Goal: Communication & Community: Answer question/provide support

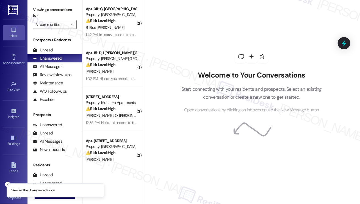
click at [116, 19] on strong "⚠️ Risk Level: High" at bounding box center [101, 20] width 30 height 5
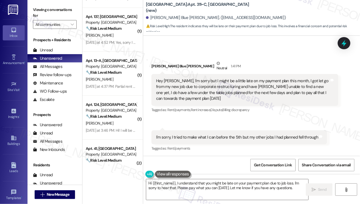
scroll to position [743, 0]
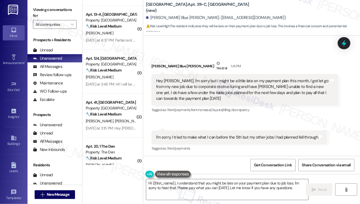
click at [204, 82] on div "Hey [PERSON_NAME], I'm sorry but I might be a little late on my payment plan th…" at bounding box center [243, 90] width 174 height 24
click at [204, 81] on div "Hey [PERSON_NAME], I'm sorry but I might be a little late on my payment plan th…" at bounding box center [243, 90] width 174 height 24
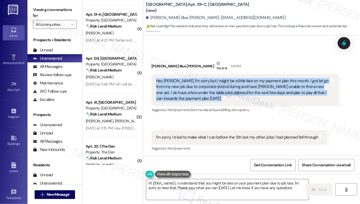
click at [204, 81] on div "Hey [PERSON_NAME], I'm sorry but I might be a little late on my payment plan th…" at bounding box center [243, 90] width 174 height 24
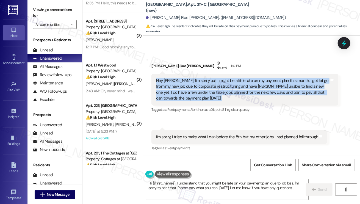
scroll to position [165, 0]
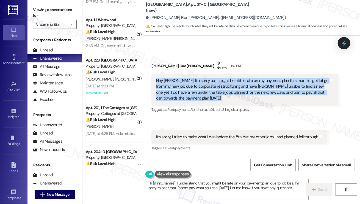
click at [193, 85] on div "Hey [PERSON_NAME], I'm sorry but I might be a little late on my payment plan th…" at bounding box center [243, 90] width 174 height 24
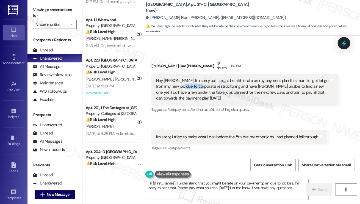
click at [193, 85] on div "Hey [PERSON_NAME], I'm sorry but I might be a little late on my payment plan th…" at bounding box center [243, 90] width 174 height 24
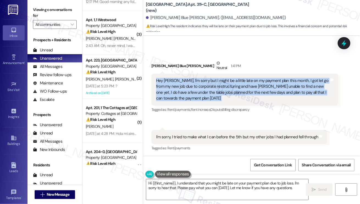
click at [193, 85] on div "Hey [PERSON_NAME], I'm sorry but I might be a little late on my payment plan th…" at bounding box center [243, 90] width 174 height 24
click at [186, 93] on div "Hey [PERSON_NAME], I'm sorry but I might be a little late on my payment plan th…" at bounding box center [243, 90] width 174 height 24
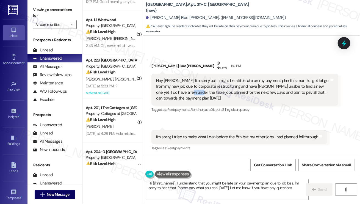
click at [186, 93] on div "Hey [PERSON_NAME], I'm sorry but I might be a little late on my payment plan th…" at bounding box center [243, 90] width 174 height 24
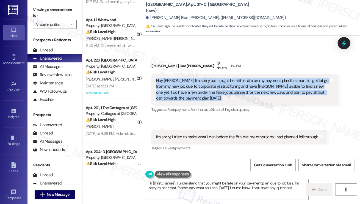
click at [186, 93] on div "Hey [PERSON_NAME], I'm sorry but I might be a little late on my payment plan th…" at bounding box center [243, 90] width 174 height 24
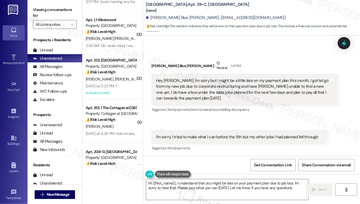
click at [219, 136] on div "I'm sorry, I tried to make what I can before the 5th but my other jobs I had pl…" at bounding box center [237, 137] width 162 height 6
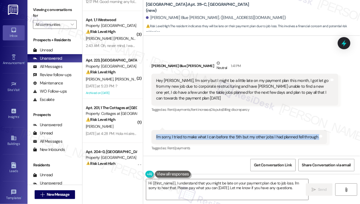
click at [219, 136] on div "I'm sorry, I tried to make what I can before the 5th but my other jobs I had pl…" at bounding box center [237, 137] width 162 height 6
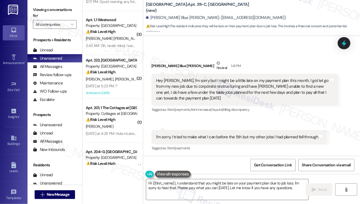
click at [196, 91] on div "Hey [PERSON_NAME], I'm sorry but I might be a little late on my payment plan th…" at bounding box center [243, 90] width 174 height 24
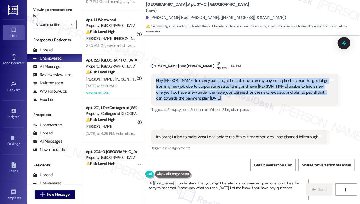
click at [196, 91] on div "Hey [PERSON_NAME], I'm sorry but I might be a little late on my payment plan th…" at bounding box center [243, 90] width 174 height 24
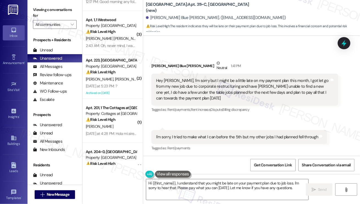
click at [205, 136] on div "I'm sorry, I tried to make what I can before the 5th but my other jobs I had pl…" at bounding box center [237, 137] width 162 height 6
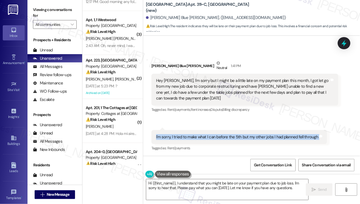
click at [205, 136] on div "I'm sorry, I tried to make what I can before the 5th but my other jobs I had pl…" at bounding box center [237, 137] width 162 height 6
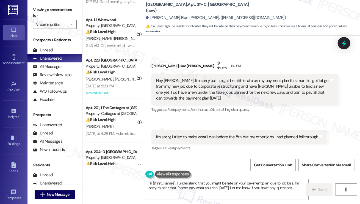
click at [187, 87] on div "Hey [PERSON_NAME], I'm sorry but I might be a little late on my payment plan th…" at bounding box center [243, 90] width 174 height 24
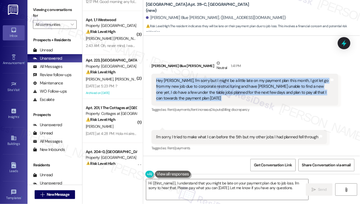
click at [187, 87] on div "Hey [PERSON_NAME], I'm sorry but I might be a little late on my payment plan th…" at bounding box center [243, 90] width 174 height 24
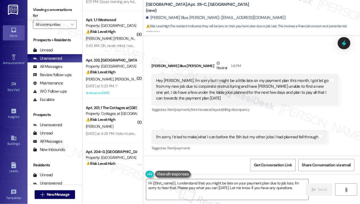
click at [197, 133] on div "I'm sorry, I tried to make what I can before the 5th but my other jobs I had pl…" at bounding box center [240, 137] width 176 height 14
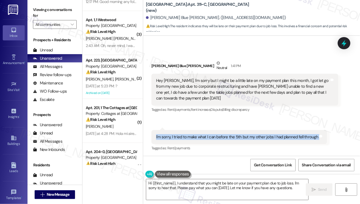
click at [197, 133] on div "I'm sorry, I tried to make what I can before the 5th but my other jobs I had pl…" at bounding box center [240, 137] width 176 height 14
click at [212, 181] on textarea "Hi {{first_name}}, I understand that you might be late on your payment plan due…" at bounding box center [227, 189] width 162 height 21
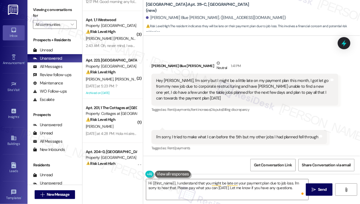
click at [205, 136] on div "I'm sorry, I tried to make what I can before the 5th but my other jobs I had pl…" at bounding box center [237, 137] width 162 height 6
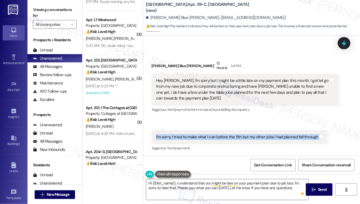
click at [205, 136] on div "I'm sorry, I tried to make what I can before the 5th but my other jobs I had pl…" at bounding box center [237, 137] width 162 height 6
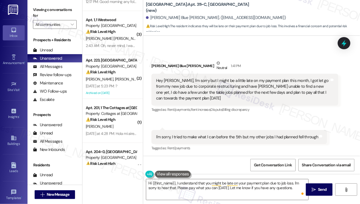
click at [230, 82] on div "Hey [PERSON_NAME], I'm sorry but I might be a little late on my payment plan th…" at bounding box center [243, 90] width 174 height 24
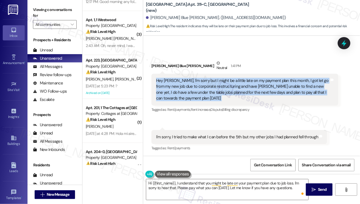
click at [230, 82] on div "Hey [PERSON_NAME], I'm sorry but I might be a little late on my payment plan th…" at bounding box center [243, 90] width 174 height 24
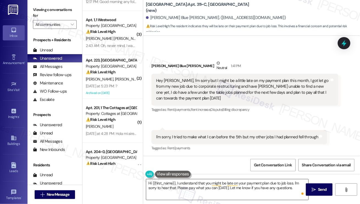
click at [246, 185] on textarea "Hi {{first_name}}, I understand that you might be late on your payment plan due…" at bounding box center [227, 189] width 162 height 21
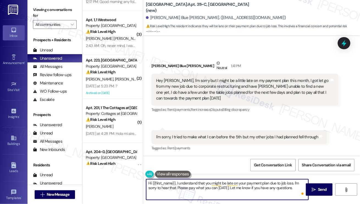
click at [246, 185] on textarea "Hi {{first_name}}, I understand that you might be late on your payment plan due…" at bounding box center [227, 189] width 162 height 21
click at [241, 189] on textarea "Hi {{first_name}}, I understand that you might be late on your payment plan due…" at bounding box center [227, 189] width 162 height 21
click at [244, 188] on textarea "Hi {{first_name}}, I understand that you might be late on your payment plan due…" at bounding box center [227, 189] width 162 height 21
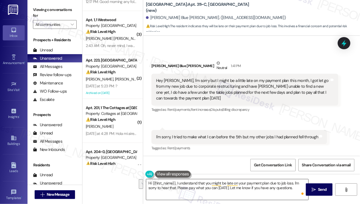
drag, startPoint x: 314, startPoint y: 188, endPoint x: 293, endPoint y: 187, distance: 20.7
click at [293, 187] on div "Hi {{first_name}}, I understand that you might be late on your payment plan due…" at bounding box center [251, 194] width 217 height 41
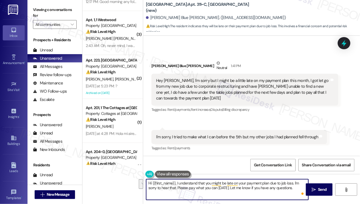
click at [293, 187] on textarea "Hi {{first_name}}, I understand that you might be late on your payment plan due…" at bounding box center [227, 189] width 162 height 21
drag, startPoint x: 236, startPoint y: 188, endPoint x: 240, endPoint y: 187, distance: 4.3
click at [236, 188] on textarea "Hi {{first_name}}, I understand that you might be late on your payment plan due…" at bounding box center [227, 189] width 162 height 21
type textarea "Hi {{first_name}}, I understand that you might be late on your payment plan due…"
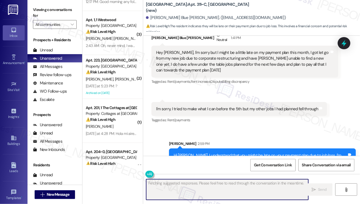
scroll to position [2965, 0]
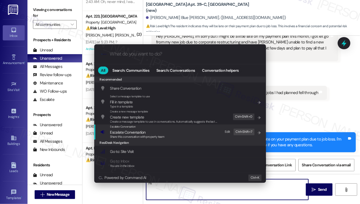
click at [180, 134] on div "Escalate Conversation Escalate Conversation Share this conversation with proper…" at bounding box center [180, 132] width 161 height 15
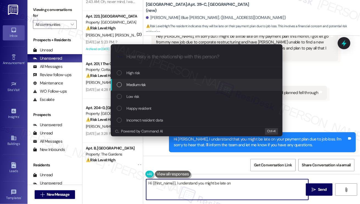
click at [150, 86] on div "Medium risk" at bounding box center [197, 85] width 161 height 6
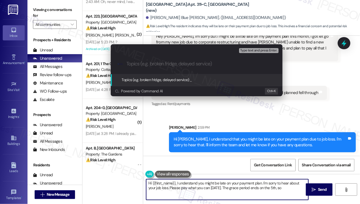
type textarea "Hi {{first_name}}, I understand you might be late on your payment plan. I'm sor…"
type input "P"
type textarea "Hi {{first_name}}, I understand you might be late on your payment plan. I'm sor…"
type input "Pr"
type textarea "Hi {{first_name}}, I understand you might be late on your payment plan. I'm sor…"
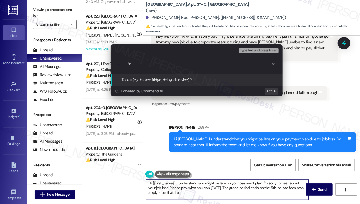
type input "Pro"
type textarea "Hi {{first_name}}, I understand you might be late on your payment plan. I'm sor…"
type input "Promise to pay"
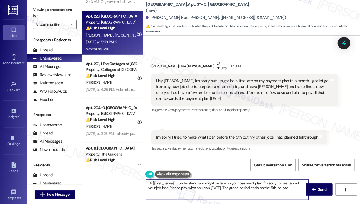
scroll to position [2973, 0]
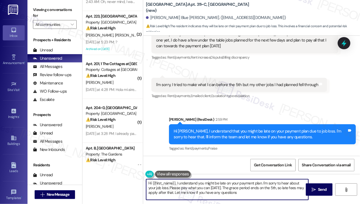
type textarea "Hi {{first_name}}, I understand you might be late on your payment plan. I'm sor…"
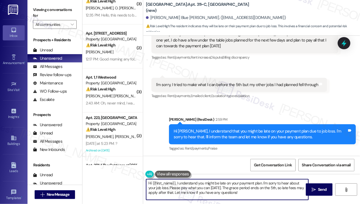
scroll to position [0, 0]
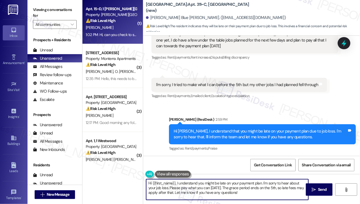
click at [122, 42] on div "Apt. 15~D, 1 Taylor Heights (new) Property: Taylor Heights ⚠️ Risk Level: High …" at bounding box center [113, 22] width 61 height 44
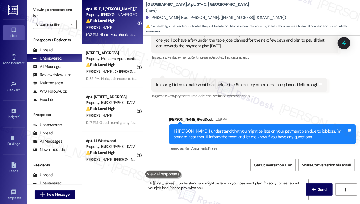
type textarea "Hi {{first_name}}, I understand you might be late on your payment plan. I'm sor…"
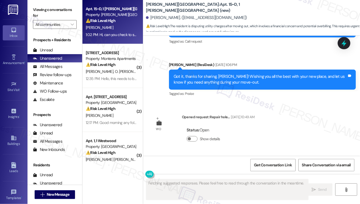
scroll to position [2222, 0]
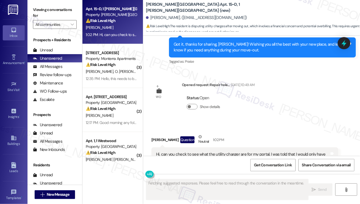
click at [198, 152] on div "Hi, can you check to see what the utility charger are for my portal. I was told…" at bounding box center [243, 161] width 174 height 18
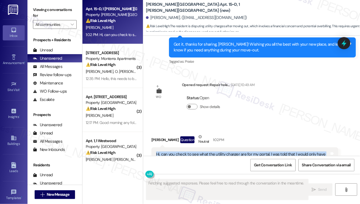
click at [198, 152] on div "Hi, can you check to see what the utility charger are for my portal. I was told…" at bounding box center [243, 161] width 174 height 18
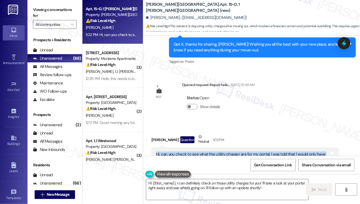
click at [273, 152] on div "Hi, can you check to see what the utility charger are for my portal. I was told…" at bounding box center [243, 161] width 174 height 18
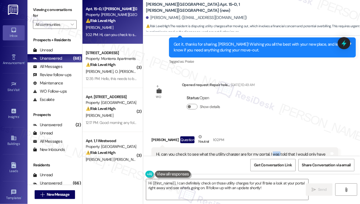
click at [273, 152] on div "Hi, can you check to see what the utility charger are for my portal. I was told…" at bounding box center [243, 161] width 174 height 18
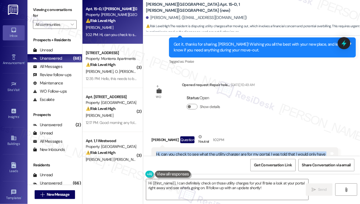
click at [273, 152] on div "Hi, can you check to see what the utility charger are for my portal. I was told…" at bounding box center [243, 161] width 174 height 18
click at [212, 152] on div "Hi, can you check to see what the utility charger are for my portal. I was told…" at bounding box center [243, 161] width 174 height 18
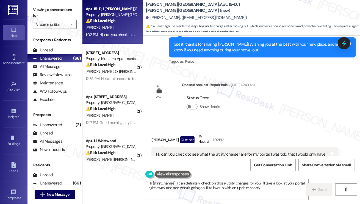
click at [212, 152] on div "Hi, can you check to see what the utility charger are for my portal. I was told…" at bounding box center [243, 161] width 174 height 18
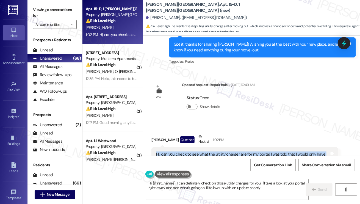
click at [212, 152] on div "Hi, can you check to see what the utility charger are for my portal. I was told…" at bounding box center [243, 161] width 174 height 18
click at [232, 152] on div "Hi, can you check to see what the utility charger are for my portal. I was told…" at bounding box center [243, 161] width 174 height 18
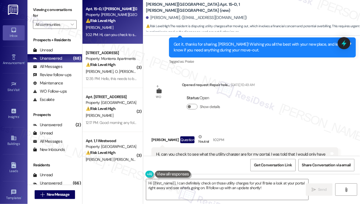
click at [232, 152] on div "Hi, can you check to see what the utility charger are for my portal. I was told…" at bounding box center [243, 161] width 174 height 18
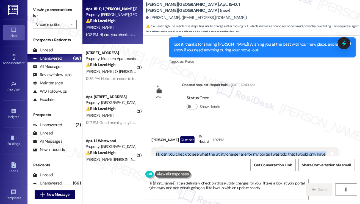
click at [232, 152] on div "Hi, can you check to see what the utility charger are for my portal. I was told…" at bounding box center [243, 161] width 174 height 18
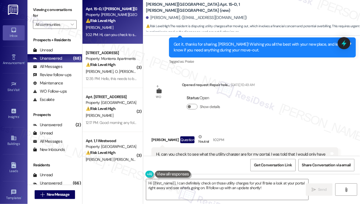
click at [255, 90] on div "Status : Open Show details" at bounding box center [218, 104] width 73 height 28
click at [39, 15] on label "Viewing conversations for" at bounding box center [55, 13] width 44 height 15
click at [176, 182] on textarea "Hi {{first_name}}, I can definitely check on those utility charges for you! I'l…" at bounding box center [227, 189] width 162 height 21
drag, startPoint x: 38, startPoint y: 4, endPoint x: 50, endPoint y: 11, distance: 13.4
click at [38, 4] on div "Viewing conversations for All communities " at bounding box center [55, 17] width 55 height 34
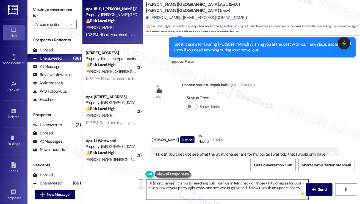
drag, startPoint x: 301, startPoint y: 189, endPoint x: 216, endPoint y: 176, distance: 86.7
click at [216, 176] on div "Hi {{first_name}}, thanks for reaching out! I can definitely check on those uti…" at bounding box center [251, 194] width 217 height 41
paste textarea "To help us review this accurately, could you please send us a screenshot of the…"
click at [261, 183] on textarea "Hi {{first_name}}, thanks for reaching out! To help us review this accurately, …" at bounding box center [227, 189] width 162 height 21
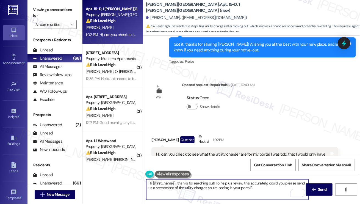
click at [228, 183] on textarea "Hi {{first_name}}, thanks for reaching out! To help us review this accurately, …" at bounding box center [227, 189] width 162 height 21
click at [188, 187] on textarea "Hi {{first_name}}, thanks for reaching out! To help the team review this accura…" at bounding box center [227, 189] width 162 height 21
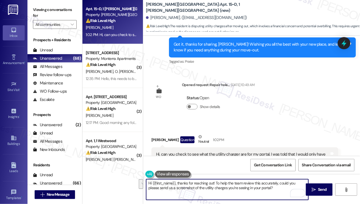
click at [216, 182] on textarea "Hi {{first_name}}, thanks for reaching out! To help the team review this accura…" at bounding box center [227, 189] width 162 height 21
type textarea "Hi {{first_name}}, thanks for reaching out! To help the team review this accura…"
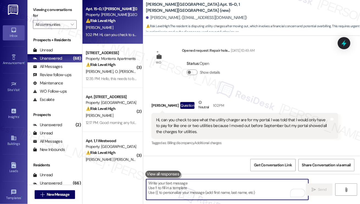
scroll to position [2266, 0]
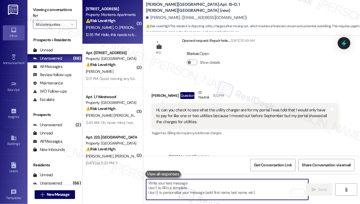
click at [121, 21] on div "⚠️ Risk Level: High The resident is reporting a strong, persistent odor and vis…" at bounding box center [111, 21] width 51 height 6
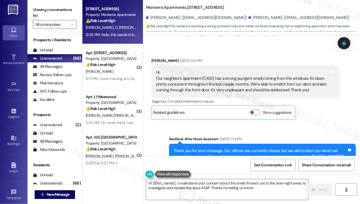
scroll to position [1981, 0]
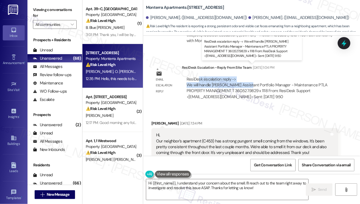
drag, startPoint x: 197, startPoint y: 69, endPoint x: 248, endPoint y: 72, distance: 50.4
click at [248, 76] on div "ResiDesk escalation reply -> We will handle Nicole Dwyer Assistant Portfolio Ma…" at bounding box center [257, 87] width 141 height 23
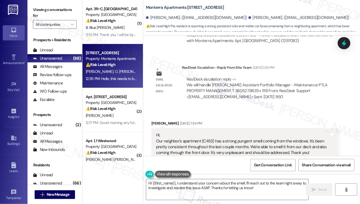
click at [197, 132] on div "Hi, Our neighbor's apartment (C453) has a strong pungent smell coming from the …" at bounding box center [243, 144] width 174 height 24
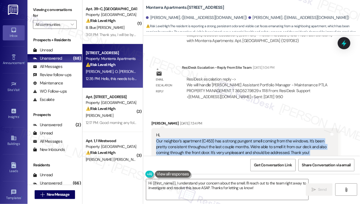
click at [197, 132] on div "Hi, Our neighbor's apartment (C453) has a strong pungent smell coming from the …" at bounding box center [243, 144] width 174 height 24
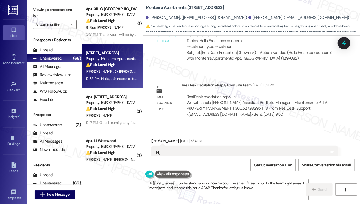
scroll to position [2009, 0]
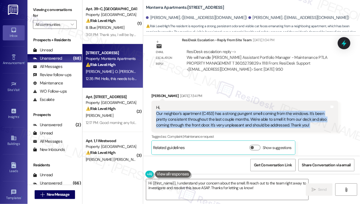
click at [168, 108] on div "Hi, Our neighbor's apartment (C453) has a strong pungent smell coming from the …" at bounding box center [243, 117] width 174 height 24
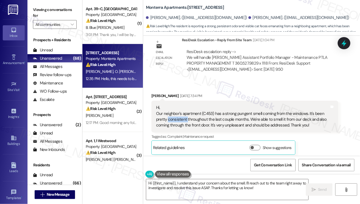
click at [168, 108] on div "Hi, Our neighbor's apartment (C453) has a strong pungent smell coming from the …" at bounding box center [243, 117] width 174 height 24
click at [166, 108] on div "Hi, Our neighbor's apartment (C453) has a strong pungent smell coming from the …" at bounding box center [243, 117] width 174 height 24
click at [190, 105] on div "Hi, Our neighbor's apartment (C453) has a strong pungent smell coming from the …" at bounding box center [243, 117] width 174 height 24
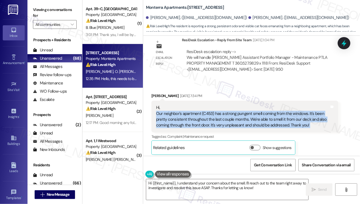
click at [190, 105] on div "Hi, Our neighbor's apartment (C453) has a strong pungent smell coming from the …" at bounding box center [243, 117] width 174 height 24
copy div "Our neighbor's apartment (C453) has a strong pungent smell coming from the wind…"
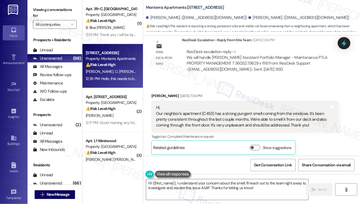
drag, startPoint x: 46, startPoint y: 11, endPoint x: 51, endPoint y: 13, distance: 5.0
click at [46, 11] on label "Viewing conversations for" at bounding box center [55, 13] width 44 height 15
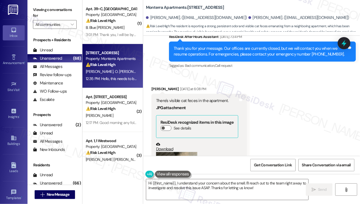
click at [185, 98] on div "There's visible cat feces in the apartment." at bounding box center [197, 101] width 82 height 6
click at [184, 98] on div "There's visible cat feces in the apartment." at bounding box center [197, 101] width 82 height 6
click at [183, 98] on div "There's visible cat feces in the apartment." at bounding box center [197, 101] width 82 height 6
copy div "There's visible cat feces in the apartment."
click at [39, 8] on label "Viewing conversations for" at bounding box center [55, 13] width 44 height 15
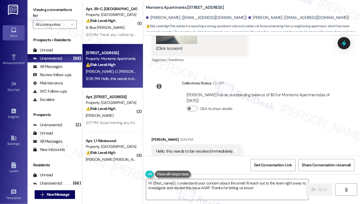
scroll to position [2311, 0]
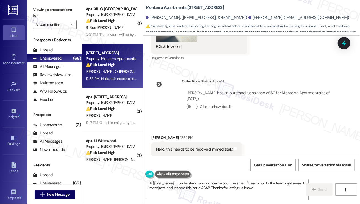
click at [200, 147] on div "Hello, this needs to be resolved immediately." at bounding box center [194, 150] width 77 height 6
copy div "Hello, this needs to be resolved immediately. Tags and notes"
click at [41, 13] on label "Viewing conversations for" at bounding box center [55, 13] width 44 height 15
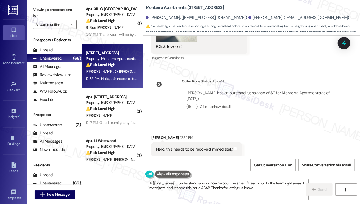
drag, startPoint x: 42, startPoint y: 12, endPoint x: 46, endPoint y: 13, distance: 4.5
click at [42, 12] on label "Viewing conversations for" at bounding box center [55, 13] width 44 height 15
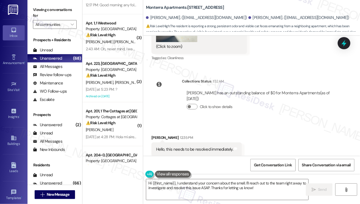
scroll to position [55, 0]
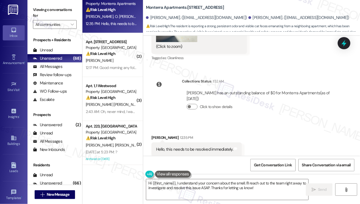
click at [45, 13] on label "Viewing conversations for" at bounding box center [55, 13] width 44 height 15
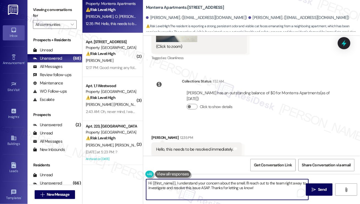
drag, startPoint x: 264, startPoint y: 188, endPoint x: 246, endPoint y: 185, distance: 18.0
click at [246, 185] on textarea "Hi {{first_name}}, I understand your concern about the smell. I'll reach out to…" at bounding box center [227, 189] width 162 height 21
click at [243, 185] on textarea "Hi {{first_name}}, I understand your concern about the smell. I'll reach out to…" at bounding box center [227, 189] width 162 height 21
drag, startPoint x: 268, startPoint y: 190, endPoint x: 232, endPoint y: 189, distance: 36.0
click at [215, 190] on textarea "Hi {{first_name}}, I understand your concern about the smell. I'll reach out to…" at bounding box center [227, 189] width 162 height 21
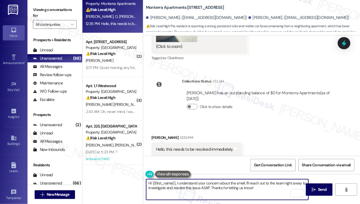
click at [232, 189] on textarea "Hi {{first_name}}, I understand your concern about the smell. I'll reach out to…" at bounding box center [227, 189] width 162 height 21
click at [205, 187] on textarea "Hi {{first_name}}, I understand your concern about the smell. I'll reach out to…" at bounding box center [227, 189] width 162 height 21
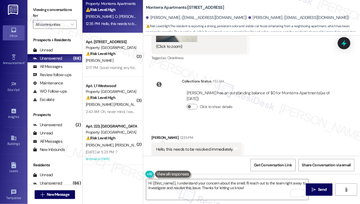
click at [40, 8] on label "Viewing conversations for" at bounding box center [55, 13] width 44 height 15
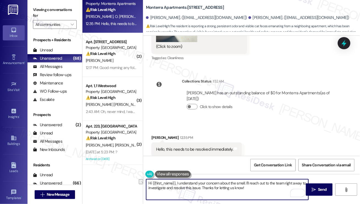
drag, startPoint x: 177, startPoint y: 183, endPoint x: 244, endPoint y: 182, distance: 67.4
click at [245, 183] on textarea "Hi {{first_name}}, I understand your concern about the smell. I'll reach out to…" at bounding box center [227, 189] width 162 height 21
paste textarea ". I’m very sorry to hear about the unpleasant odor and what you’ve observed"
click at [185, 187] on textarea "Hi {{first_name}}, . I’m very sorry to hear about the unpleasant odor and what …" at bounding box center [227, 189] width 162 height 21
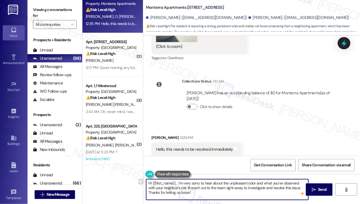
drag, startPoint x: 202, startPoint y: 189, endPoint x: 185, endPoint y: 189, distance: 16.5
click at [185, 189] on textarea "Hi {{first_name}}, . I’m very sorry to hear about the unpleasant odor and what …" at bounding box center [227, 189] width 162 height 21
click at [239, 185] on textarea "Hi {{first_name}}, . I’m very sorry to hear about the unpleasant odor and what …" at bounding box center [227, 189] width 162 height 21
click at [238, 188] on textarea "Hi {{first_name}}, . I’m very sorry to hear about the unpleasant odor and what …" at bounding box center [227, 189] width 162 height 21
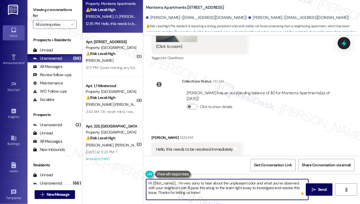
click at [238, 188] on textarea "Hi {{first_name}}, . I’m very sorry to hear about the unpleasant odor and what …" at bounding box center [227, 189] width 162 height 21
click at [204, 190] on textarea "Hi {{first_name}}, . I’m very sorry to hear about the unpleasant odor and what …" at bounding box center [227, 189] width 162 height 21
click at [160, 18] on div "Oliver Harry. (ollieharry369@gmail.com)" at bounding box center [196, 18] width 101 height 6
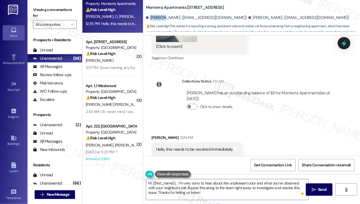
click at [160, 18] on div "Oliver Harry. (ollieharry369@gmail.com)" at bounding box center [196, 18] width 101 height 6
copy div "Oliver"
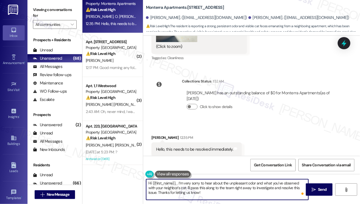
drag, startPoint x: 177, startPoint y: 183, endPoint x: 153, endPoint y: 182, distance: 23.7
click at [153, 182] on textarea "Hi {{first_name}}, . I’m very sorry to hear about the unpleasant odor and what …" at bounding box center [227, 189] width 162 height 21
paste textarea "Oliver"
click at [249, 190] on textarea "Hi Oliver, I’m very sorry to hear about the unpleasant odor and what you’ve obs…" at bounding box center [227, 189] width 162 height 21
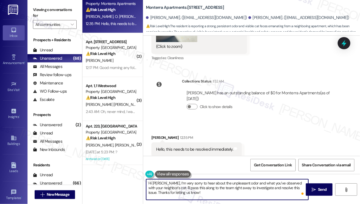
click at [249, 190] on textarea "Hi Oliver, I’m very sorry to hear about the unpleasant odor and what you’ve obs…" at bounding box center [227, 189] width 162 height 21
click at [226, 197] on textarea "Hi Oliver, I’m very sorry to hear about the unpleasant odor and what you’ve obs…" at bounding box center [227, 189] width 162 height 21
click at [175, 189] on textarea "Hi Oliver, I’m very sorry to hear about the unpleasant odor and what you’ve obs…" at bounding box center [227, 189] width 162 height 21
type textarea "Hi Oliver, I’m very sorry to hear about the unpleasant odor and what you’ve obs…"
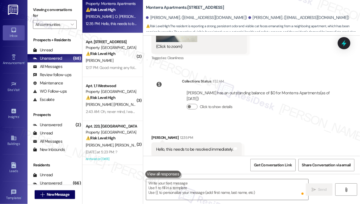
scroll to position [2311, 0]
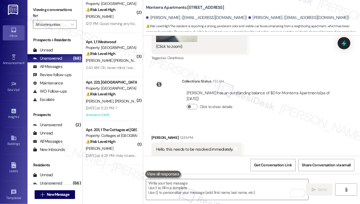
click at [34, 3] on div "Viewing conversations for All communities " at bounding box center [55, 17] width 55 height 34
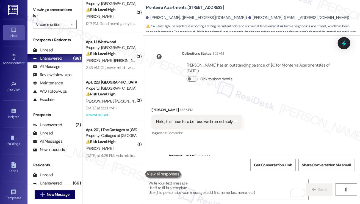
scroll to position [2362, 0]
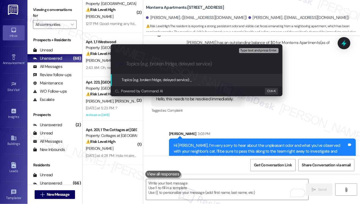
paste input "Concern About Odor and Conditions in Neighboring Unit"
type input "Concern About Odor and Conditions in Neighboring Unit"
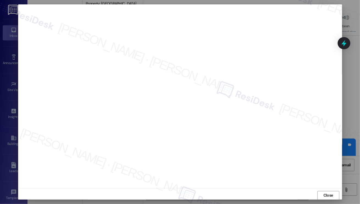
scroll to position [0, 0]
click at [325, 193] on button "Close" at bounding box center [329, 195] width 22 height 9
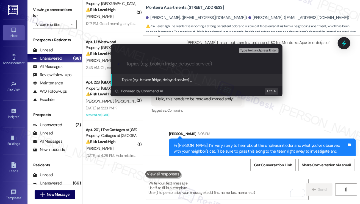
paste input "Concern About Odor and Conditions in Neighboring Unit"
type input "Concern About Odor and Conditions in Neighboring Unit"
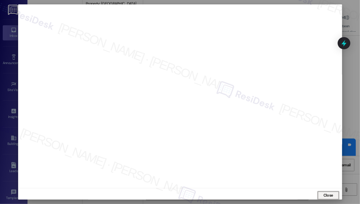
click at [324, 194] on span "Close" at bounding box center [329, 196] width 10 height 6
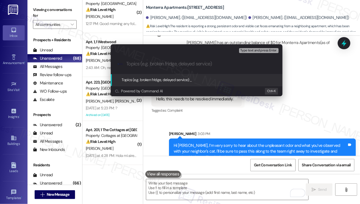
paste input "Concern About Odor and Conditions in Neighboring Unit"
type input "Concern About Odor and Conditions in Neighboring Unit"
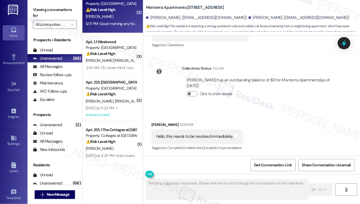
type textarea "Fetching suggested responses. Please feel free to read through the conversation…"
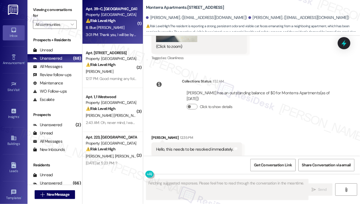
click at [115, 25] on div "B. Blue Miller" at bounding box center [111, 27] width 52 height 7
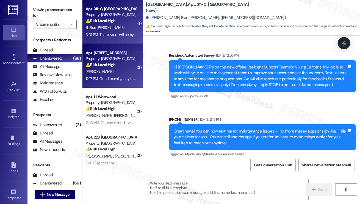
click at [113, 83] on div "Apt. 4, 1 Hillside Terrace Property: Hillside Terrace ⚠️ Risk Level: High The r…" at bounding box center [113, 66] width 61 height 44
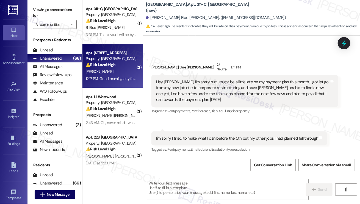
scroll to position [3093, 0]
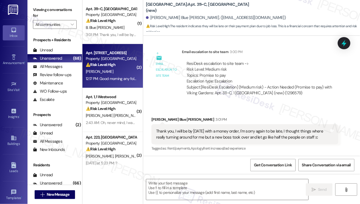
type textarea "Fetching suggested responses. Please feel free to read through the conversation…"
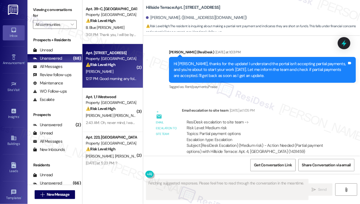
scroll to position [1398, 0]
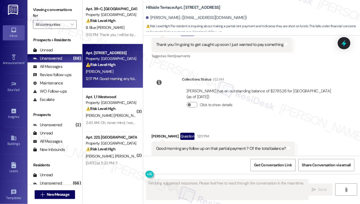
click at [206, 146] on div "Good morning any follow up on that partial payment ? Of the total balance?" at bounding box center [221, 149] width 130 height 6
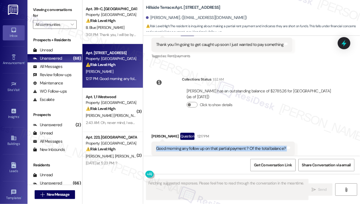
click at [206, 146] on div "Good morning any follow up on that partial payment ? Of the total balance?" at bounding box center [221, 149] width 130 height 6
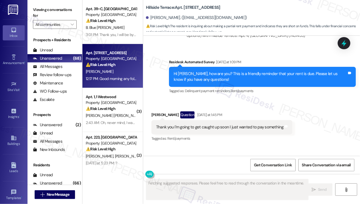
click at [195, 124] on div "Thank you I'm going to get caught up soon I just wanted to pay something" at bounding box center [220, 127] width 128 height 6
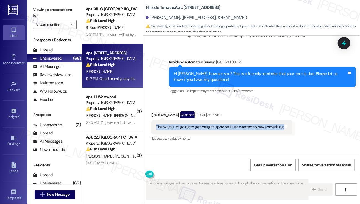
click at [195, 124] on div "Thank you I'm going to get caught up soon I just wanted to pay something" at bounding box center [220, 127] width 128 height 6
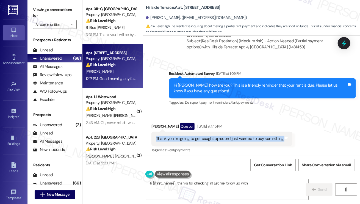
scroll to position [1288, 0]
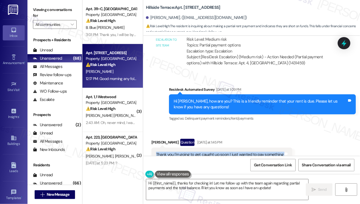
click at [204, 98] on div "Hi Justin, how are you? This is a friendly reminder that your rent is due. Plea…" at bounding box center [261, 104] width 174 height 12
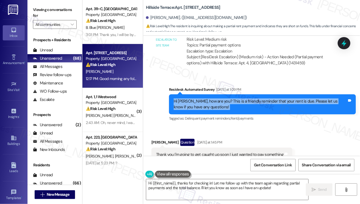
click at [204, 98] on div "Hi Justin, how are you? This is a friendly reminder that your rent is due. Plea…" at bounding box center [261, 104] width 174 height 12
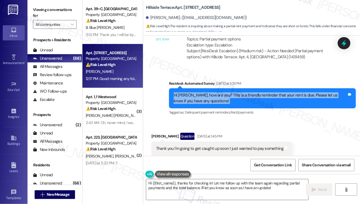
scroll to position [1343, 0]
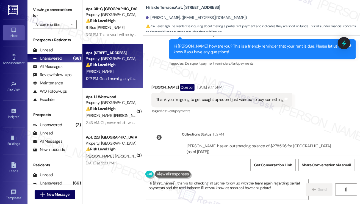
click at [177, 93] on div "Thank you I'm going to get caught up soon I just wanted to pay something Tags a…" at bounding box center [222, 100] width 141 height 14
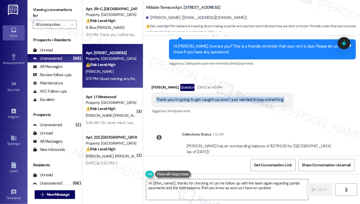
click at [177, 93] on div "Thank you I'm going to get caught up soon I just wanted to pay something Tags a…" at bounding box center [222, 100] width 141 height 14
copy div "Thank you I'm going to get caught up soon I just wanted to pay something Tags a…"
click at [40, 15] on label "Viewing conversations for" at bounding box center [55, 13] width 44 height 15
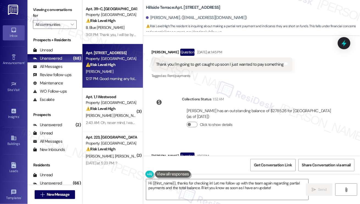
scroll to position [1398, 0]
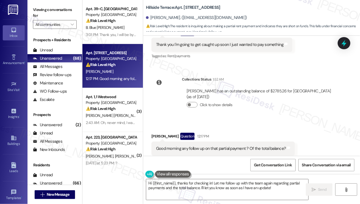
click at [189, 146] on div "Good morning any follow up on that partial payment ? Of the total balance?" at bounding box center [221, 149] width 130 height 6
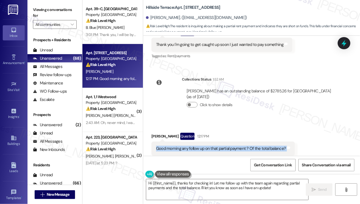
click at [189, 146] on div "Good morning any follow up on that partial payment ? Of the total balance?" at bounding box center [221, 149] width 130 height 6
copy div "Good morning any follow up on that partial payment ? Of the total balance? Tags…"
click at [40, 6] on label "Viewing conversations for" at bounding box center [55, 13] width 44 height 15
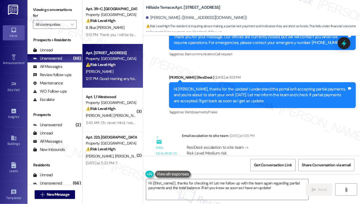
scroll to position [1206, 0]
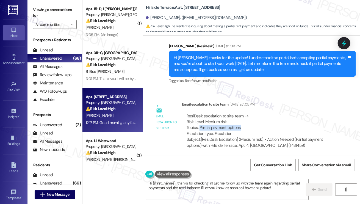
drag, startPoint x: 199, startPoint y: 115, endPoint x: 247, endPoint y: 114, distance: 47.6
click at [247, 114] on div "ResiDesk escalation to site team -> Risk Level: Medium risk Topics: Partial pay…" at bounding box center [260, 125] width 147 height 24
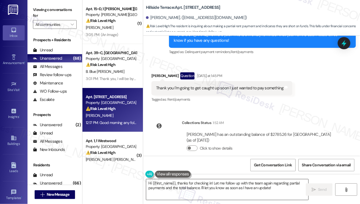
scroll to position [1398, 0]
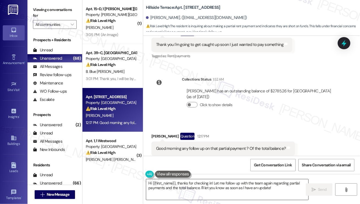
click at [207, 184] on textarea "Hi {{first_name}}, thanks for checking in! Let me follow up with the team again…" at bounding box center [227, 189] width 162 height 21
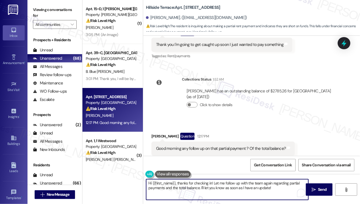
click at [207, 184] on textarea "Hi {{first_name}}, thanks for checking in! Let me follow up with the team again…" at bounding box center [227, 189] width 162 height 21
click at [274, 185] on textarea "Hi {{first_name}}, thanks for checking in! Let me follow up with the team again…" at bounding box center [227, 189] width 162 height 21
drag, startPoint x: 279, startPoint y: 187, endPoint x: 177, endPoint y: 183, distance: 102.4
click at [177, 183] on textarea "Hi {{first_name}}, thanks for checking in! Let me follow up with the team again…" at bounding box center [227, 189] width 162 height 21
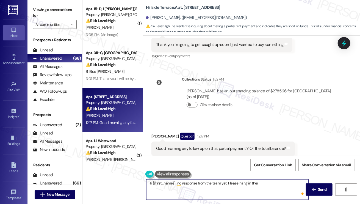
type textarea "Hi {{first_name}}, no response from the team yet. Please hang in there"
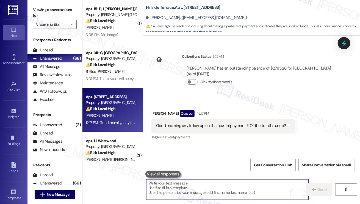
scroll to position [1437, 0]
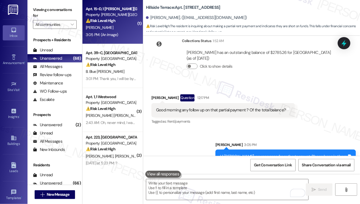
click at [118, 31] on div "[PERSON_NAME]" at bounding box center [111, 27] width 52 height 7
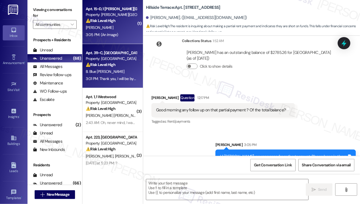
type textarea "Fetching suggested responses. Please feel free to read through the conversation…"
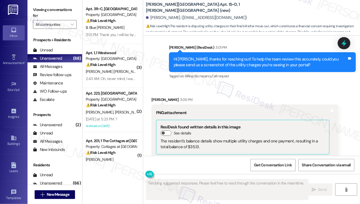
scroll to position [2463, 0]
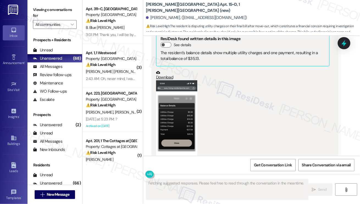
click at [168, 97] on button "Zoom image" at bounding box center [176, 124] width 41 height 89
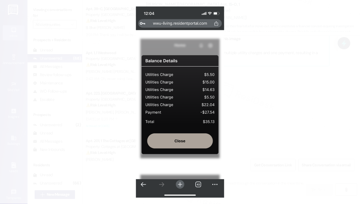
click at [266, 96] on button "Unzoom image" at bounding box center [180, 102] width 360 height 204
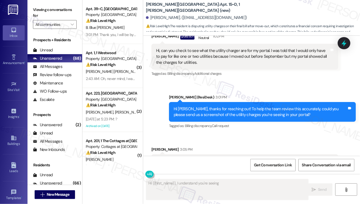
scroll to position [2298, 0]
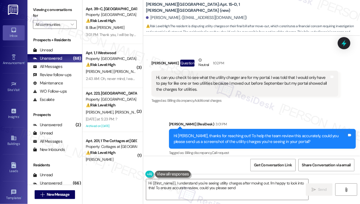
click at [213, 133] on div "Hi Jordan, thanks for reaching out! To help the team review this accurately, co…" at bounding box center [261, 139] width 174 height 12
type textarea "Hi {{first_name}}, I understand you're seeing utility charges after moving out.…"
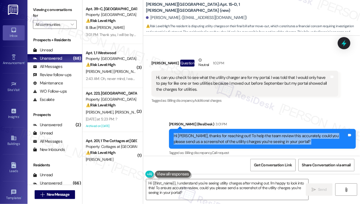
click at [213, 133] on div "Hi Jordan, thanks for reaching out! To help the team review this accurately, co…" at bounding box center [261, 139] width 174 height 12
click at [227, 133] on div "Hi Jordan, thanks for reaching out! To help the team review this accurately, co…" at bounding box center [261, 139] width 174 height 12
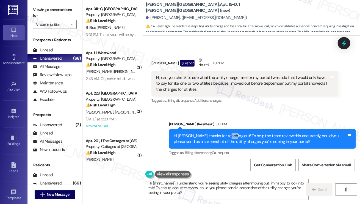
click at [227, 133] on div "Hi Jordan, thanks for reaching out! To help the team review this accurately, co…" at bounding box center [261, 139] width 174 height 12
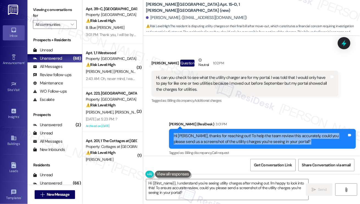
click at [227, 133] on div "Hi Jordan, thanks for reaching out! To help the team review this accurately, co…" at bounding box center [261, 139] width 174 height 12
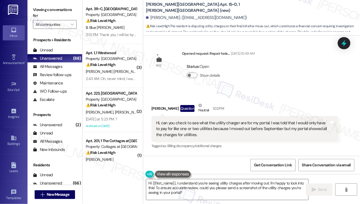
scroll to position [2243, 0]
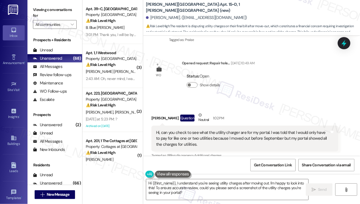
click at [191, 130] on div "Hi, can you check to see what the utility charger are for my portal. I was told…" at bounding box center [243, 139] width 174 height 18
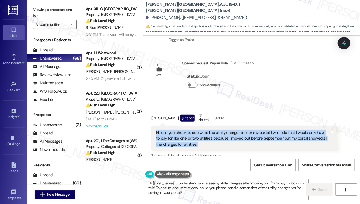
click at [191, 130] on div "Hi, can you check to see what the utility charger are for my portal. I was told…" at bounding box center [243, 139] width 174 height 18
copy div "Hi, can you check to see what the utility charger are for my portal. I was told…"
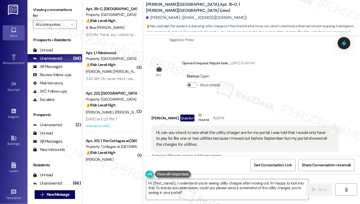
click at [40, 12] on label "Viewing conversations for" at bounding box center [55, 13] width 44 height 15
click at [41, 13] on label "Viewing conversations for" at bounding box center [55, 13] width 44 height 15
click at [46, 18] on label "Viewing conversations for" at bounding box center [55, 13] width 44 height 15
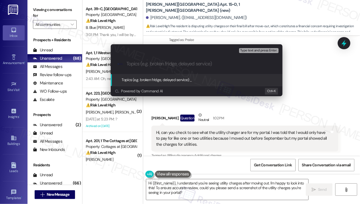
paste input "Question About Utility Charges in Portal After Move-Out"
type input "Question About Utility Charges in Portal After Move-Out"
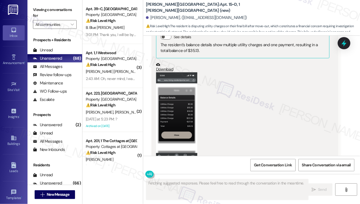
scroll to position [2472, 0]
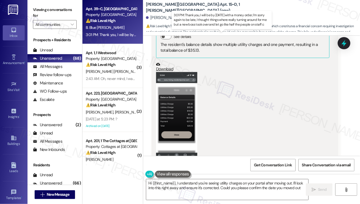
type textarea "Hi {{first_name}}, I understand you're seeing utility charges on your portal af…"
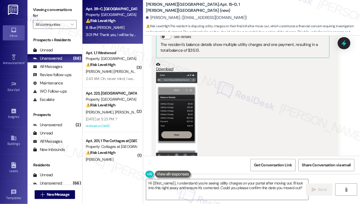
click at [117, 38] on div "3:01 PM: Thank you, I will be by on Monday with a money order, I'm sorry again …" at bounding box center [111, 34] width 52 height 7
type textarea "Fetching suggested responses. Please feel free to read through the conversation…"
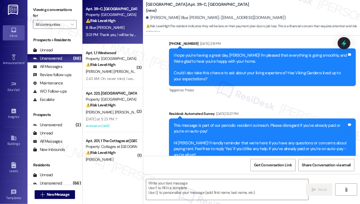
type textarea "Fetching suggested responses. Please feel free to read through the conversation…"
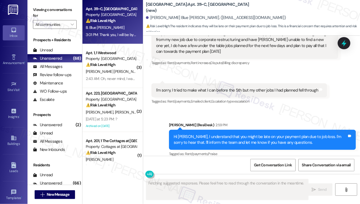
scroll to position [3093, 0]
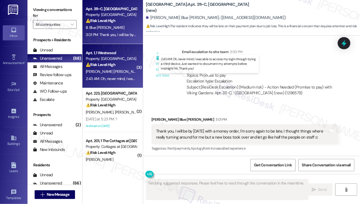
click at [123, 78] on div "2:43 AM: Oh, never mind, I was able to access my login through trying a third d…" at bounding box center [210, 78] width 248 height 5
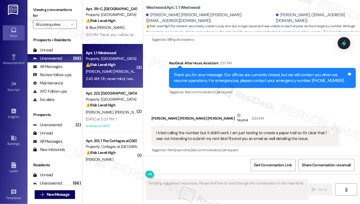
scroll to position [635, 0]
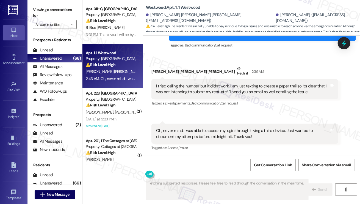
click at [220, 85] on div "I tried calling the number but it didn't work. I am just texting to create a pa…" at bounding box center [243, 89] width 174 height 12
click at [220, 84] on div "I tried calling the number but it didn't work. I am just texting to create a pa…" at bounding box center [243, 89] width 174 height 12
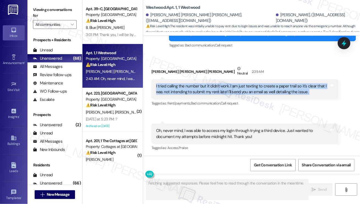
click at [220, 84] on div "I tried calling the number but it didn't work. I am just texting to create a pa…" at bounding box center [243, 89] width 174 height 12
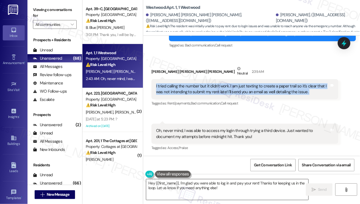
click at [150, 183] on textarea "Hey {{first_name}}, I'm glad you were able to log in and pay your rent! Thanks …" at bounding box center [227, 189] width 162 height 21
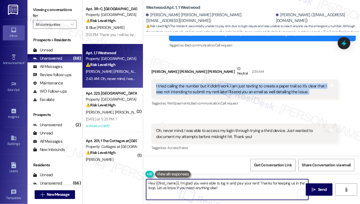
click at [150, 183] on textarea "Hey {{first_name}}, I'm glad you were able to log in and pay your rent! Thanks …" at bounding box center [227, 189] width 162 height 21
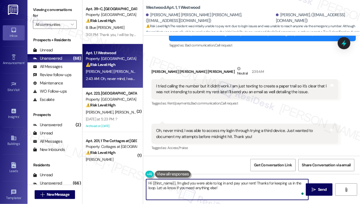
click at [160, 72] on div "Maddox Brewer Knight Neutral 2:39 AM" at bounding box center [245, 72] width 187 height 13
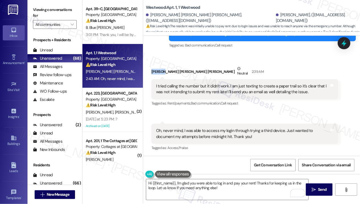
click at [160, 72] on div "Maddox Brewer Knight Neutral 2:39 AM" at bounding box center [245, 72] width 187 height 13
copy div "Maddox"
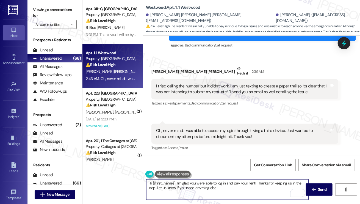
drag, startPoint x: 152, startPoint y: 183, endPoint x: 175, endPoint y: 183, distance: 23.1
click at [175, 183] on textarea "Hi {{first_name}}, I'm glad you were able to log in and pay your rent! Thanks f…" at bounding box center [227, 189] width 162 height 21
paste textarea "Maddox"
type textarea "Hi Maddox, I'm glad you were able to log in and pay your rent! Thanks for keepi…"
click at [212, 186] on textarea "Hi Maddox, I'm glad you were able to log in and pay your rent! Thanks for keepi…" at bounding box center [227, 189] width 162 height 21
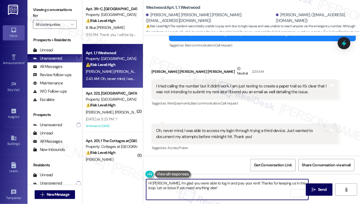
drag, startPoint x: 212, startPoint y: 189, endPoint x: 216, endPoint y: 179, distance: 10.4
click at [213, 189] on textarea "Hi Maddox, I'm glad you were able to log in and pay your rent! Thanks for keepi…" at bounding box center [227, 189] width 162 height 21
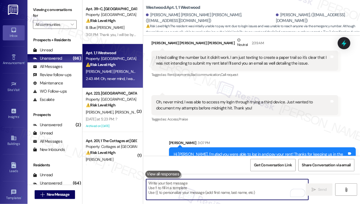
scroll to position [680, 0]
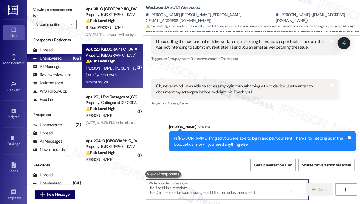
click at [129, 63] on div "⚠️ Risk Level: High The resident is disputing the rent due to a pending lease t…" at bounding box center [111, 61] width 51 height 6
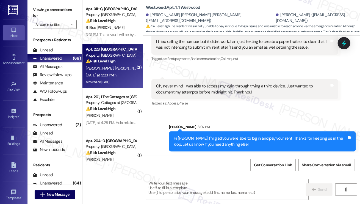
type textarea "Fetching suggested responses. Please feel free to read through the conversation…"
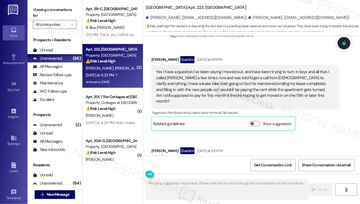
scroll to position [2026, 0]
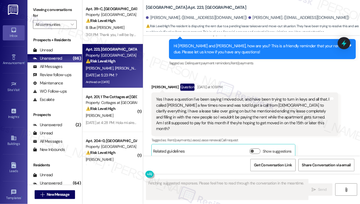
click at [205, 97] on div "Yes I have a question I've been saying I moved out, and have been trying to tur…" at bounding box center [243, 114] width 174 height 35
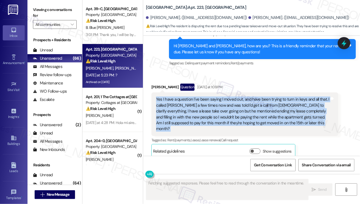
click at [205, 97] on div "Yes I have a question I've been saying I moved out, and have been trying to tur…" at bounding box center [243, 114] width 174 height 35
copy div "Yes I have a question I've been saying I moved out, and have been trying to tur…"
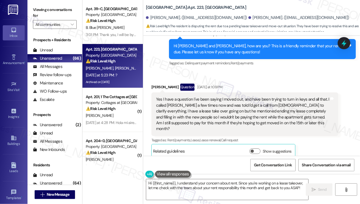
click at [47, 19] on label "Viewing conversations for" at bounding box center [55, 13] width 44 height 15
click at [244, 97] on div "Yes I have a question I've been saying I moved out, and have been trying to tur…" at bounding box center [243, 114] width 174 height 35
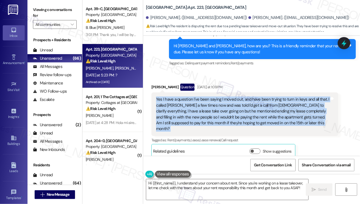
click at [244, 97] on div "Yes I have a question I've been saying I moved out, and have been trying to tur…" at bounding box center [243, 114] width 174 height 35
click at [259, 149] on button "Show suggestions" at bounding box center [255, 152] width 11 height 6
drag, startPoint x: 45, startPoint y: 4, endPoint x: 64, endPoint y: 13, distance: 21.0
click at [45, 4] on div "Viewing conversations for All communities " at bounding box center [55, 17] width 55 height 34
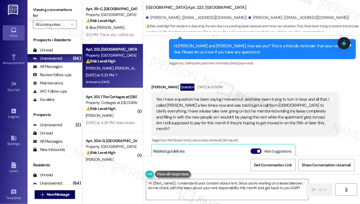
click at [197, 97] on div "Yes I have a question I've been saying I moved out, and have been trying to tur…" at bounding box center [243, 114] width 174 height 35
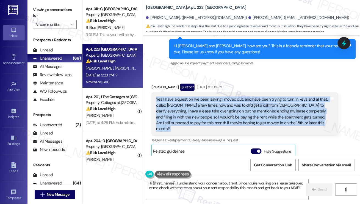
click at [197, 97] on div "Yes I have a question I've been saying I moved out, and have been trying to tur…" at bounding box center [243, 114] width 174 height 35
click at [228, 97] on div "Yes I have a question I've been saying I moved out, and have been trying to tur…" at bounding box center [243, 114] width 174 height 35
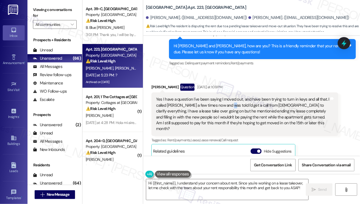
click at [228, 97] on div "Yes I have a question I've been saying I moved out, and have been trying to tur…" at bounding box center [243, 114] width 174 height 35
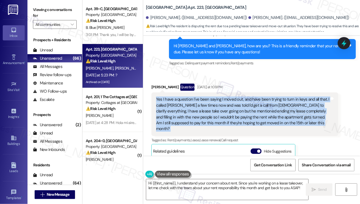
click at [228, 97] on div "Yes I have a question I've been saying I moved out, and have been trying to tur…" at bounding box center [243, 114] width 174 height 35
click at [251, 97] on div "Yes I have a question I've been saying I moved out, and have been trying to tur…" at bounding box center [243, 114] width 174 height 35
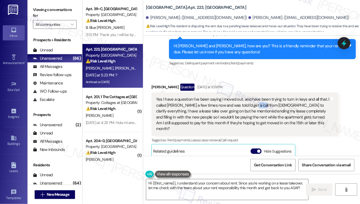
click at [251, 97] on div "Yes I have a question I've been saying I moved out, and have been trying to tur…" at bounding box center [243, 114] width 174 height 35
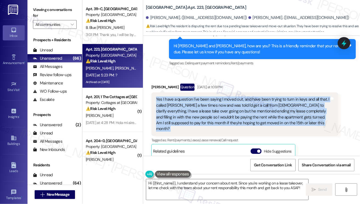
click at [251, 97] on div "Yes I have a question I've been saying I moved out, and have been trying to tur…" at bounding box center [243, 114] width 174 height 35
click at [258, 98] on div "Yes I have a question I've been saying I moved out, and have been trying to tur…" at bounding box center [243, 114] width 174 height 35
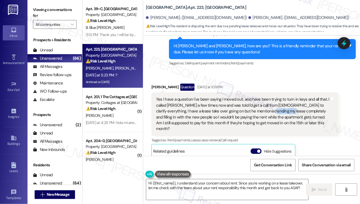
click at [258, 98] on div "Yes I have a question I've been saying I moved out, and have been trying to tur…" at bounding box center [243, 114] width 174 height 35
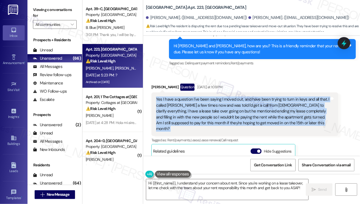
click at [258, 98] on div "Yes I have a question I've been saying I moved out, and have been trying to tur…" at bounding box center [243, 114] width 174 height 35
click at [241, 103] on div "Yes I have a question I've been saying I moved out, and have been trying to tur…" at bounding box center [243, 114] width 174 height 35
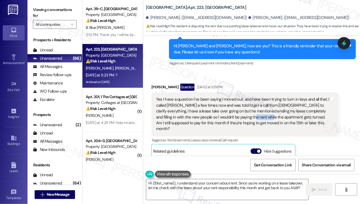
click at [241, 103] on div "Yes I have a question I've been saying I moved out, and have been trying to tur…" at bounding box center [243, 114] width 174 height 35
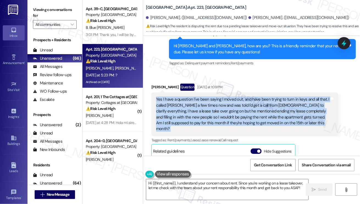
click at [241, 103] on div "Yes I have a question I've been saying I moved out, and have been trying to tur…" at bounding box center [243, 114] width 174 height 35
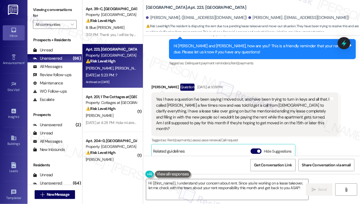
click at [279, 79] on div "Received via SMS Madi Cagle Question Yesterday at 1:09 PM Yes I have a question…" at bounding box center [244, 161] width 195 height 164
click at [267, 102] on div "Yes I have a question I've been saying I moved out, and have been trying to tur…" at bounding box center [243, 114] width 174 height 35
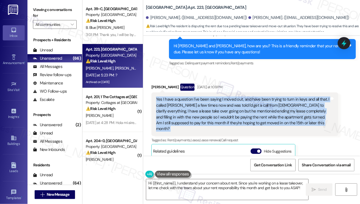
click at [267, 102] on div "Yes I have a question I've been saying I moved out, and have been trying to tur…" at bounding box center [243, 114] width 174 height 35
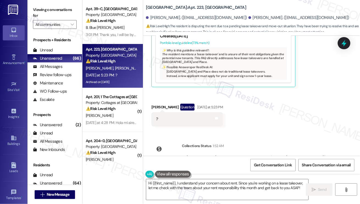
scroll to position [2192, 0]
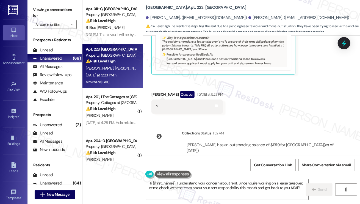
click at [218, 185] on textarea "Hi {{first_name}}, I understand your concern about rent. Since you're working o…" at bounding box center [227, 189] width 162 height 21
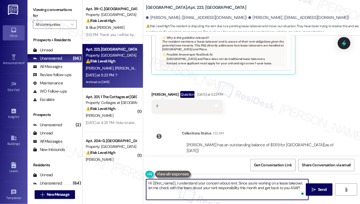
click at [218, 184] on textarea "Hi {{first_name}}, I understand your concern about rent. Since you're working o…" at bounding box center [227, 189] width 162 height 21
click at [231, 187] on textarea "Hi {{first_name}}, I understand your concern about rent. Since you're working o…" at bounding box center [227, 189] width 162 height 21
click at [298, 188] on textarea "Hi {{first_name}}, I understand your concern about rent. Since you're working o…" at bounding box center [227, 189] width 162 height 21
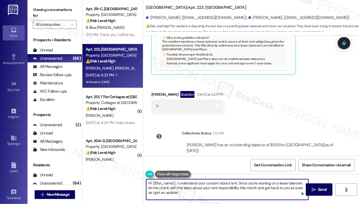
click at [158, 91] on div "Madi Cagle Question Yesterday at 5:23 PM" at bounding box center [188, 95] width 72 height 9
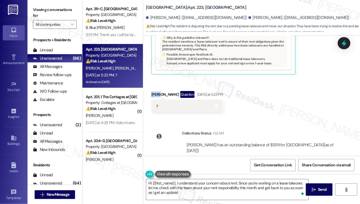
click at [158, 91] on div "Madi Cagle Question Yesterday at 5:23 PM" at bounding box center [188, 95] width 72 height 9
copy div "Madi"
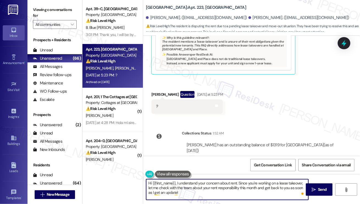
drag, startPoint x: 153, startPoint y: 184, endPoint x: 176, endPoint y: 180, distance: 23.1
click at [176, 180] on textarea "Hi {{first_name}}, I understand your concern about rent. Since you're working o…" at bounding box center [227, 189] width 162 height 21
paste textarea "Madi"
click at [249, 188] on textarea "Hi Madi, I understand your concern about rent. Since you're working on a lease …" at bounding box center [227, 189] width 162 height 21
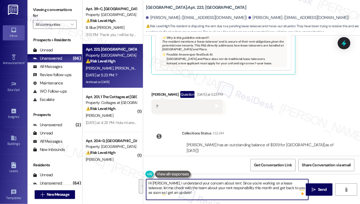
click at [249, 188] on textarea "Hi Madi, I understand your concern about rent. Since you're working on a lease …" at bounding box center [227, 189] width 162 height 21
click at [223, 193] on textarea "Hi Madi, I understand your concern about rent. Since you're working on a lease …" at bounding box center [227, 189] width 162 height 21
type textarea "Hi Madi, I understand your concern about rent. Since you're working on a lease …"
click at [306, 76] on div "Received via SMS Madi Cagle Question Yesterday at 1:09 PM Yes I have a question…" at bounding box center [251, 12] width 217 height 212
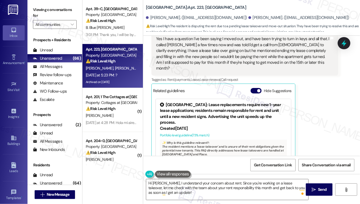
scroll to position [2054, 0]
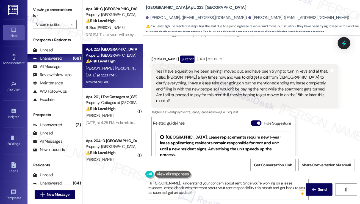
click at [237, 75] on div "Yes I have a question I've been saying I moved out, and have been trying to tur…" at bounding box center [243, 85] width 174 height 35
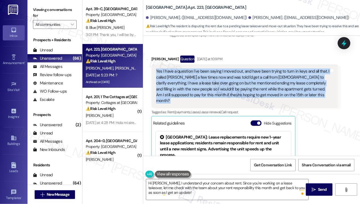
click at [237, 75] on div "Yes I have a question I've been saying I moved out, and have been trying to tur…" at bounding box center [243, 85] width 174 height 35
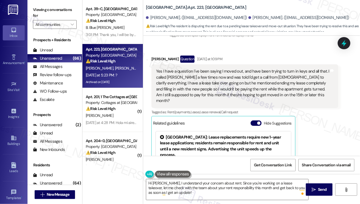
click at [35, 16] on label "Viewing conversations for" at bounding box center [55, 13] width 44 height 15
drag, startPoint x: 315, startPoint y: 186, endPoint x: 197, endPoint y: 183, distance: 118.3
click at [197, 183] on div "Hi Madi, I understand your concern about rent. Since you're working on a lease …" at bounding box center [251, 194] width 217 height 41
click at [191, 190] on textarea "Hi Madi, I understand your concern about rent. Since you're working on a lease …" at bounding box center [227, 189] width 162 height 21
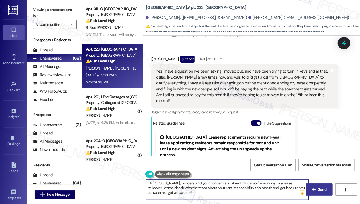
click at [318, 188] on span "Send" at bounding box center [322, 190] width 11 height 6
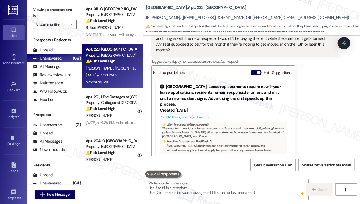
scroll to position [2135, 0]
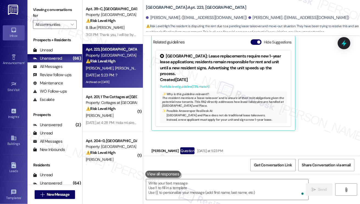
click at [43, 8] on label "Viewing conversations for" at bounding box center [55, 13] width 44 height 15
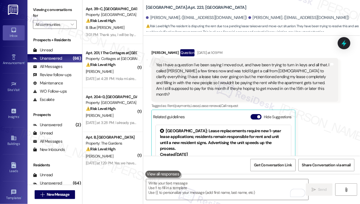
scroll to position [2025, 0]
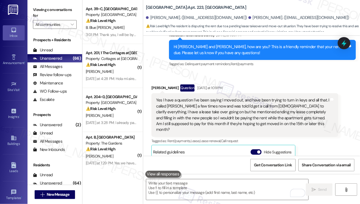
click at [233, 109] on div "Yes I have a question I've been saying I moved out, and have been trying to tur…" at bounding box center [243, 114] width 174 height 35
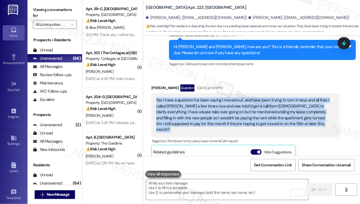
click at [233, 109] on div "Yes I have a question I've been saying I moved out, and have been trying to tur…" at bounding box center [243, 114] width 174 height 35
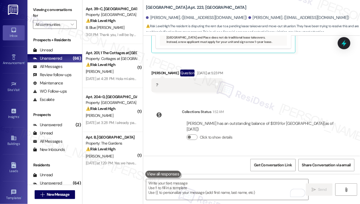
scroll to position [2242, 0]
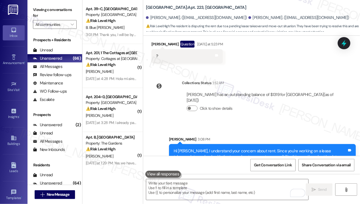
click at [345, 41] on icon at bounding box center [344, 43] width 7 height 9
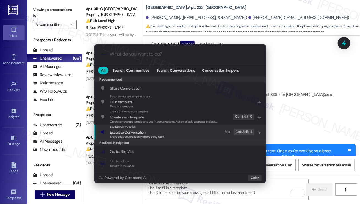
drag, startPoint x: 168, startPoint y: 133, endPoint x: 164, endPoint y: 133, distance: 3.9
click at [167, 133] on div "Escalate Conversation Escalate Conversation Share this conversation with proper…" at bounding box center [180, 132] width 161 height 15
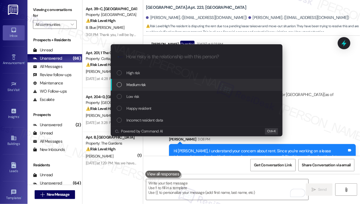
click at [150, 89] on div "Medium risk" at bounding box center [197, 85] width 172 height 12
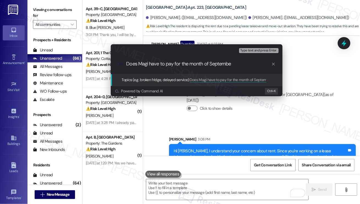
type input "Does Magi have to pay for the month of September"
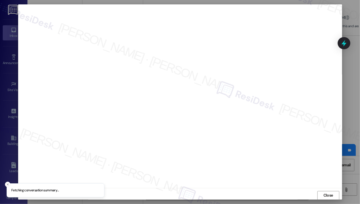
scroll to position [0, 0]
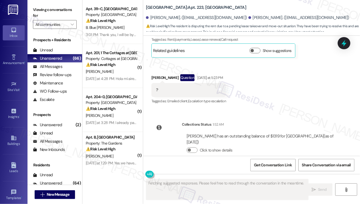
scroll to position [2094, 0]
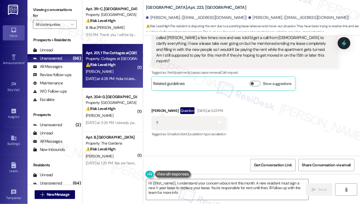
type textarea "Hi {{first_name}}, I understand your concern about rent this month. A new resid…"
click at [125, 64] on div "⚠️ Risk Level: High The resident reports a non-functioning air conditioning uni…" at bounding box center [111, 65] width 51 height 6
type textarea "Fetching suggested responses. Please feel free to read through the conversation…"
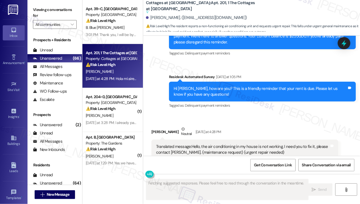
scroll to position [2341, 0]
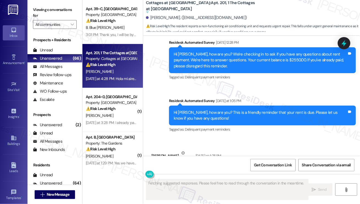
click at [189, 168] on div "Translated message: Hello, the air conditioning in my house is not working, I n…" at bounding box center [243, 174] width 174 height 12
click at [204, 168] on div "Translated message: Hello, the air conditioning in my house is not working, I n…" at bounding box center [243, 174] width 174 height 12
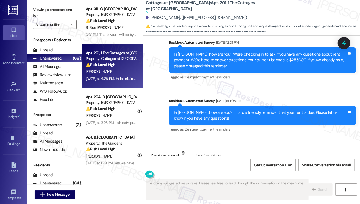
click at [279, 164] on div "Translated message: Hello, the air conditioning in my house is not working, I n…" at bounding box center [245, 177] width 187 height 26
drag, startPoint x: 180, startPoint y: 119, endPoint x: 193, endPoint y: 112, distance: 13.8
click at [193, 168] on div "Translated message: Hello, the air conditioning in my house is not working, I n…" at bounding box center [243, 174] width 174 height 12
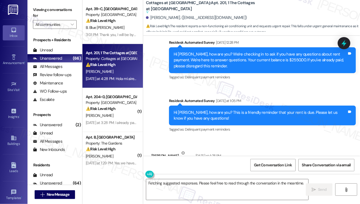
click at [39, 11] on label "Viewing conversations for" at bounding box center [55, 13] width 44 height 15
drag, startPoint x: 192, startPoint y: 112, endPoint x: 179, endPoint y: 118, distance: 13.8
click at [180, 168] on div "Translated message: Hello, the air conditioning in my house is not working, I n…" at bounding box center [243, 174] width 174 height 12
copy div "Hello, the air conditioning in my house is not working, I need you to fix it, p…"
click at [43, 9] on label "Viewing conversations for" at bounding box center [55, 13] width 44 height 15
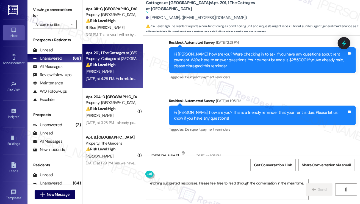
scroll to position [2451, 0]
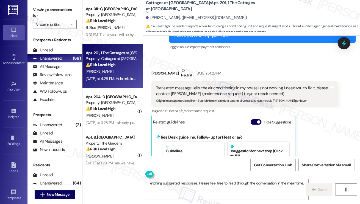
click at [256, 119] on button "Hide Suggestions" at bounding box center [256, 122] width 11 height 6
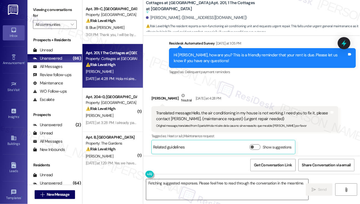
click at [191, 189] on textarea "Fetching suggested responses. Please feel free to read through the conversation…" at bounding box center [227, 189] width 162 height 21
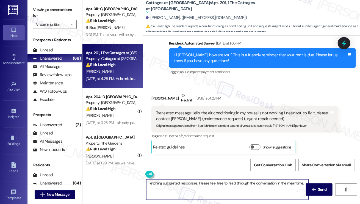
click at [198, 187] on textarea "Fetching suggested responses. Please feel free to read through the conversation…" at bounding box center [227, 189] width 162 height 21
paste textarea "I just wanted to follow up — has the air conditioning issue been resolved, or i…"
click at [215, 189] on textarea "Hi Margarita, I just wanted to follow up — has the air conditioning issue been …" at bounding box center [227, 189] width 162 height 21
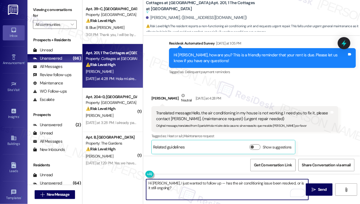
click at [210, 191] on textarea "Hi Margarita, I just wanted to follow up — has the air conditioning issue been …" at bounding box center [227, 189] width 162 height 21
click at [167, 174] on button at bounding box center [166, 174] width 42 height 7
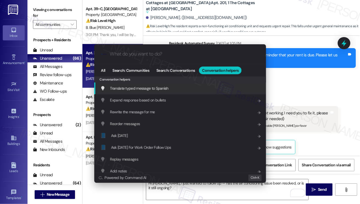
click at [177, 87] on div "Translate typed message to Spanish Add shortcut" at bounding box center [180, 88] width 161 height 6
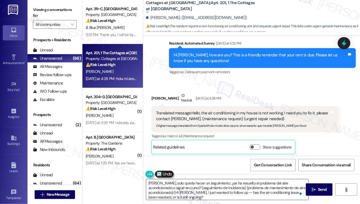
type textarea "Hola Margarita, solo quería hacer un seguimiento: ¿se ha resuelto el problema d…"
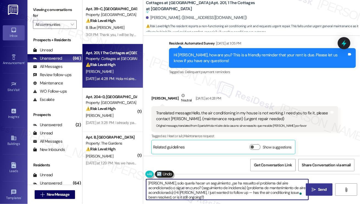
click at [314, 187] on span " Send" at bounding box center [319, 190] width 17 height 6
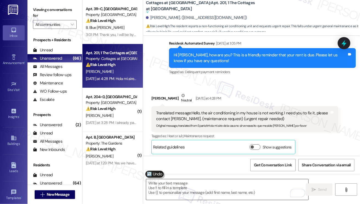
click at [161, 190] on textarea "To enrich screen reader interactions, please activate Accessibility in Grammarl…" at bounding box center [227, 189] width 162 height 21
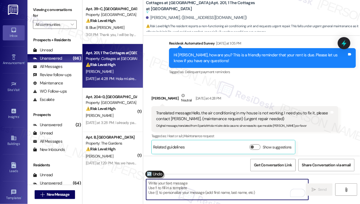
click at [155, 172] on button at bounding box center [154, 174] width 19 height 7
type textarea "Hi Margarita, I just wanted to follow up — has the air conditioning issue been …"
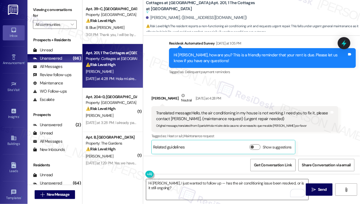
click at [186, 185] on textarea "Hi Margarita, I just wanted to follow up — has the air conditioning issue been …" at bounding box center [227, 189] width 162 height 21
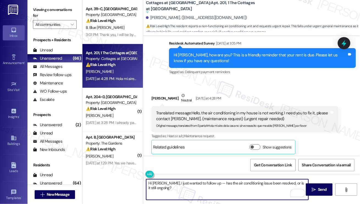
click at [186, 185] on textarea "Hi Margarita, I just wanted to follow up — has the air conditioning issue been …" at bounding box center [227, 189] width 162 height 21
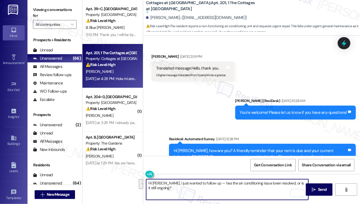
scroll to position [1629, 0]
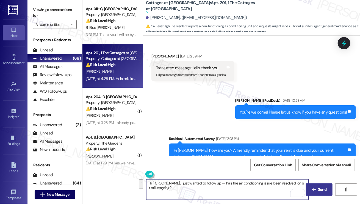
click at [311, 183] on button " Send" at bounding box center [319, 189] width 27 height 12
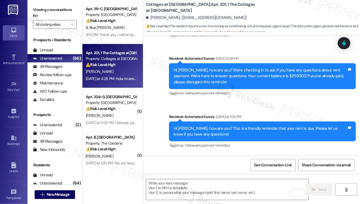
scroll to position [2429, 0]
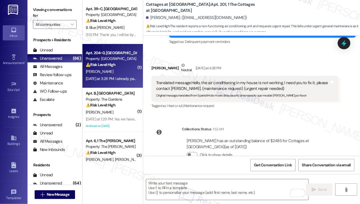
click at [124, 68] on div "⚠️ Risk Level: High The resident states they already paid rent but are seeing a…" at bounding box center [111, 65] width 51 height 6
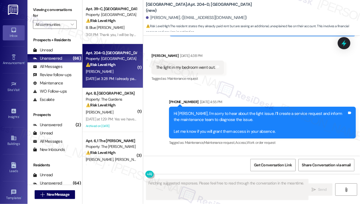
scroll to position [3303, 0]
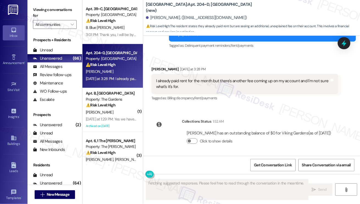
click at [187, 78] on div "I already paid rent for the month but there's another fee coming up on my accou…" at bounding box center [243, 84] width 174 height 12
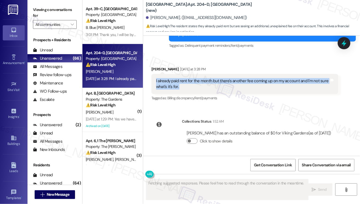
click at [187, 78] on div "I already paid rent for the month but there's another fee coming up on my accou…" at bounding box center [243, 84] width 174 height 12
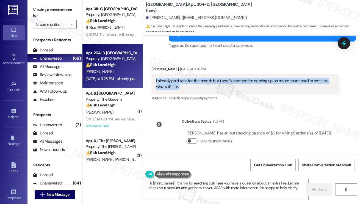
click at [194, 141] on button "Click to show details" at bounding box center [192, 141] width 11 height 6
click at [193, 140] on button "Click to hide details" at bounding box center [192, 141] width 11 height 6
click at [195, 185] on textarea "Hi {{first_name}}, thanks for reaching out! I see you have a question about an …" at bounding box center [227, 189] width 162 height 21
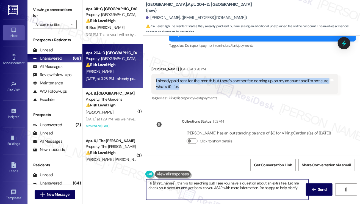
click at [195, 186] on textarea "Hi {{first_name}}, thanks for reaching out! I see you have a question about an …" at bounding box center [227, 189] width 162 height 21
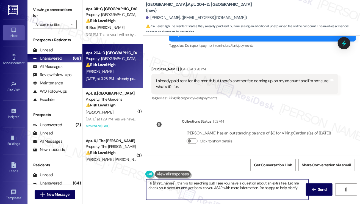
click at [195, 186] on textarea "Hi {{first_name}}, thanks for reaching out! I see you have a question about an …" at bounding box center [227, 189] width 162 height 21
click at [250, 183] on textarea "Hi {{first_name}}, thanks for reaching out! I see you have a question about an …" at bounding box center [227, 189] width 162 height 21
drag, startPoint x: 287, startPoint y: 184, endPoint x: 306, endPoint y: 189, distance: 20.1
click at [306, 189] on div "Hi {{first_name}}, thanks for reaching out! I see you have a question about an …" at bounding box center [251, 194] width 217 height 41
click at [212, 182] on textarea "Hi {{first_name}}, thanks for reaching out! I see you have a question about an …" at bounding box center [227, 189] width 162 height 21
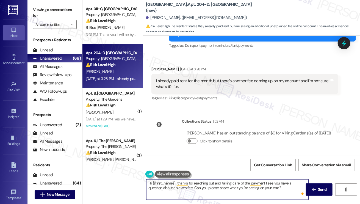
type textarea "Hi {{first_name}}, thanks for reaching out and taking care of the payment! I se…"
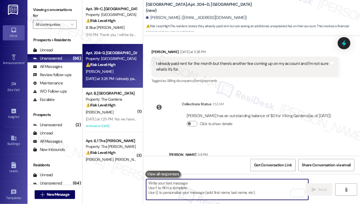
scroll to position [3347, 0]
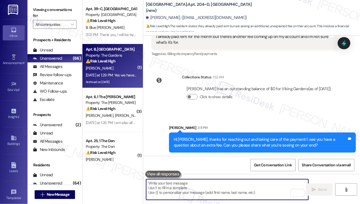
click at [125, 69] on div "E. Armejo" at bounding box center [111, 68] width 52 height 7
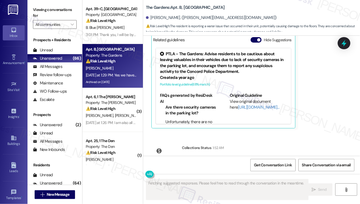
scroll to position [10035, 0]
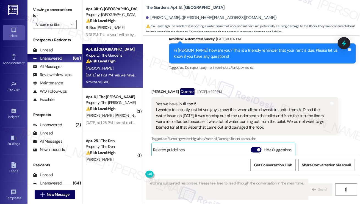
click at [201, 101] on div "Yes we have in till the 5. I wanted to actually just let you guys know that whe…" at bounding box center [243, 115] width 174 height 29
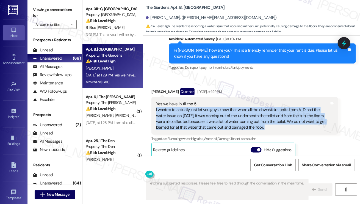
click at [201, 101] on div "Yes we have in till the 5. I wanted to actually just let you guys know that whe…" at bounding box center [243, 115] width 174 height 29
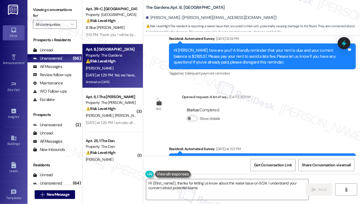
click at [203, 158] on div "Hi Erika, how are you? This is a friendly reminder that your rent is due. Pleas…" at bounding box center [261, 164] width 174 height 12
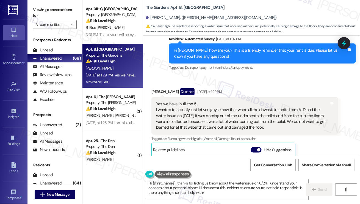
click at [171, 101] on div "Yes we have in till the 5. I wanted to actually just let you guys know that whe…" at bounding box center [243, 115] width 174 height 29
drag, startPoint x: 153, startPoint y: 76, endPoint x: 281, endPoint y: 94, distance: 129.3
click at [281, 97] on div "Yes we have in till the 5. I wanted to actually just let you guys know that whe…" at bounding box center [245, 116] width 187 height 38
click at [218, 101] on div "Yes we have in till the 5. I wanted to actually just let you guys know that whe…" at bounding box center [243, 115] width 174 height 29
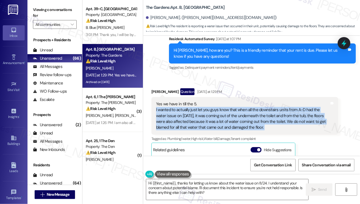
click at [218, 101] on div "Yes we have in till the 5. I wanted to actually just let you guys know that whe…" at bounding box center [243, 115] width 174 height 29
click at [218, 194] on textarea "Hi {{first_name}}, thanks for letting us know about the water issue on 8/24. I …" at bounding box center [227, 189] width 162 height 21
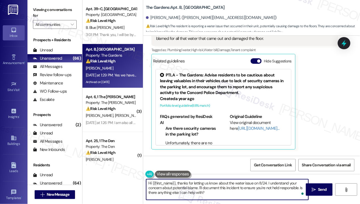
scroll to position [10145, 0]
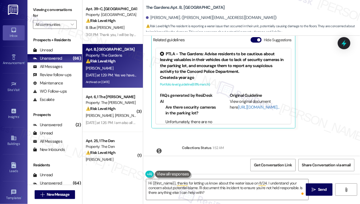
click at [39, 12] on label "Viewing conversations for" at bounding box center [55, 13] width 44 height 15
click at [218, 192] on textarea "Hi {{first_name}}, thanks for letting us know about the water issue on 8/24. I …" at bounding box center [227, 189] width 162 height 21
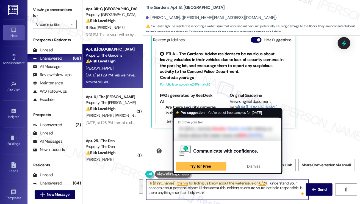
drag, startPoint x: 219, startPoint y: 193, endPoint x: 177, endPoint y: 182, distance: 43.0
click at [177, 182] on textarea "Hi {{first_name}}, thanks for letting us know about the water issue on 8/24. I …" at bounding box center [227, 189] width 162 height 21
click at [213, 188] on textarea "Hi {{first_name}}, thanks for letting us know about the water issue on 8/24. I …" at bounding box center [227, 189] width 162 height 21
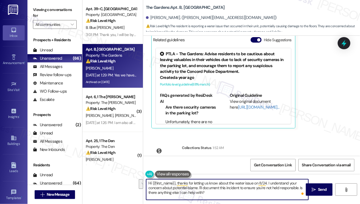
drag, startPoint x: 221, startPoint y: 192, endPoint x: 204, endPoint y: 190, distance: 17.4
click at [204, 190] on textarea "Hi {{first_name}}, thanks for letting us know about the water issue on 8/24. I …" at bounding box center [227, 189] width 162 height 21
click at [214, 190] on textarea "Hi {{first_name}}, thanks for letting us know about the water issue on 8/24. I …" at bounding box center [227, 189] width 162 height 21
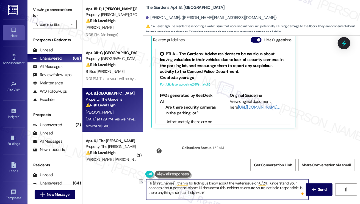
drag, startPoint x: 202, startPoint y: 188, endPoint x: 300, endPoint y: 187, distance: 97.9
click at [300, 187] on textarea "Hi {{first_name}}, thanks for letting us know about the water issue on 8/24. I …" at bounding box center [227, 189] width 162 height 21
drag, startPoint x: 244, startPoint y: 194, endPoint x: 266, endPoint y: 187, distance: 23.0
click at [266, 187] on textarea "Hi {{first_name}}, thanks for letting us know about the water issue on 8/24. I …" at bounding box center [227, 189] width 162 height 21
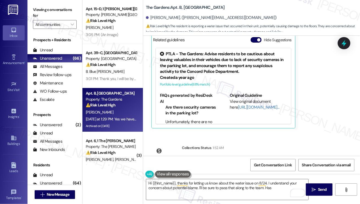
click at [32, 12] on div "Viewing conversations for All communities " at bounding box center [55, 17] width 55 height 34
click at [41, 7] on label "Viewing conversations for" at bounding box center [55, 13] width 44 height 15
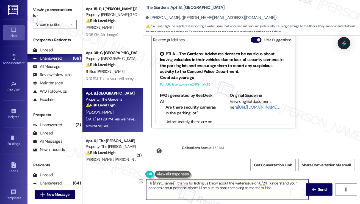
drag, startPoint x: 277, startPoint y: 188, endPoint x: 199, endPoint y: 189, distance: 77.6
click at [199, 189] on textarea "Hi {{first_name}}, thanks for letting us know about the water issue on 8/24. I …" at bounding box center [227, 189] width 162 height 21
paste textarea "just wanted to check in — has the water issue been resolved, or are you still e…"
type textarea "Hi {{first_name}}, thanks for letting us know about the water issue on 8/24. I …"
click at [243, 193] on textarea "Hi {{first_name}}, thanks for letting us know about the water issue on 8/24. I …" at bounding box center [227, 189] width 162 height 21
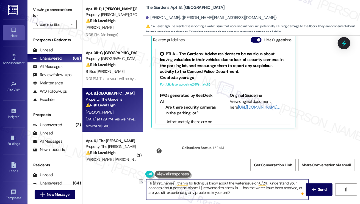
drag, startPoint x: 244, startPoint y: 187, endPoint x: 200, endPoint y: 188, distance: 44.3
click at [200, 188] on textarea "Hi {{first_name}}, thanks for letting us know about the water issue on 8/24. I …" at bounding box center [227, 189] width 162 height 21
click at [243, 197] on textarea "Hi {{first_name}}, thanks for letting us know about the water issue on 8/24. I …" at bounding box center [227, 189] width 162 height 21
click at [244, 192] on textarea "Hi {{first_name}}, thanks for letting us know about the water issue on 8/24. I …" at bounding box center [227, 189] width 162 height 21
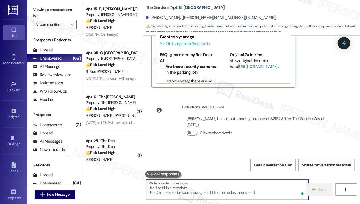
scroll to position [10195, 0]
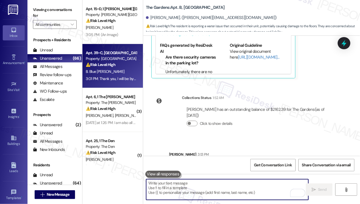
click at [115, 53] on div "Apt. 311~C, 1 Viking Gardens (new)" at bounding box center [111, 53] width 51 height 6
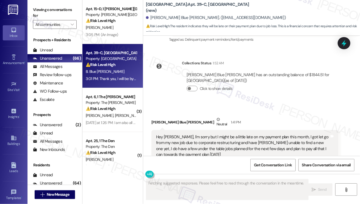
scroll to position [3093, 0]
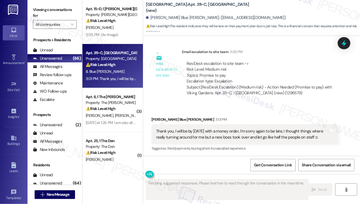
click at [207, 130] on div "Thank you, I will be by on Monday with a money order, I'm sorry again to be lat…" at bounding box center [243, 134] width 174 height 12
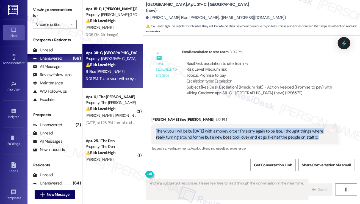
click at [207, 130] on div "Thank you, I will be by on Monday with a money order, I'm sorry again to be lat…" at bounding box center [243, 134] width 174 height 12
click at [222, 133] on div "Thank you, I will be by on Monday with a money order, I'm sorry again to be lat…" at bounding box center [243, 134] width 174 height 12
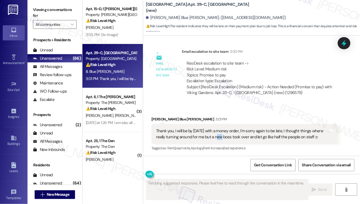
click at [222, 133] on div "Thank you, I will be by on Monday with a money order, I'm sorry again to be lat…" at bounding box center [243, 134] width 174 height 12
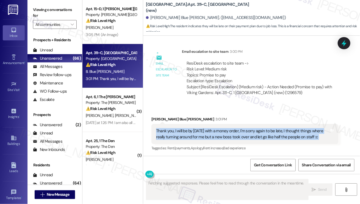
click at [222, 133] on div "Thank you, I will be by on Monday with a money order, I'm sorry again to be lat…" at bounding box center [243, 134] width 174 height 12
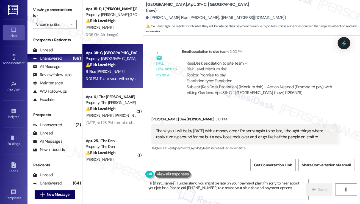
click at [45, 18] on label "Viewing conversations for" at bounding box center [55, 13] width 44 height 15
click at [42, 13] on label "Viewing conversations for" at bounding box center [55, 13] width 44 height 15
click at [218, 187] on textarea "Hi {{first_name}}, I understand you might be late on your payment plan. I'm sor…" at bounding box center [227, 189] width 162 height 21
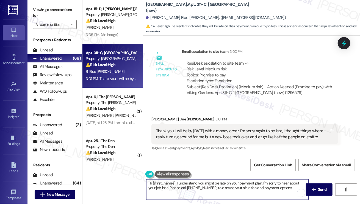
click at [218, 187] on textarea "Hi {{first_name}}, I understand you might be late on your payment plan. I'm sor…" at bounding box center [227, 189] width 162 height 21
paste textarea "Thank you for letting us know, and no need to apologize — we completely underst…"
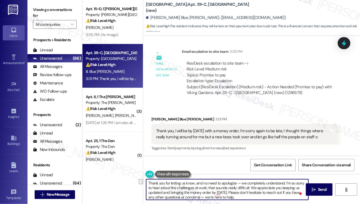
drag, startPoint x: 284, startPoint y: 183, endPoint x: 123, endPoint y: 182, distance: 160.6
click at [123, 182] on div "Apt. 15~D, 1 Taylor Heights (new) Property: Taylor Heights ⚠️ Risk Level: High …" at bounding box center [222, 102] width 278 height 204
click at [244, 183] on textarea "We understand and we appreciate you letting us know. I’m so sorry to hear about…" at bounding box center [227, 189] width 162 height 21
drag, startPoint x: 182, startPoint y: 193, endPoint x: 156, endPoint y: 188, distance: 26.5
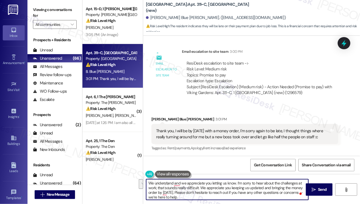
click at [156, 188] on textarea "We understand and we appreciate you letting us know. I’m sorry to hear about th…" at bounding box center [227, 189] width 162 height 21
click at [181, 190] on textarea "We understand and we appreciate you letting us know. I’m sorry to hear about th…" at bounding box center [227, 189] width 162 height 21
click at [177, 195] on textarea "We understand and we appreciate you letting us know. I’m sorry to hear about th…" at bounding box center [227, 189] width 162 height 21
drag, startPoint x: 179, startPoint y: 195, endPoint x: 236, endPoint y: 180, distance: 58.6
click at [236, 180] on textarea "We understand and we appreciate you letting us know. I’m sorry to hear about th…" at bounding box center [227, 189] width 162 height 21
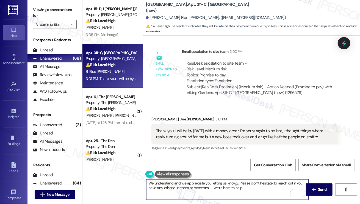
click at [197, 187] on textarea "We understand and we appreciate you letting us know.y. Please don’t hesitate to…" at bounding box center [227, 189] width 162 height 21
click at [252, 192] on textarea "We understand and we appreciate you letting us know.y. Please don’t hesitate to…" at bounding box center [227, 189] width 162 height 21
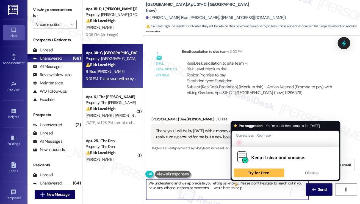
drag, startPoint x: 237, startPoint y: 183, endPoint x: 234, endPoint y: 182, distance: 2.8
click at [234, 182] on textarea "We understand and we appreciate you letting us know.y. Please don’t hesitate to…" at bounding box center [227, 189] width 162 height 21
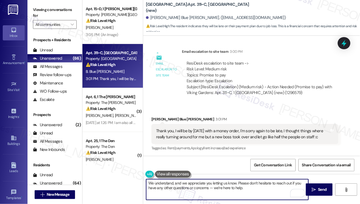
click at [262, 183] on textarea "We understand, and we appreciate you letting us know. Please don’t hesitate to …" at bounding box center [227, 189] width 162 height 21
type textarea "We understand, and we appreciate you letting us know. Please don’t hesitate to …"
click at [319, 183] on div "We understand, and we appreciate you letting us know. Please don’t hesitate to …" at bounding box center [251, 194] width 217 height 41
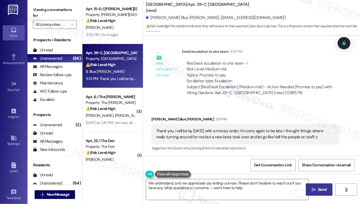
drag, startPoint x: 318, startPoint y: 186, endPoint x: 312, endPoint y: 185, distance: 5.9
click at [318, 186] on button " Send" at bounding box center [319, 189] width 27 height 12
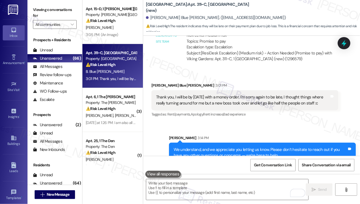
scroll to position [3137, 0]
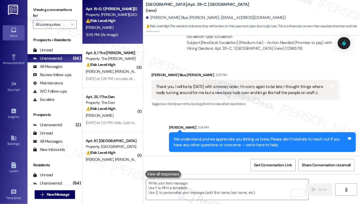
click at [114, 33] on div "3:05 PM: (An Image) 3:05 PM: (An Image)" at bounding box center [102, 34] width 32 height 5
type textarea "Fetching suggested responses. Please feel free to read through the conversation…"
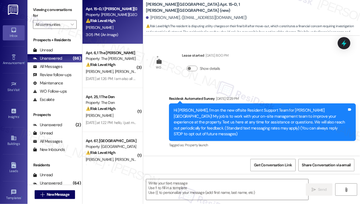
scroll to position [2543, 0]
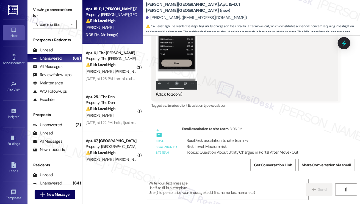
type textarea "Fetching suggested responses. Please feel free to read through the conversation…"
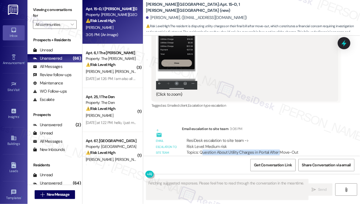
drag, startPoint x: 272, startPoint y: 124, endPoint x: 278, endPoint y: 124, distance: 6.6
click at [278, 138] on div "ResiDesk escalation to site team -> Risk Level: Medium risk Topics: Question Ab…" at bounding box center [260, 150] width 147 height 24
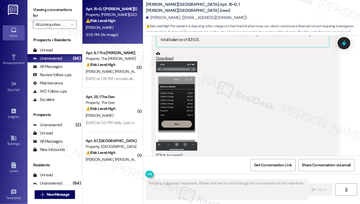
scroll to position [2435, 0]
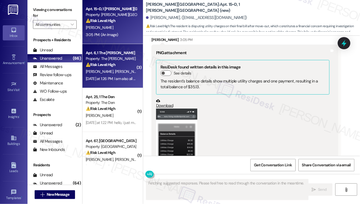
click at [125, 66] on div "⚠️ Risk Level: High The resident is disputing the rent reminder, stating they a…" at bounding box center [111, 65] width 51 height 6
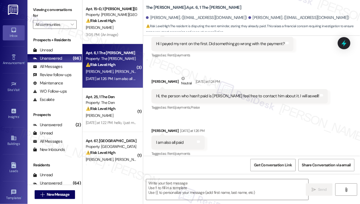
type textarea "Fetching suggested responses. Please feel free to read through the conversation…"
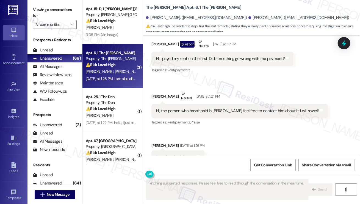
scroll to position [65, 0]
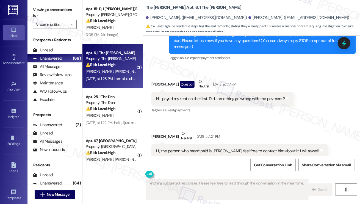
click at [195, 96] on div "Hi I payed my rent on the first. Did something go wrong with the payment?" at bounding box center [220, 99] width 129 height 6
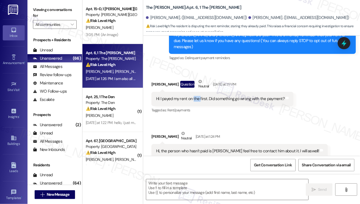
click at [195, 96] on div "Hi I payed my rent on the first. Did something go wrong with the payment?" at bounding box center [220, 99] width 129 height 6
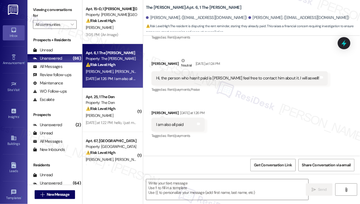
scroll to position [147, 0]
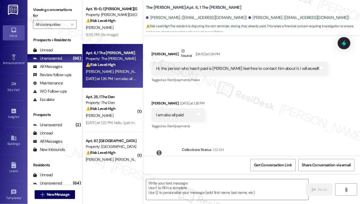
click at [216, 66] on div "Hi, the person who hasn't paid is Keller feel free to contact him about it. I w…" at bounding box center [237, 69] width 163 height 6
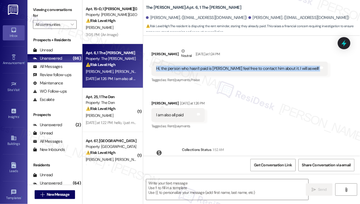
click at [216, 66] on div "Hi, the person who hasn't paid is Keller feel free to contact him about it. I w…" at bounding box center [237, 69] width 163 height 6
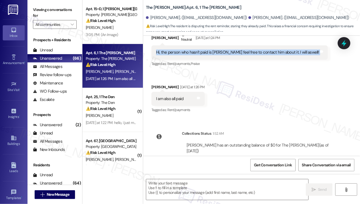
scroll to position [171, 0]
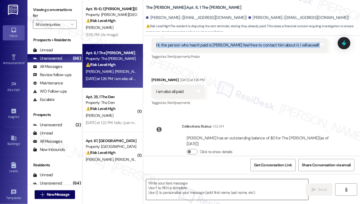
click at [178, 192] on textarea at bounding box center [227, 189] width 162 height 21
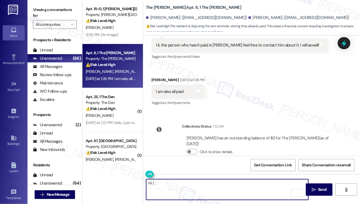
type textarea "Hi {{"
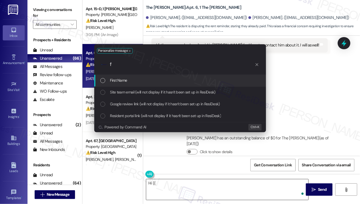
type input "fi"
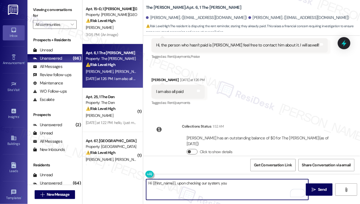
click at [195, 149] on button "Click to show details" at bounding box center [192, 152] width 11 height 6
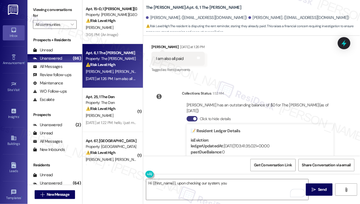
scroll to position [253, 0]
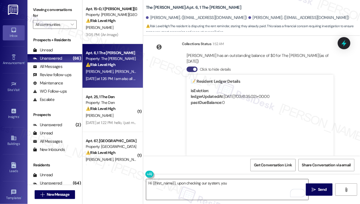
click at [242, 188] on textarea "Hi {{first_name}}, upon checking our system, you" at bounding box center [227, 189] width 162 height 21
click at [48, 1] on div "Viewing conversations for All communities " at bounding box center [55, 17] width 55 height 34
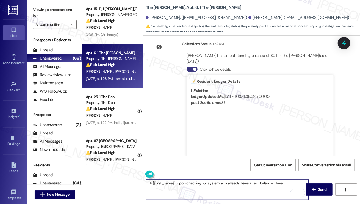
drag, startPoint x: 285, startPoint y: 183, endPoint x: 274, endPoint y: 183, distance: 11.9
click at [274, 183] on textarea "Hi {{first_name}}, upon checking our system, you already have a zero balance. H…" at bounding box center [227, 189] width 162 height 21
paste textarea "Did you receive a payment confirmation receipt yet, or has the payment already …"
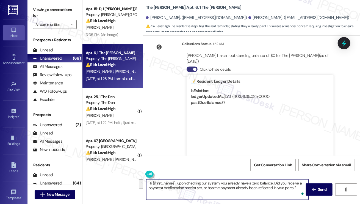
drag, startPoint x: 273, startPoint y: 182, endPoint x: 296, endPoint y: 190, distance: 24.5
click at [296, 190] on textarea "Hi {{first_name}}, upon checking our system, you already have a zero balance. D…" at bounding box center [227, 189] width 162 height 21
click at [283, 191] on textarea "Hi {{first_name}}, upon checking our system, you already have a zero balance. D…" at bounding box center [227, 189] width 162 height 21
drag, startPoint x: 211, startPoint y: 188, endPoint x: 273, endPoint y: 180, distance: 62.6
click at [273, 180] on textarea "Hi {{first_name}}, upon checking our system, you already have a zero balance. D…" at bounding box center [227, 189] width 162 height 21
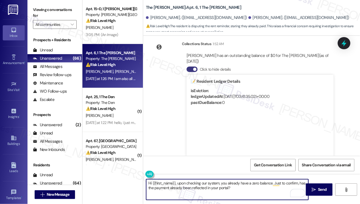
click at [237, 191] on textarea "Hi {{first_name}}, upon checking our system, you already have a zero balance. J…" at bounding box center [227, 189] width 162 height 21
type textarea "Hi {{first_name}}, upon checking our system, you already have a zero balance. J…"
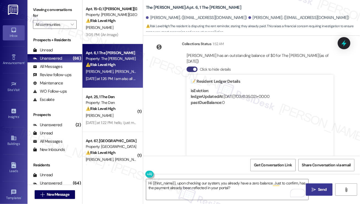
click at [326, 185] on button " Send" at bounding box center [319, 189] width 27 height 12
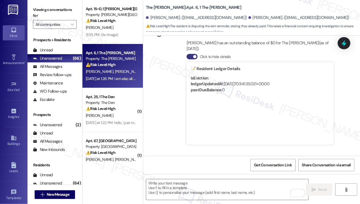
scroll to position [297, 0]
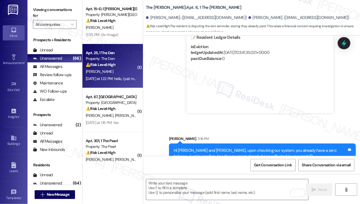
click at [122, 74] on div "C. Ashman" at bounding box center [111, 71] width 52 height 7
type textarea "Fetching suggested responses. Please feel free to read through the conversation…"
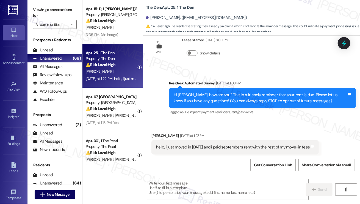
scroll to position [26, 0]
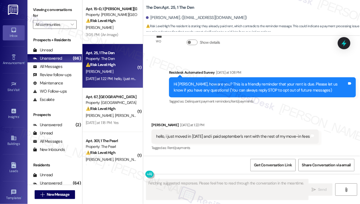
click at [188, 137] on div "hello, i just moved in august 29th and i paid september's rent with the rest of…" at bounding box center [233, 137] width 154 height 6
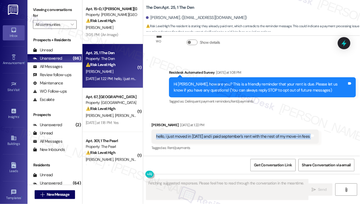
click at [188, 137] on div "hello, i just moved in august 29th and i paid september's rent with the rest of…" at bounding box center [233, 137] width 154 height 6
click at [249, 138] on div "hello, i just moved in august 29th and i paid september's rent with the rest of…" at bounding box center [233, 137] width 154 height 6
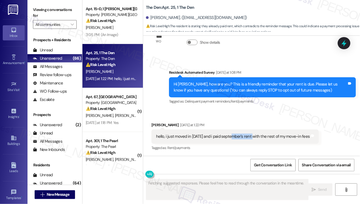
click at [249, 138] on div "hello, i just moved in august 29th and i paid september's rent with the rest of…" at bounding box center [233, 137] width 154 height 6
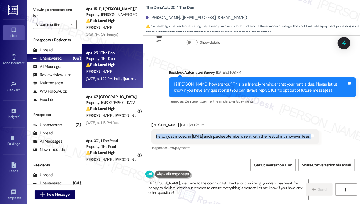
click at [228, 190] on textarea "Hi Charles, welcome to the community! Thanks for confirming your rent payment. …" at bounding box center [227, 189] width 162 height 21
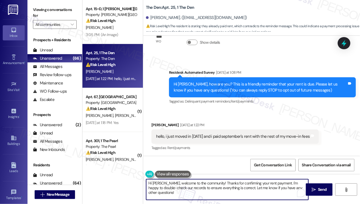
click at [228, 190] on textarea "Hi Charles, welcome to the community! Thanks for confirming your rent payment. …" at bounding box center [227, 189] width 162 height 21
click at [221, 192] on textarea "Hi Charles, welcome to the community! Thanks for confirming your rent payment. …" at bounding box center [227, 189] width 162 height 21
drag, startPoint x: 240, startPoint y: 188, endPoint x: 278, endPoint y: 182, distance: 38.7
click at [278, 182] on textarea "Hi Charles, welcome to the community! Thanks for confirming your rent payment. …" at bounding box center [227, 189] width 162 height 21
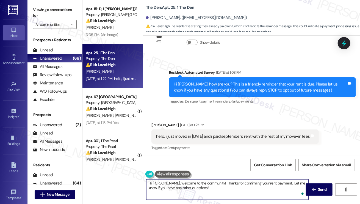
type textarea "Hi Charles, welcome to the community! Thanks for confirming your rent payment. …"
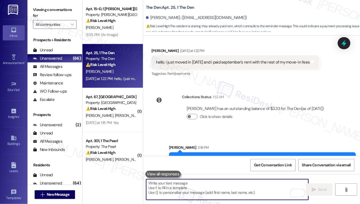
scroll to position [127, 0]
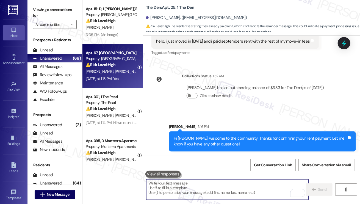
click at [125, 77] on div "Yesterday at 1:18 PM: Yes Yesterday at 1:18 PM: Yes" at bounding box center [111, 78] width 52 height 7
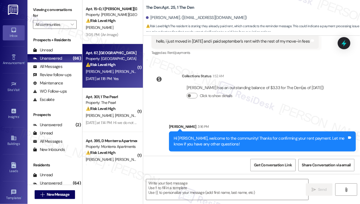
type textarea "Fetching suggested responses. Please feel free to read through the conversation…"
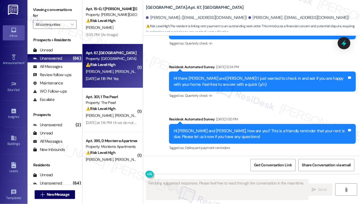
scroll to position [1847, 0]
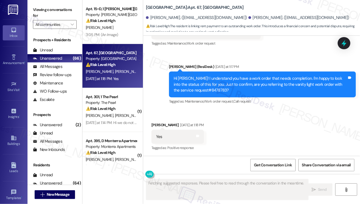
click at [208, 81] on div "Hi Marcus! I understand you have a work order that needs completion. I'm happy …" at bounding box center [261, 85] width 174 height 18
click at [259, 82] on div "Hi Marcus! I understand you have a work order that needs completion. I'm happy …" at bounding box center [261, 85] width 174 height 18
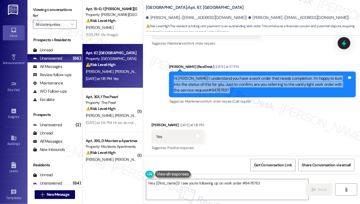
click at [259, 82] on div "Hi Marcus! I understand you have a work order that needs completion. I'm happy …" at bounding box center [261, 85] width 174 height 18
type textarea "Hey {{first_name}}! I see you're following up on work order #8478783 for the va…"
click at [237, 88] on div "Hi Marcus! I understand you have a work order that needs completion. I'm happy …" at bounding box center [261, 85] width 174 height 18
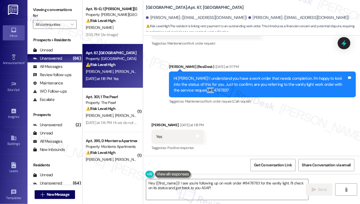
drag, startPoint x: 228, startPoint y: 91, endPoint x: 200, endPoint y: 88, distance: 28.5
click at [200, 88] on div "Hi Marcus! I understand you have a work order that needs completion. I'm happy …" at bounding box center [261, 85] width 174 height 18
click at [238, 86] on div "Hi Marcus! I understand you have a work order that needs completion. I'm happy …" at bounding box center [261, 85] width 174 height 18
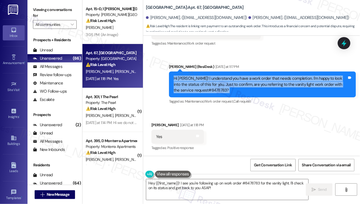
click at [238, 86] on div "Hi Marcus! I understand you have a work order that needs completion. I'm happy …" at bounding box center [261, 85] width 174 height 18
click at [200, 91] on div "Hi Marcus! I understand you have a work order that needs completion. I'm happy …" at bounding box center [261, 85] width 174 height 18
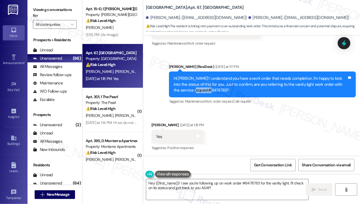
click at [200, 91] on div "Hi Marcus! I understand you have a work order that needs completion. I'm happy …" at bounding box center [261, 85] width 174 height 18
click at [194, 181] on textarea "Hey {{first_name}}! I see you're following up on work order #8478783 for the va…" at bounding box center [227, 189] width 162 height 21
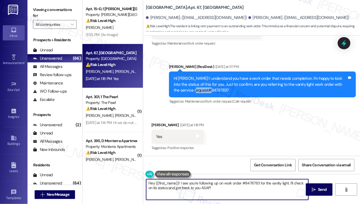
click at [194, 181] on textarea "Hey {{first_name}}! I see you're following up on work order #8478783 for the va…" at bounding box center [227, 189] width 162 height 21
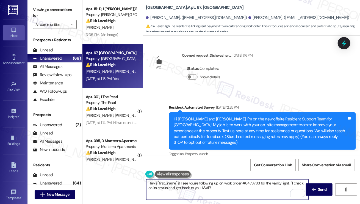
scroll to position [1847, 0]
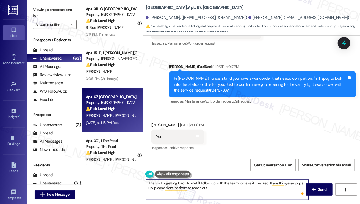
click at [213, 185] on textarea "Thanks for getting back to me! I'll follow up with the team to have it checked.…" at bounding box center [227, 189] width 162 height 21
click at [222, 187] on textarea "Thanks for getting back to me! I'll follow up with the team to have it checked.…" at bounding box center [227, 189] width 162 height 21
click at [162, 127] on div "Marcus Pogue Yesterday at 1:18 PM" at bounding box center [178, 126] width 53 height 8
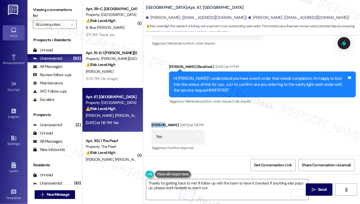
click at [162, 127] on div "Marcus Pogue Yesterday at 1:18 PM" at bounding box center [178, 126] width 53 height 8
copy div "Marcus"
click at [195, 182] on textarea "Thanks for getting back to me! I'll follow up with the team to have it checked.…" at bounding box center [227, 189] width 162 height 21
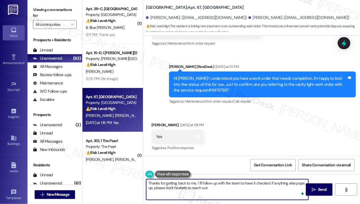
paste textarea "Marcus"
type textarea "Thanks for getting back to me, Marcus! I'll follow up with the team to have it …"
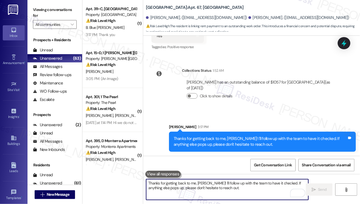
scroll to position [1838, 0]
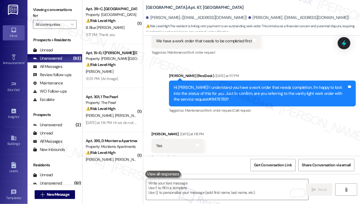
click at [197, 99] on div "Hi Marcus! I understand you have a work order that needs completion. I'm happy …" at bounding box center [261, 94] width 174 height 18
copy div "8478783"
click at [249, 113] on div "Tagged as: Maintenance , Click to highlight conversations about Maintenance Wor…" at bounding box center [262, 110] width 187 height 8
click at [344, 47] on icon at bounding box center [344, 43] width 9 height 9
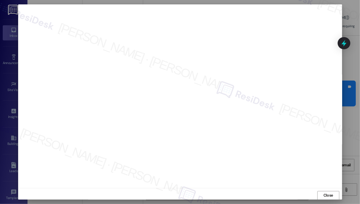
scroll to position [0, 0]
click at [332, 194] on span "Close" at bounding box center [329, 196] width 10 height 6
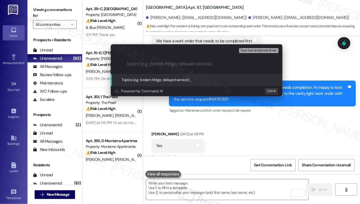
click at [320, 66] on div "Escalate Conversation Low risk Topics (e.g. broken fridge, delayed service) Any…" at bounding box center [180, 102] width 360 height 204
paste input "8478783"
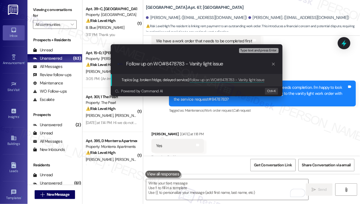
type input "Follow up on WO#8478783 - Vanity light issues"
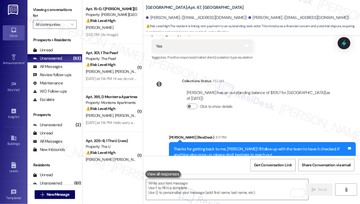
scroll to position [1929, 0]
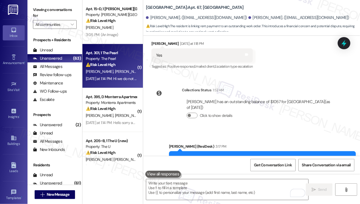
click at [115, 72] on span "[PERSON_NAME]" at bounding box center [129, 71] width 29 height 5
type textarea "Fetching suggested responses. Please feel free to read through the conversation…"
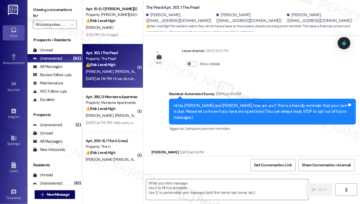
scroll to position [78, 0]
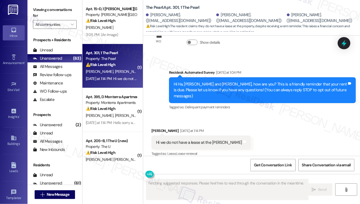
click at [202, 142] on div "Hi we do not have a lease at the Hutton Tags and notes" at bounding box center [202, 143] width 100 height 14
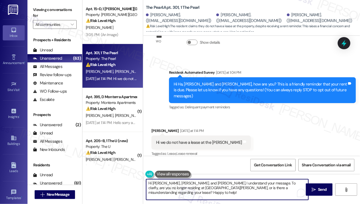
drag, startPoint x: 280, startPoint y: 188, endPoint x: 256, endPoint y: 189, distance: 23.4
click at [251, 189] on textarea "Hi Ha, Holland, and Katherine, I understand your message. To clarify, are you n…" at bounding box center [227, 189] width 162 height 21
click at [159, 128] on div "Katherine Cassel Yesterday at 1:14 PM" at bounding box center [202, 132] width 100 height 8
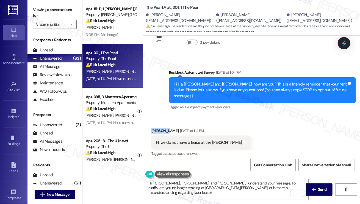
click at [159, 128] on div "Katherine Cassel Yesterday at 1:14 PM" at bounding box center [202, 132] width 100 height 8
copy div "Katherine"
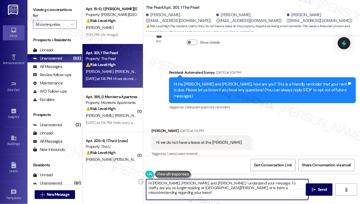
drag, startPoint x: 178, startPoint y: 184, endPoint x: 153, endPoint y: 185, distance: 25.3
click at [153, 185] on textarea "Hi Ha, Holland, and Katherine, I understand your message. To clarify, are you n…" at bounding box center [227, 189] width 162 height 21
click at [244, 188] on textarea "Hi Katherine, I understand your message. To clarify, are you no longer residing…" at bounding box center [227, 189] width 162 height 21
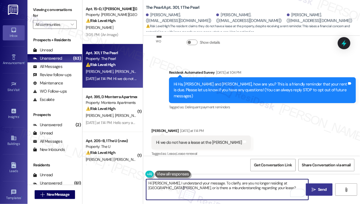
type textarea "Hi Katherine, I understand your message. To clarify, are you no longer residing…"
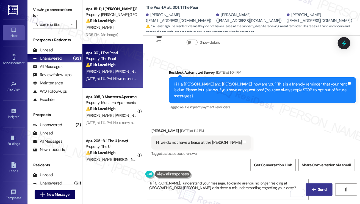
click at [314, 188] on icon "" at bounding box center [314, 190] width 4 height 4
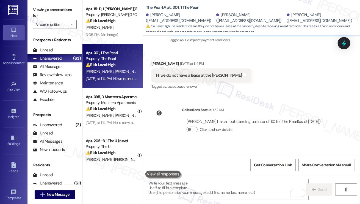
scroll to position [173, 0]
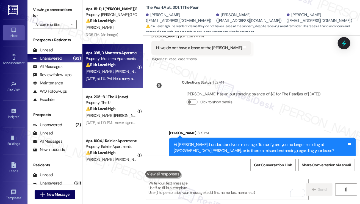
click at [110, 71] on div "K. Berger J. Key" at bounding box center [111, 71] width 52 height 7
type textarea "Fetching suggested responses. Please feel free to read through the conversation…"
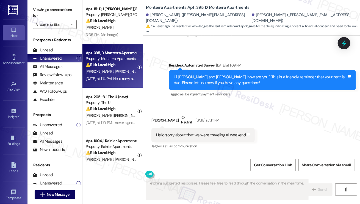
scroll to position [883, 0]
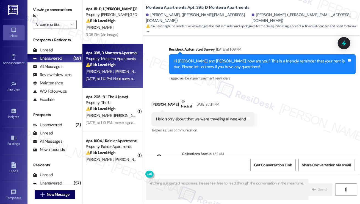
click at [212, 122] on div "Hello sorry about that we were traveling all weekend" at bounding box center [201, 119] width 90 height 6
click at [211, 122] on div "Hello sorry about that we were traveling all weekend" at bounding box center [201, 119] width 90 height 6
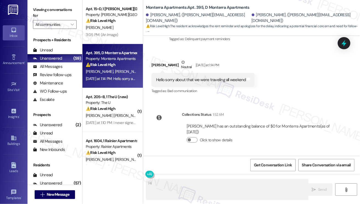
scroll to position [940, 0]
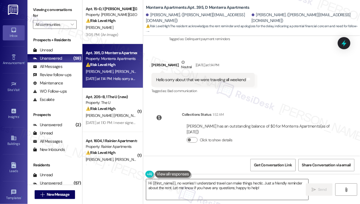
click at [201, 181] on textarea "Hi {{first_name}}, no worries! I understand travel can make things hectic. Just…" at bounding box center [227, 189] width 162 height 21
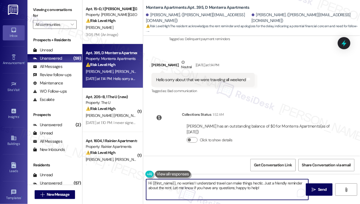
click at [201, 181] on textarea "Hi {{first_name}}, no worries! I understand travel can make things hectic. Just…" at bounding box center [227, 189] width 162 height 21
click at [287, 185] on textarea "Hi {{first_name}}, no worries! I understand travel can make things hectic. Just…" at bounding box center [227, 189] width 162 height 21
click at [272, 189] on textarea "Hi {{first_name}}, no worries! I understand travel can make things hectic. Just…" at bounding box center [227, 189] width 162 height 21
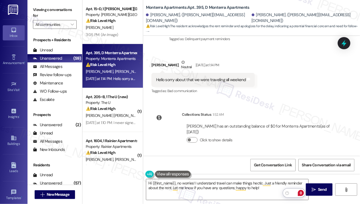
click at [158, 64] on div "Katie Berger Neutral Yesterday at 1:14 PM" at bounding box center [203, 65] width 103 height 13
copy div "Katie"
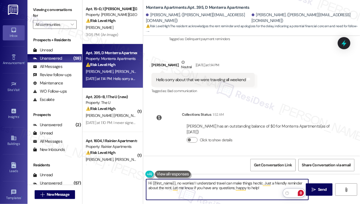
drag, startPoint x: 153, startPoint y: 181, endPoint x: 175, endPoint y: 179, distance: 22.1
click at [175, 179] on textarea "Hi {{first_name}}, no worries! I understand travel can make things hectic. Just…" at bounding box center [227, 189] width 162 height 21
paste textarea "Katie"
type textarea "Hi Katie, no worries! I understand travel can make things hectic. Just a friend…"
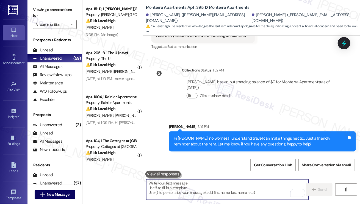
scroll to position [984, 0]
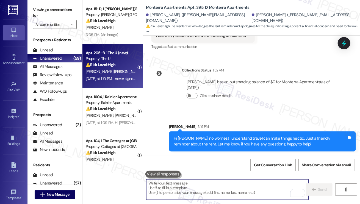
click at [100, 71] on span "[PERSON_NAME] [PERSON_NAME]" at bounding box center [114, 71] width 56 height 5
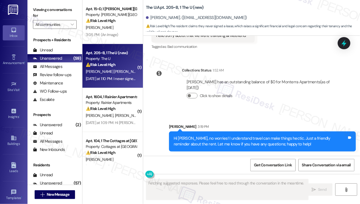
scroll to position [22, 0]
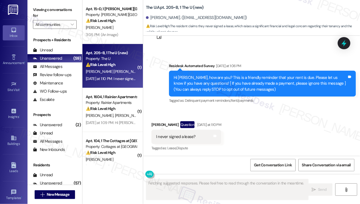
click at [176, 137] on div "I never signed a lease?" at bounding box center [176, 137] width 40 height 6
click at [216, 83] on div "Hi Elisa, how are you? This is a friendly reminder that your rent is due. Pleas…" at bounding box center [261, 84] width 174 height 18
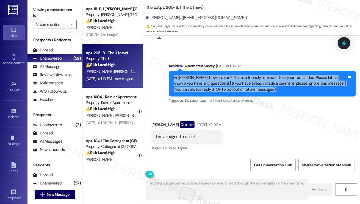
click at [216, 83] on div "Hi Elisa, how are you? This is a friendly reminder that your rent is due. Pleas…" at bounding box center [261, 84] width 174 height 18
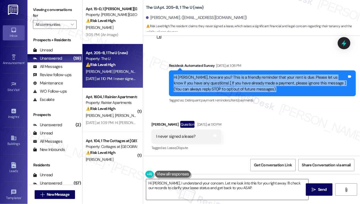
click at [201, 182] on textarea "Hi Elisa, I understand your concern. Let me look into this for you right away. …" at bounding box center [227, 189] width 162 height 21
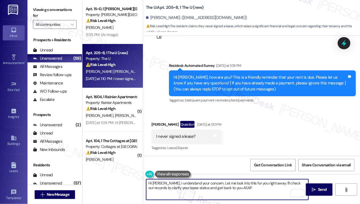
drag, startPoint x: 239, startPoint y: 188, endPoint x: 205, endPoint y: 181, distance: 34.6
click at [205, 181] on textarea "Hi Elisa, I understand your concern. Let me look into this for you right away. …" at bounding box center [227, 189] width 162 height 21
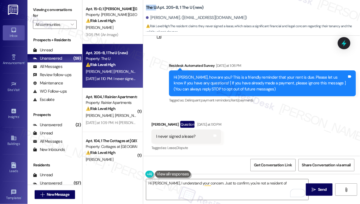
drag, startPoint x: 146, startPoint y: 4, endPoint x: 155, endPoint y: 6, distance: 9.5
click at [155, 6] on div "The U: Apt. 205~B, 1 The U (new)" at bounding box center [201, 7] width 110 height 7
copy b "The U"
click at [279, 182] on textarea "Hi Elisa, I understand your concern. Just to confirm, you're not a resident of" at bounding box center [227, 189] width 162 height 21
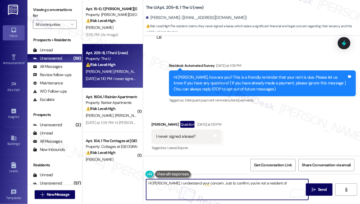
paste textarea "The U"
click at [211, 185] on textarea "Hi Elisa, I understand your concern. Just to confirm, you're not a resident of …" at bounding box center [227, 189] width 162 height 21
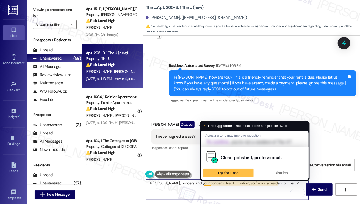
click at [211, 185] on textarea "Hi Elisa, I understand your concern. Just to confirm, you're not a resident of …" at bounding box center [227, 189] width 162 height 21
type textarea "Hi Elisa, I understand your concern. Just to confirm, you're not a resident of …"
click at [257, 109] on div "Received via SMS Elisa Garcia Mead Question Yesterday at 1:10 PM I never signed…" at bounding box center [251, 133] width 217 height 48
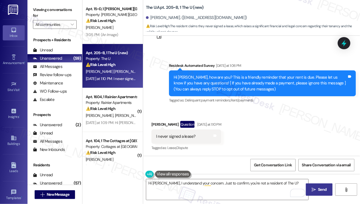
click at [315, 185] on button " Send" at bounding box center [319, 189] width 27 height 12
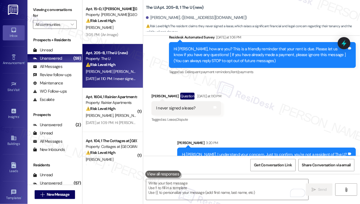
scroll to position [61, 0]
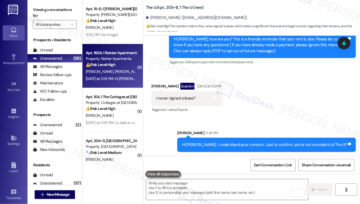
click at [125, 70] on span "A. Villanueva" at bounding box center [129, 71] width 29 height 5
type textarea "Fetching suggested responses. Please feel free to read through the conversation…"
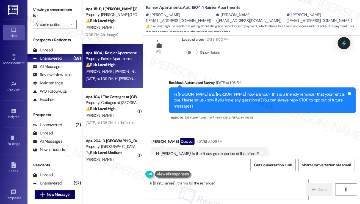
scroll to position [79, 0]
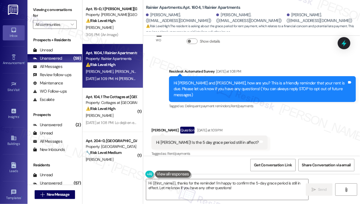
click at [199, 140] on div "Hi Sarah! Is the 5 day grace period still in affect?" at bounding box center [207, 143] width 103 height 6
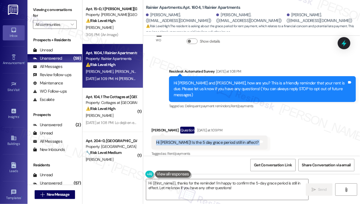
click at [199, 140] on div "Hi Sarah! Is the 5 day grace period still in affect?" at bounding box center [207, 143] width 103 height 6
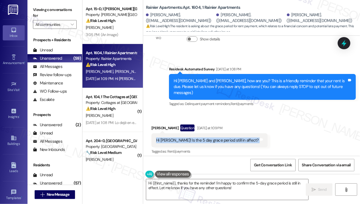
scroll to position [81, 0]
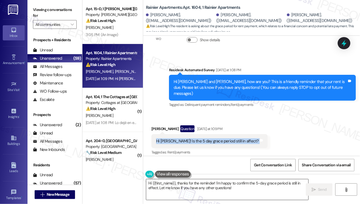
click at [202, 181] on textarea "Hi {{first_name}}, thanks for the reminder! I'm happy to confirm the 5-day grac…" at bounding box center [227, 189] width 162 height 21
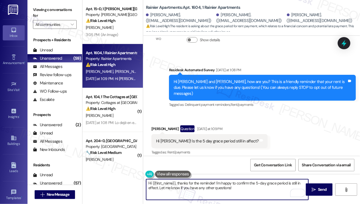
click at [156, 125] on div "Adrian Villanueva Question Yesterday at 1:09 PM" at bounding box center [210, 129] width 116 height 9
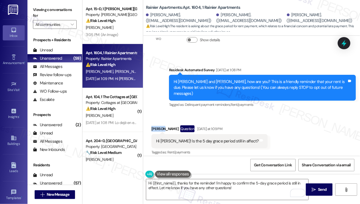
click at [156, 125] on div "Adrian Villanueva Question Yesterday at 1:09 PM" at bounding box center [210, 129] width 116 height 9
copy div "Adrian"
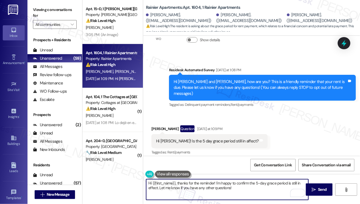
drag, startPoint x: 153, startPoint y: 182, endPoint x: 176, endPoint y: 180, distance: 23.1
click at [176, 180] on textarea "Hi {{first_name}}, thanks for the reminder! I'm happy to confirm the 5-day grac…" at bounding box center [227, 189] width 162 height 21
paste textarea "Adrian"
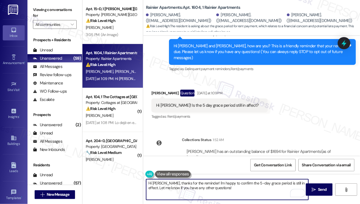
scroll to position [136, 0]
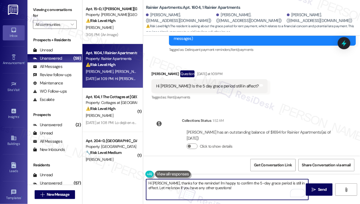
click at [193, 180] on textarea "Hi Adrian, thanks for the reminder! I'm happy to confirm the 5-day grace period…" at bounding box center [227, 189] width 162 height 21
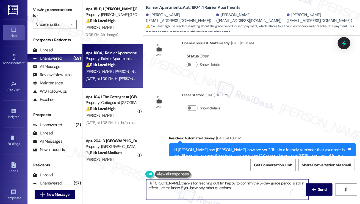
scroll to position [0, 0]
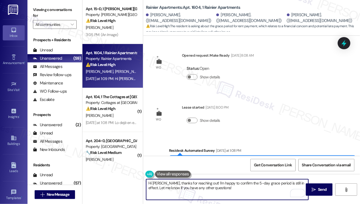
click at [152, 9] on b "Rainier Apartments: Apt. 1604, 1 Rainier Apartments" at bounding box center [193, 8] width 95 height 6
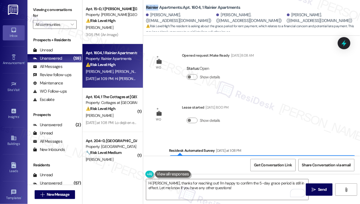
copy b "Rainier"
click at [43, 10] on label "Viewing conversations for" at bounding box center [55, 13] width 44 height 15
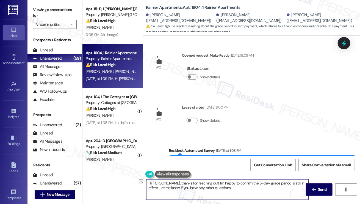
drag, startPoint x: 234, startPoint y: 183, endPoint x: 204, endPoint y: 183, distance: 30.8
click at [204, 183] on textarea "Hi Adrian, thanks for reaching out! I'm happy to confirm the 5-day grace period…" at bounding box center [227, 189] width 162 height 21
click at [206, 185] on textarea "Hi Adrian, thanks for reaching out! I believe the 5-day grace period is still i…" at bounding box center [227, 189] width 162 height 21
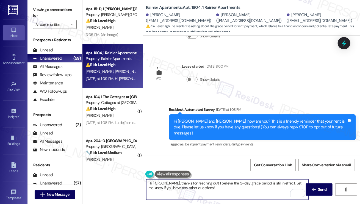
scroll to position [136, 0]
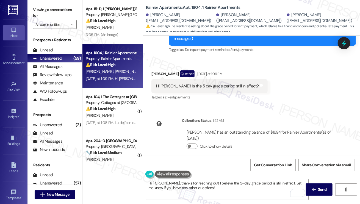
click at [36, 10] on label "Viewing conversations for" at bounding box center [55, 13] width 44 height 15
click at [276, 182] on textarea "Hi Adrian, thanks for reaching out! I believe the 5-day grace period is still i…" at bounding box center [227, 189] width 162 height 21
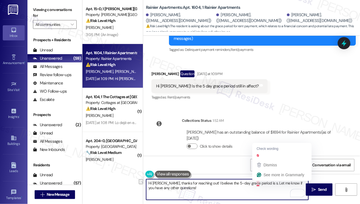
drag, startPoint x: 204, startPoint y: 183, endPoint x: 259, endPoint y: 182, distance: 55.3
click at [259, 182] on textarea "Hi Adrian, thanks for reaching out! I believe the 5-day grace period is s. Let …" at bounding box center [227, 189] width 162 height 21
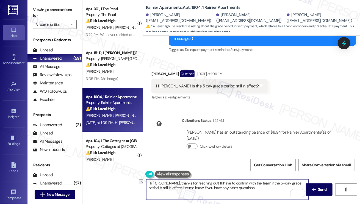
drag, startPoint x: 237, startPoint y: 189, endPoint x: 164, endPoint y: 189, distance: 73.4
click at [164, 189] on textarea "Hi Adrian, thanks for reaching out! I'll have to confirm with the team if the 5…" at bounding box center [227, 189] width 162 height 21
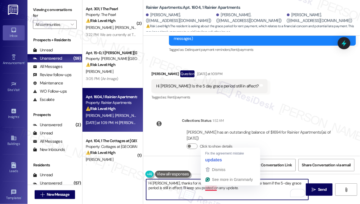
type textarea "Hi Adrian, thanks for reaching out! I'll have to confirm with the team if the 5…"
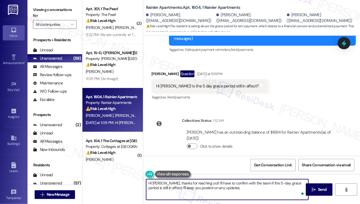
click at [238, 192] on textarea "Hi Adrian, thanks for reaching out! I'll have to confirm with the team if the 5…" at bounding box center [227, 189] width 162 height 21
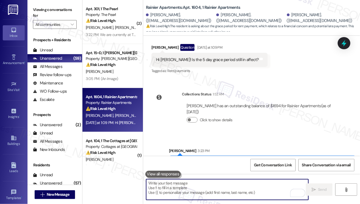
scroll to position [180, 0]
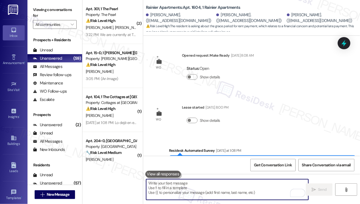
scroll to position [180, 0]
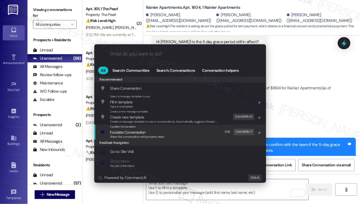
click at [149, 132] on span "Escalate Conversation" at bounding box center [137, 132] width 54 height 6
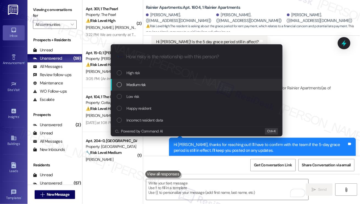
click at [145, 86] on span "Medium risk" at bounding box center [136, 85] width 19 height 6
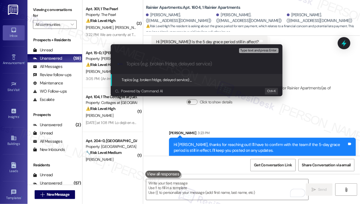
click at [295, 119] on div "Escalate Conversation Medium risk Topics (e.g. broken fridge, delayed service) …" at bounding box center [180, 102] width 360 height 204
type input "Is 5-day grace period still in effect"
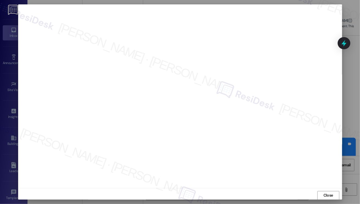
scroll to position [3, 0]
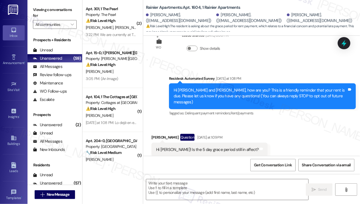
type textarea "Fetching suggested responses. Please feel free to read through the conversation…"
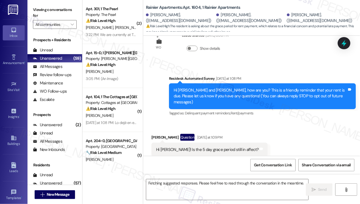
scroll to position [79, 0]
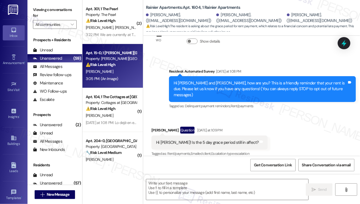
click at [114, 78] on div "3:05 PM: (An Image) 3:05 PM: (An Image)" at bounding box center [102, 78] width 32 height 5
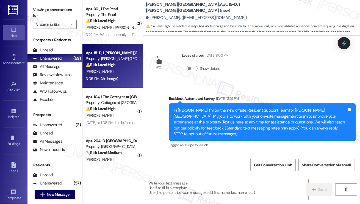
scroll to position [2545, 0]
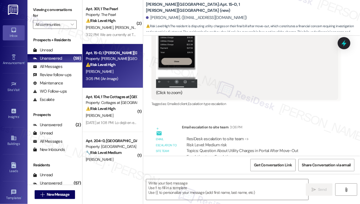
type textarea "Fetching suggested responses. Please feel free to read through the conversation…"
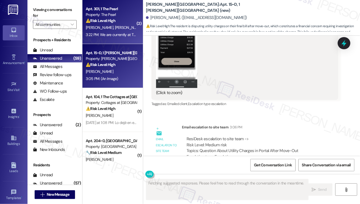
click at [121, 37] on div "3:22 PM: We are currently at The Pearl 3:22 PM: We are currently at The Pearl" at bounding box center [116, 34] width 61 height 5
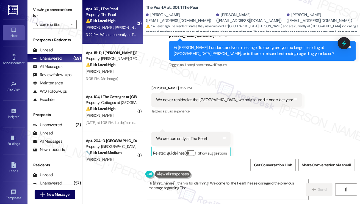
scroll to position [272, 0]
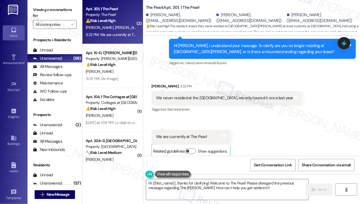
click at [211, 95] on div "We never resided at the Hutton, we only toured it once last year Tags and notes" at bounding box center [227, 98] width 151 height 14
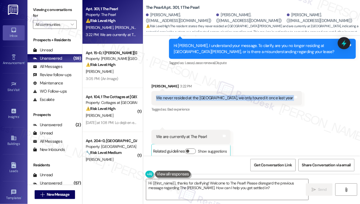
click at [211, 95] on div "We never resided at the Hutton, we only toured it once last year Tags and notes" at bounding box center [227, 98] width 151 height 14
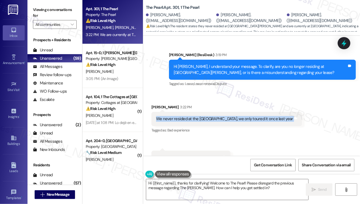
scroll to position [217, 0]
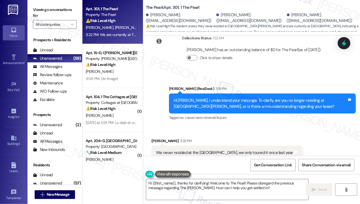
click at [216, 98] on div "Hi Katherine, I understand your message. To clarify, are you no longer residing…" at bounding box center [261, 104] width 174 height 12
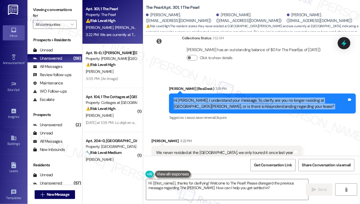
click at [216, 98] on div "Hi Katherine, I understand your message. To clarify, are you no longer residing…" at bounding box center [261, 104] width 174 height 12
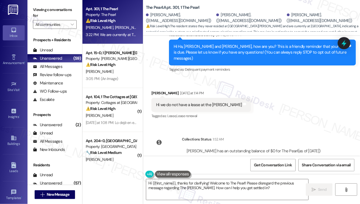
scroll to position [79, 0]
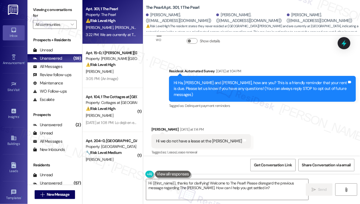
click at [219, 84] on div "Hi Ha, Holland and Katherine, how are you? This is a friendly reminder that you…" at bounding box center [261, 89] width 174 height 18
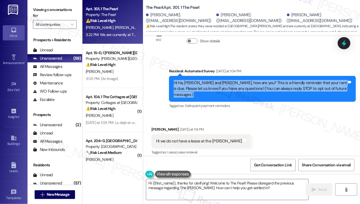
click at [219, 84] on div "Hi Ha, Holland and Katherine, how are you? This is a friendly reminder that you…" at bounding box center [261, 89] width 174 height 18
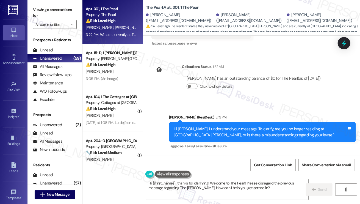
scroll to position [272, 0]
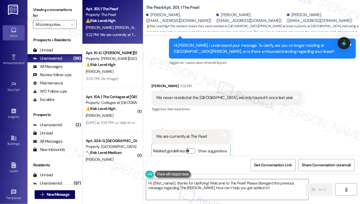
click at [217, 179] on div "Hi {{first_name}}, thanks for clarifying! Welcome to The Pearl! Please disregar…" at bounding box center [251, 194] width 217 height 41
click at [215, 183] on textarea "Hi {{first_name}}, thanks for clarifying! Welcome to The Pearl! Please disregar…" at bounding box center [227, 189] width 162 height 21
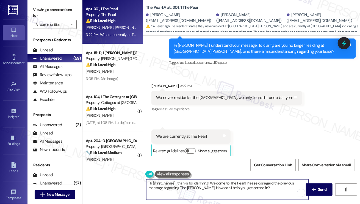
click at [215, 183] on textarea "Hi {{first_name}}, thanks for clarifying! Welcome to The Pearl! Please disregar…" at bounding box center [227, 189] width 162 height 21
click at [249, 190] on textarea "Hi {{first_name}}, thanks for clarifying! Welcome to The Pearl! Please disregar…" at bounding box center [227, 189] width 162 height 21
drag, startPoint x: 178, startPoint y: 183, endPoint x: 75, endPoint y: 171, distance: 104.1
click at [72, 171] on div "Viewing conversations for All communities  Prospects + Residents Unread (0) Un…" at bounding box center [194, 102] width 333 height 204
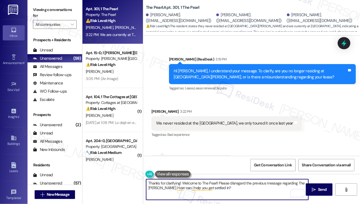
scroll to position [217, 0]
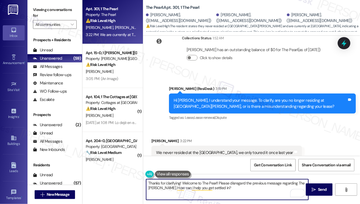
click at [265, 98] on div "Hi Katherine, I understand your message. To clarify, are you no longer residing…" at bounding box center [261, 104] width 174 height 12
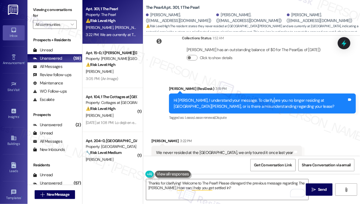
click at [265, 98] on div "Hi Katherine, I understand your message. To clarify, are you no longer residing…" at bounding box center [261, 104] width 174 height 12
click at [224, 102] on div "Hi Katherine, I understand your message. To clarify, are you no longer residing…" at bounding box center [261, 104] width 174 height 12
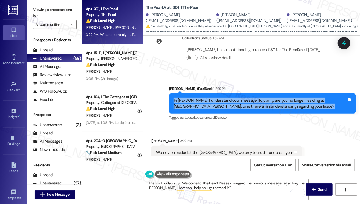
click at [224, 102] on div "Hi Katherine, I understand your message. To clarify, are you no longer residing…" at bounding box center [261, 104] width 174 height 12
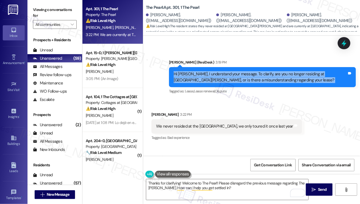
scroll to position [272, 0]
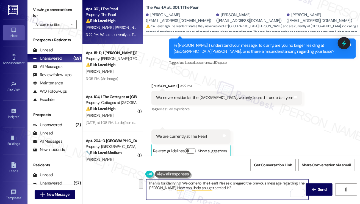
drag, startPoint x: 223, startPoint y: 188, endPoint x: 180, endPoint y: 182, distance: 43.6
click at [180, 182] on textarea "Thanks for clarifying! Welcome to The Pearl! Please disregard the previous mess…" at bounding box center [227, 189] width 162 height 21
click at [210, 183] on textarea "Thanks for clarifying! Welcome to The Pearl! Please disregard the previous mess…" at bounding box center [227, 189] width 162 height 21
drag, startPoint x: 217, startPoint y: 190, endPoint x: 182, endPoint y: 181, distance: 35.8
click at [182, 181] on textarea "Thanks for clarifying! Welcome to The Pearl! Please disregard the previous mess…" at bounding box center [227, 189] width 162 height 21
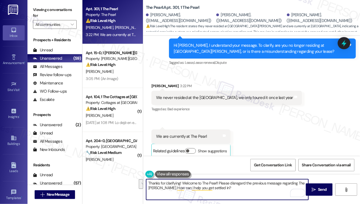
click at [222, 188] on textarea "Thanks for clarifying! Welcome to The Pearl! Please disregard the previous mess…" at bounding box center [227, 189] width 162 height 21
drag, startPoint x: 224, startPoint y: 188, endPoint x: 183, endPoint y: 181, distance: 42.4
click at [183, 181] on textarea "Thanks for clarifying! Welcome to The Pearl! Please disregard the previous mess…" at bounding box center [227, 189] width 162 height 21
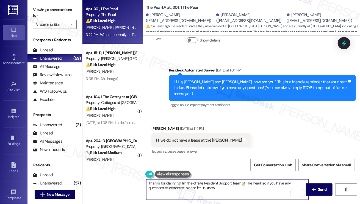
scroll to position [83, 0]
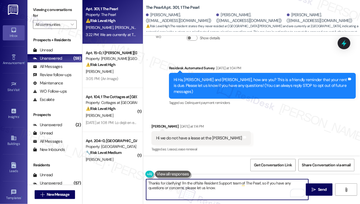
click at [228, 186] on textarea "Thanks for clarifying! I'm the offsite Resident Support team of The Pearl, so i…" at bounding box center [227, 189] width 162 height 21
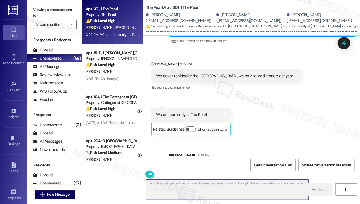
scroll to position [316, 0]
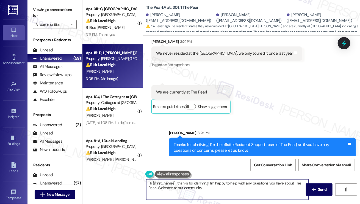
type textarea "Hi {{first_name}}, thanks for clarifying! I'm happy to help with any questions …"
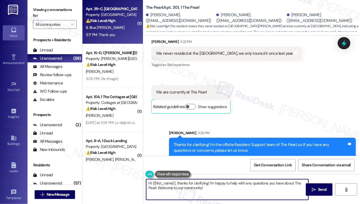
click at [108, 30] on div "B. Blue [PERSON_NAME]" at bounding box center [111, 27] width 52 height 7
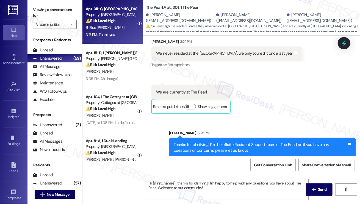
type textarea "Fetching suggested responses. Please feel free to read through the conversation…"
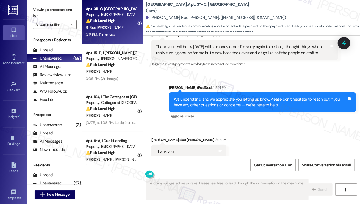
scroll to position [3192, 0]
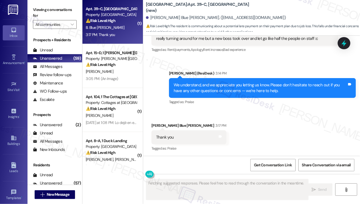
click at [209, 83] on div "We understand, and we appreciate you letting us know. Please don’t hesitate to …" at bounding box center [261, 88] width 174 height 12
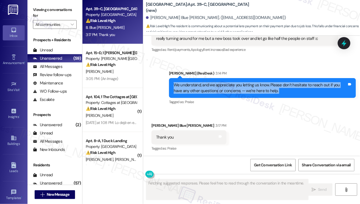
click at [209, 83] on div "We understand, and we appreciate you letting us know. Please don’t hesitate to …" at bounding box center [261, 88] width 174 height 12
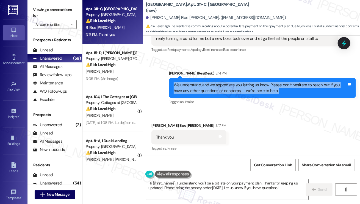
click at [209, 184] on textarea "Hi {{first_name}}, I understand you'll be a bit late on your payment plan. Than…" at bounding box center [227, 189] width 162 height 21
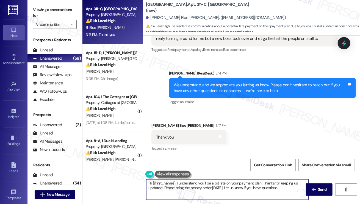
click at [209, 184] on textarea "Hi {{first_name}}, I understand you'll be a bit late on your payment plan. Than…" at bounding box center [227, 189] width 162 height 21
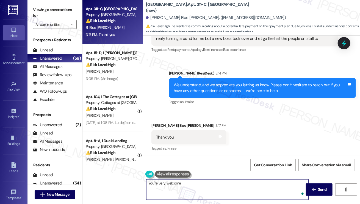
type textarea "You're very welcome!"
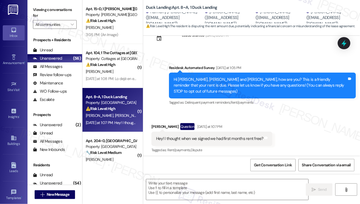
scroll to position [22, 0]
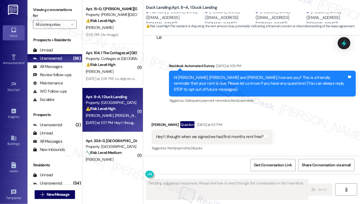
click at [196, 137] on div "Hey! I thought when we signed we had first months rent free?" at bounding box center [210, 137] width 108 height 6
click at [243, 83] on div "Hi Harmony, Hannah, Natalee and Emma, how are you? This is a friendly reminder …" at bounding box center [261, 84] width 174 height 18
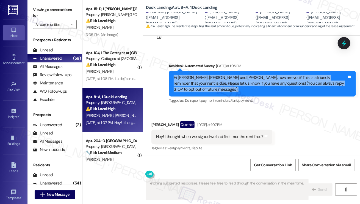
click at [243, 83] on div "Hi Harmony, Hannah, Natalee and Emma, how are you? This is a friendly reminder …" at bounding box center [261, 84] width 174 height 18
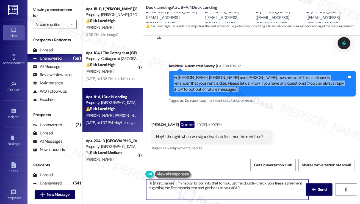
click at [177, 181] on textarea "Hi {{first_name}}! I'm happy to look into that for you. Let me double-check you…" at bounding box center [227, 189] width 162 height 21
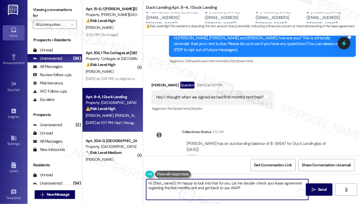
scroll to position [79, 0]
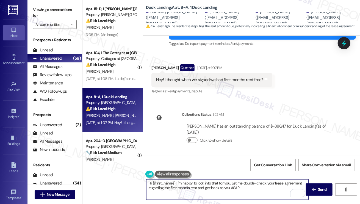
click at [162, 68] on div "Natalee Paul Question Yesterday at 1:07 PM" at bounding box center [212, 68] width 121 height 9
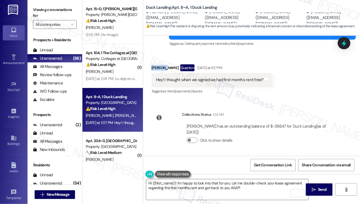
copy div "Natalee"
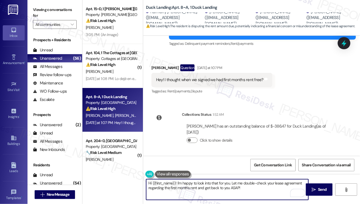
drag, startPoint x: 153, startPoint y: 182, endPoint x: 176, endPoint y: 180, distance: 23.2
click at [176, 180] on textarea "Hi {{first_name}}! I'm happy to look into that for you. Let me double-check you…" at bounding box center [227, 189] width 162 height 21
paste textarea "Natalee"
click at [234, 188] on textarea "Hi Natalee! It's a pleasure to chat with you! I'm happy to look into that for y…" at bounding box center [227, 189] width 162 height 21
click at [253, 188] on textarea "Hi Natalee! It's a pleasure to chat with you! I'm happy to look into that for y…" at bounding box center [227, 189] width 162 height 21
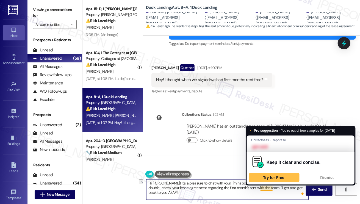
drag, startPoint x: 267, startPoint y: 187, endPoint x: 279, endPoint y: 188, distance: 12.2
click at [279, 188] on textarea "Hi Natalee! It's a pleasure to chat with you! I'm happy to look into that for y…" at bounding box center [227, 189] width 162 height 21
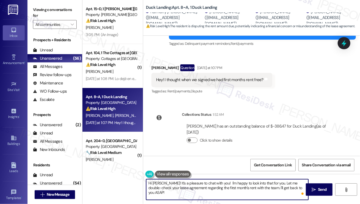
click at [292, 188] on textarea "Hi Natalee! It's a pleasure to chat with you! I'm happy to look into that for y…" at bounding box center [227, 189] width 162 height 21
click at [216, 186] on textarea "Hi Natalee! It's a pleasure to chat with you! I'm happy to look into that for y…" at bounding box center [227, 189] width 162 height 21
drag, startPoint x: 216, startPoint y: 182, endPoint x: 232, endPoint y: 179, distance: 15.7
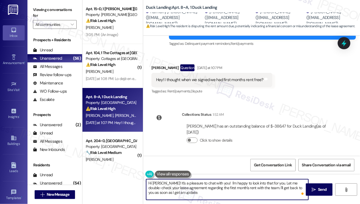
click at [216, 182] on textarea "Hi Natalee! It's a pleasure to chat with you! I'm happy to look into that for y…" at bounding box center [227, 189] width 162 height 21
click at [187, 188] on textarea "Hi Natalee! It's a pleasure to chat with you! I'm happy to look into that for y…" at bounding box center [227, 189] width 162 height 21
click at [242, 194] on textarea "Hi Natalee! It's a pleasure to chat with you! I'm happy to look into that for y…" at bounding box center [227, 189] width 162 height 21
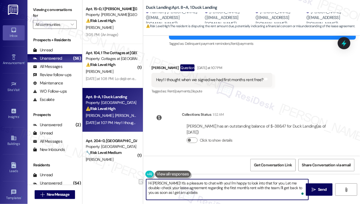
drag, startPoint x: 182, startPoint y: 188, endPoint x: 149, endPoint y: 189, distance: 33.6
click at [149, 189] on textarea "Hi Natalee! It's a pleasure to chat with you! I'm happy to look into that for y…" at bounding box center [227, 189] width 162 height 21
click at [195, 188] on textarea "Hi Natalee! It's a pleasure to chat with you! I'm happy to look into that for y…" at bounding box center [227, 189] width 162 height 21
drag, startPoint x: 195, startPoint y: 188, endPoint x: 247, endPoint y: 187, distance: 52.3
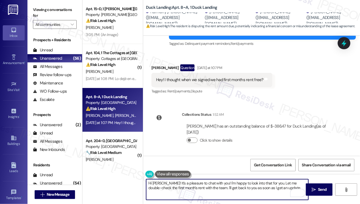
click at [195, 188] on textarea "Hi Natalee! It's a pleasure to chat with you! I'm happy to look into that for y…" at bounding box center [227, 189] width 162 height 21
type textarea "Hi Natalee! It's a pleasure to chat with you! I'm happy to look into that for y…"
click at [325, 189] on span "Send" at bounding box center [322, 190] width 9 height 6
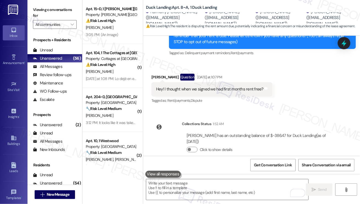
scroll to position [41, 0]
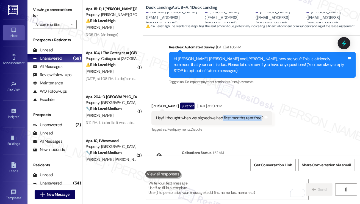
drag, startPoint x: 221, startPoint y: 117, endPoint x: 259, endPoint y: 118, distance: 38.0
click at [259, 118] on div "Hey! I thought when we signed we had first months rent free?" at bounding box center [210, 118] width 108 height 6
copy div "first months rent free"
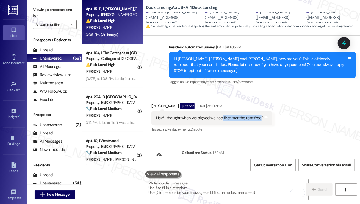
drag, startPoint x: 47, startPoint y: 11, endPoint x: 85, endPoint y: 25, distance: 40.3
click at [47, 11] on label "Viewing conversations for" at bounding box center [55, 13] width 44 height 15
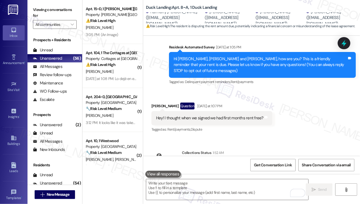
click at [311, 112] on div "Received via SMS Natalee Paul Question Yesterday at 1:07 PM Hey! I thought when…" at bounding box center [251, 114] width 217 height 48
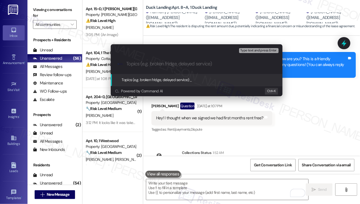
paste input "first months rent free"
click at [128, 63] on input "first months rent free" at bounding box center [199, 64] width 145 height 6
click at [166, 63] on input "Is their first months rent free" at bounding box center [199, 64] width 145 height 6
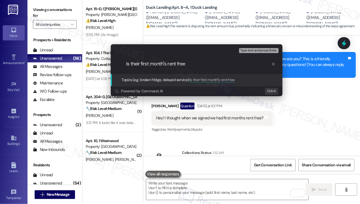
type input "Is their first month's rent free"
click at [198, 62] on input "Is their first month's rent free" at bounding box center [199, 64] width 145 height 6
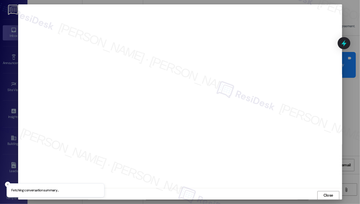
scroll to position [0, 0]
click at [332, 194] on button "Close" at bounding box center [329, 195] width 22 height 9
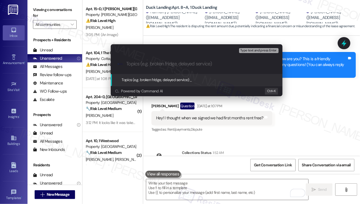
paste input "Is their first month's rent free"
type input "Is their first month's rent free"
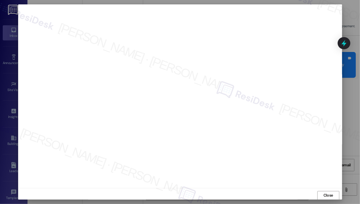
scroll to position [3, 0]
click at [328, 191] on span "Close" at bounding box center [329, 193] width 10 height 6
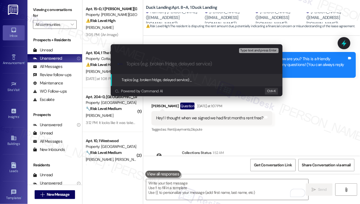
paste input "Is their first month's rent free"
type input "Is their first month's rent free"
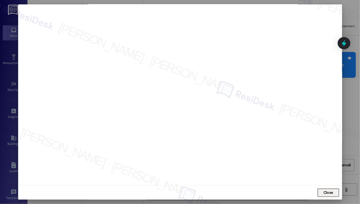
click at [329, 196] on span "Close" at bounding box center [329, 193] width 12 height 8
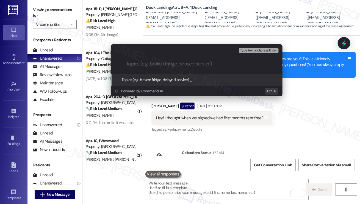
click at [316, 149] on div "Escalate Conversation Medium risk Topics (e.g. broken fridge, delayed service) …" at bounding box center [180, 102] width 360 height 204
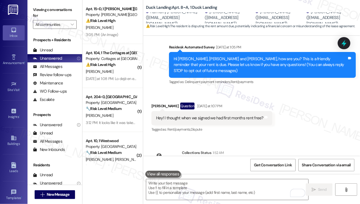
click at [45, 7] on label "Viewing conversations for" at bounding box center [55, 13] width 44 height 15
click at [261, 167] on span "Get Conversation Link" at bounding box center [273, 165] width 38 height 6
click at [37, 8] on label "Viewing conversations for" at bounding box center [55, 13] width 44 height 15
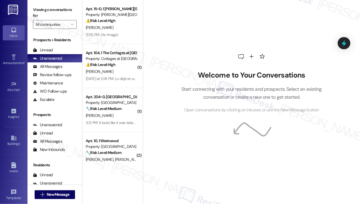
drag, startPoint x: 360, startPoint y: 92, endPoint x: 33, endPoint y: 6, distance: 338.2
click at [33, 6] on div "Viewing conversations for All communities " at bounding box center [55, 17] width 55 height 34
click at [41, 11] on label "Viewing conversations for" at bounding box center [55, 13] width 44 height 15
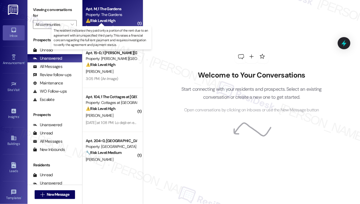
click at [106, 22] on strong "⚠️ Risk Level: High" at bounding box center [101, 20] width 30 height 5
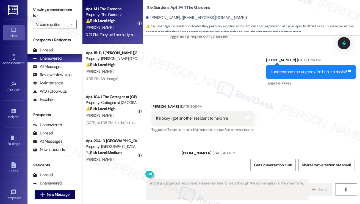
scroll to position [4262, 0]
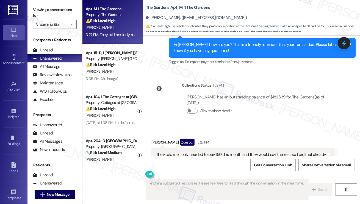
click at [236, 148] on div "They told me I only needed to pay 150 this month and they would pay the rest so…" at bounding box center [243, 155] width 183 height 14
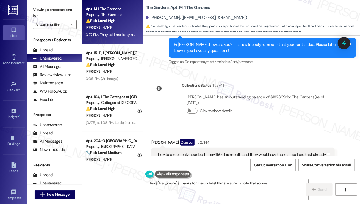
click at [251, 152] on div "They told me I only needed to pay 150 this month and they would pay the rest so…" at bounding box center [241, 155] width 170 height 6
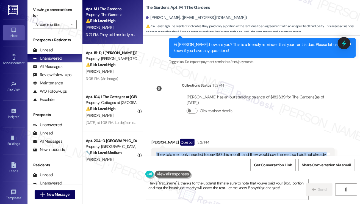
click at [251, 152] on div "They told me I only needed to pay 150 this month and they would pay the rest so…" at bounding box center [241, 155] width 170 height 6
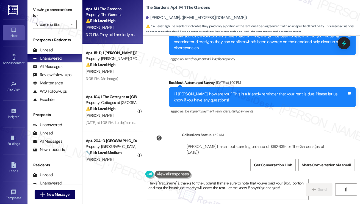
scroll to position [4234, 0]
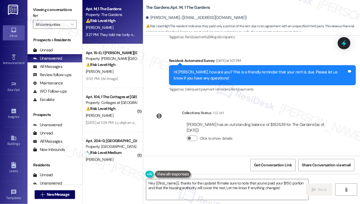
click at [253, 122] on div "[PERSON_NAME] has an outstanding balance of $1826.39 for The Gardens (as of [DA…" at bounding box center [260, 128] width 147 height 12
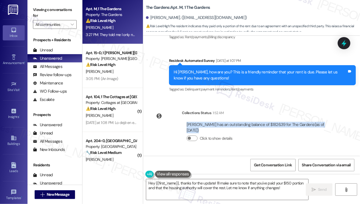
click at [253, 122] on div "[PERSON_NAME] has an outstanding balance of $1826.39 for The Gardens (as of [DA…" at bounding box center [260, 128] width 147 height 12
click at [194, 136] on button "Click to show details" at bounding box center [192, 139] width 11 height 6
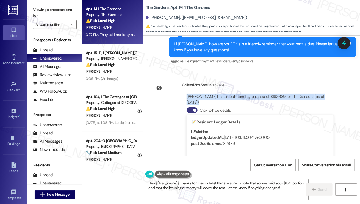
scroll to position [4262, 0]
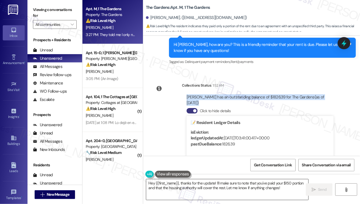
click at [149, 182] on textarea "Hey {{first_name}}, thanks for the update! I'll make sure to note that you've p…" at bounding box center [227, 189] width 162 height 21
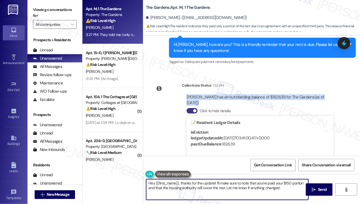
click at [149, 182] on textarea "Hey {{first_name}}, thanks for the update! I'll make sure to note that you've p…" at bounding box center [227, 189] width 162 height 21
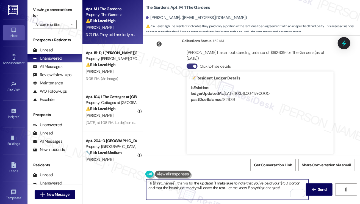
scroll to position [4344, 0]
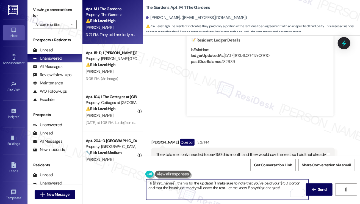
click at [208, 152] on div "They told me I only needed to pay 150 this month and they would pay the rest so…" at bounding box center [241, 155] width 170 height 6
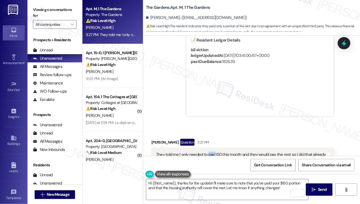
click at [208, 152] on div "They told me I only needed to pay 150 this month and they would pay the rest so…" at bounding box center [241, 155] width 170 height 6
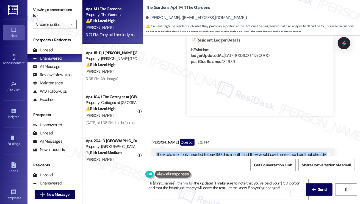
click at [208, 152] on div "They told me I only needed to pay 150 this month and they would pay the rest so…" at bounding box center [241, 155] width 170 height 6
copy div "They told me I only needed to pay 150 this month and they would pay the rest so…"
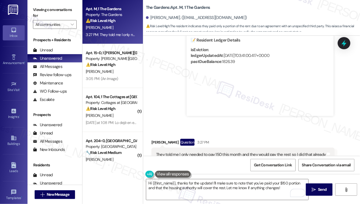
drag, startPoint x: 42, startPoint y: 4, endPoint x: 51, endPoint y: 9, distance: 10.5
click at [42, 4] on div "Viewing conversations for All communities " at bounding box center [55, 17] width 55 height 34
click at [227, 148] on div "They told me I only needed to pay 150 this month and they would pay the rest so…" at bounding box center [243, 155] width 183 height 14
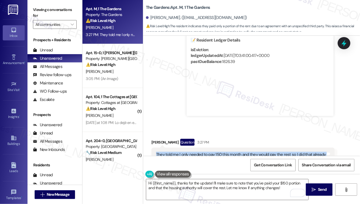
click at [227, 148] on div "They told me I only needed to pay 150 this month and they would pay the rest so…" at bounding box center [243, 155] width 183 height 14
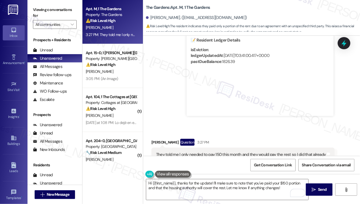
click at [44, 10] on label "Viewing conversations for" at bounding box center [55, 13] width 44 height 15
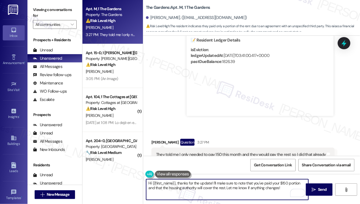
click at [240, 186] on textarea "Hi {{first_name}}, thanks for the update! I'll make sure to note that you've pa…" at bounding box center [227, 189] width 162 height 21
drag, startPoint x: 284, startPoint y: 188, endPoint x: 212, endPoint y: 183, distance: 71.7
click at [212, 183] on textarea "Hi {{first_name}}, thanks for the update! I'll make sure to note that you've pa…" at bounding box center [227, 189] width 162 height 21
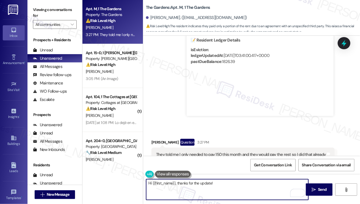
paste textarea "Who mentioned you would only need to pay $150 this month — was it someone from …"
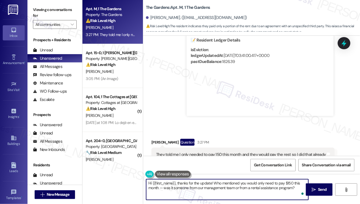
click at [214, 182] on textarea "Hi {{first_name}}, thanks for the update! Who mentioned you would only need to …" at bounding box center [227, 189] width 162 height 21
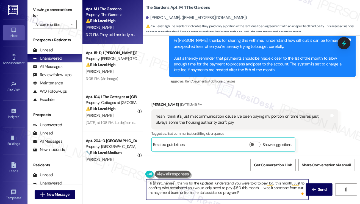
scroll to position [3987, 0]
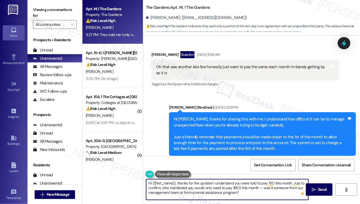
type textarea "Hi {{first_name}}, thanks for the update! I understand you were told to pay 150…"
click at [247, 116] on div "Hi John, thanks for sharing this with me. I understand how difficult it can be …" at bounding box center [261, 133] width 174 height 35
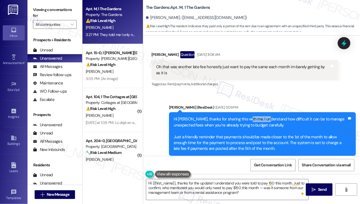
click at [247, 116] on div "Hi John, thanks for sharing this with me. I understand how difficult it can be …" at bounding box center [261, 133] width 174 height 35
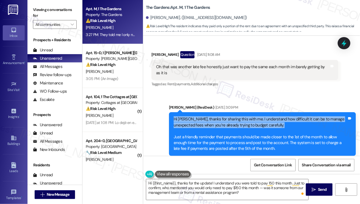
click at [247, 116] on div "Hi John, thanks for sharing this with me. I understand how difficult it can be …" at bounding box center [261, 133] width 174 height 35
click at [230, 116] on div "Hi John, thanks for sharing this with me. I understand how difficult it can be …" at bounding box center [261, 133] width 174 height 35
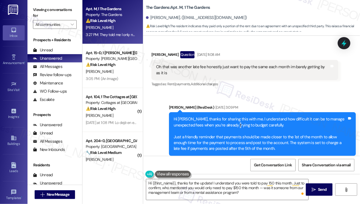
click at [230, 116] on div "Hi John, thanks for sharing this with me. I understand how difficult it can be …" at bounding box center [261, 133] width 174 height 35
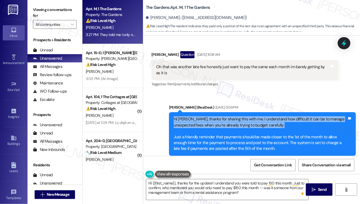
click at [230, 116] on div "Hi John, thanks for sharing this with me. I understand how difficult it can be …" at bounding box center [261, 133] width 174 height 35
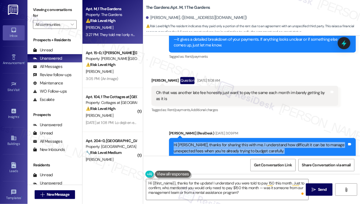
scroll to position [3932, 0]
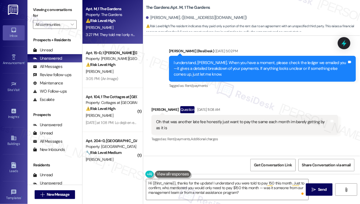
click at [206, 119] on div "Oh that was another late fee honestly just want to pay the same each month im b…" at bounding box center [243, 125] width 174 height 12
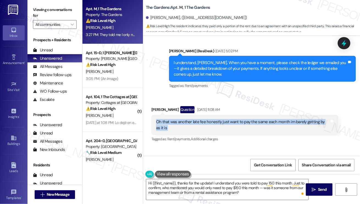
click at [206, 119] on div "Oh that was another late fee honestly just want to pay the same each month im b…" at bounding box center [243, 125] width 174 height 12
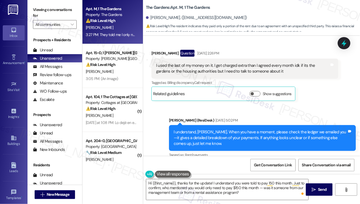
scroll to position [3821, 0]
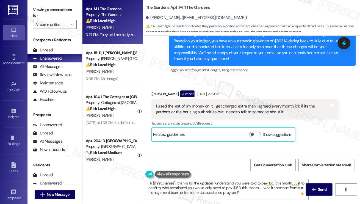
click at [177, 103] on div "I used the last of my money on it. I get charged extra than I agreed every mont…" at bounding box center [243, 109] width 174 height 12
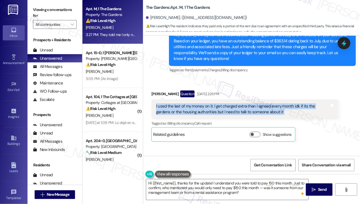
click at [177, 103] on div "I used the last of my money on it. I get charged extra than I agreed every mont…" at bounding box center [243, 109] width 174 height 12
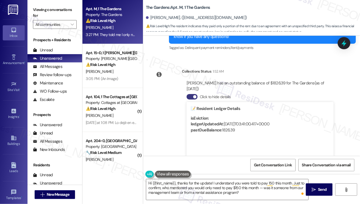
scroll to position [4344, 0]
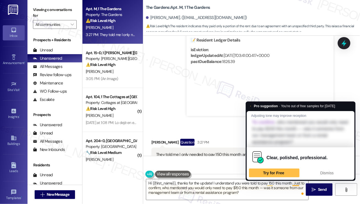
click at [188, 152] on div "They told me I only needed to pay 150 this month and they would pay the rest so…" at bounding box center [241, 155] width 170 height 6
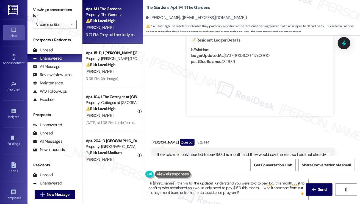
click at [188, 152] on div "They told me I only needed to pay 150 this month and they would pay the rest so…" at bounding box center [241, 155] width 170 height 6
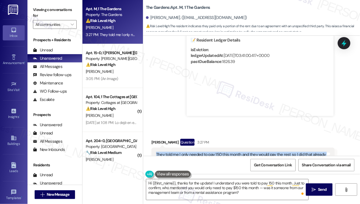
click at [188, 152] on div "They told me I only needed to pay 150 this month and they would pay the rest so…" at bounding box center [241, 155] width 170 height 6
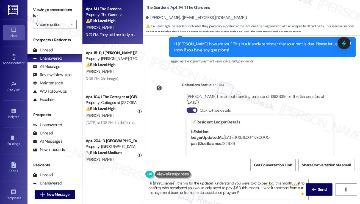
scroll to position [4234, 0]
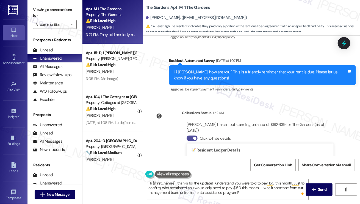
click at [191, 136] on button "Click to hide details" at bounding box center [192, 139] width 11 height 6
drag, startPoint x: 240, startPoint y: 106, endPoint x: 290, endPoint y: 108, distance: 50.4
click at [290, 122] on div "John Kinsaul has an outstanding balance of $1826.39 for The Gardens (as of Sep …" at bounding box center [260, 128] width 147 height 12
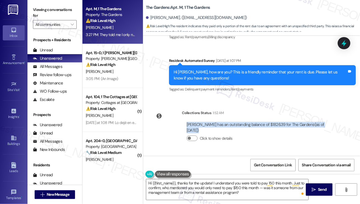
click at [290, 122] on div "John Kinsaul has an outstanding balance of $1826.39 for The Gardens (as of Sep …" at bounding box center [260, 128] width 147 height 12
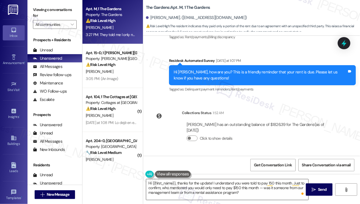
click at [198, 188] on textarea "Hi {{first_name}}, thanks for the update! I understand you were told to pay 150…" at bounding box center [227, 189] width 162 height 21
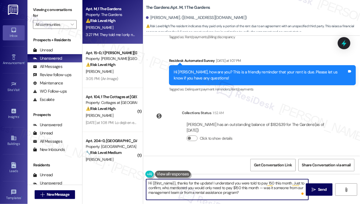
click at [198, 188] on textarea "Hi {{first_name}}, thanks for the update! I understand you were told to pay 150…" at bounding box center [227, 189] width 162 height 21
click at [254, 190] on textarea "Hi {{first_name}}, thanks for the update! I understand you were told to pay 150…" at bounding box center [227, 189] width 162 height 21
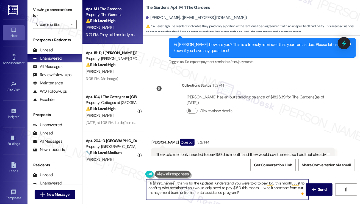
drag, startPoint x: 264, startPoint y: 189, endPoint x: 259, endPoint y: 189, distance: 4.4
click at [259, 189] on textarea "Hi {{first_name}}, thanks for the update! I understand you were told to pay 150…" at bounding box center [227, 189] width 162 height 21
click at [248, 190] on textarea "Hi {{first_name}}, thanks for the update! I understand you were told to pay 150…" at bounding box center [227, 189] width 162 height 21
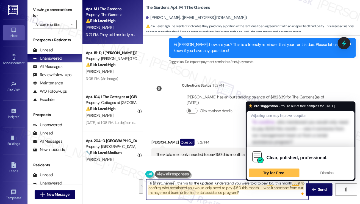
drag, startPoint x: 244, startPoint y: 193, endPoint x: 293, endPoint y: 182, distance: 49.9
click at [293, 182] on textarea "Hi {{first_name}}, thanks for the update! I understand you were told to pay 150…" at bounding box center [227, 189] width 162 height 21
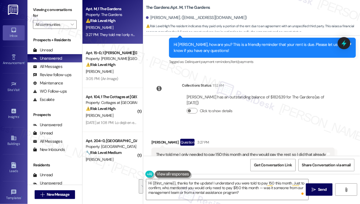
click at [42, 7] on label "Viewing conversations for" at bounding box center [55, 13] width 44 height 15
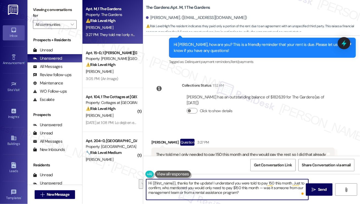
drag, startPoint x: 248, startPoint y: 194, endPoint x: 166, endPoint y: 187, distance: 82.8
click at [166, 187] on textarea "Hi {{first_name}}, thanks for the update! I understand you were told to pay 150…" at bounding box center [227, 189] width 162 height 21
click at [223, 186] on textarea "Hi {{first_name}}, thanks for the update! I understand you were told to pay 150…" at bounding box center [227, 189] width 162 height 21
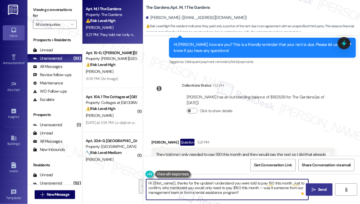
click at [321, 187] on span "Send" at bounding box center [322, 190] width 9 height 6
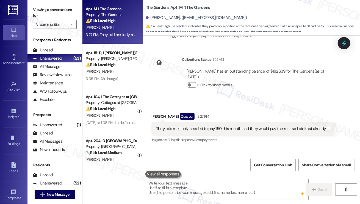
scroll to position [4312, 0]
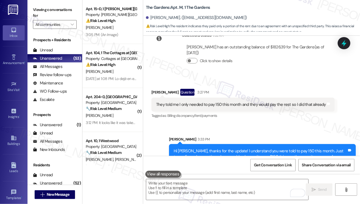
click at [248, 148] on div "Hi John, thanks for the update! I understand you were told to pay 150 this mont…" at bounding box center [261, 157] width 174 height 18
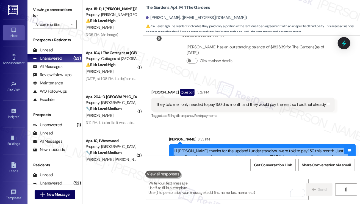
click at [248, 148] on div "Hi John, thanks for the update! I understand you were told to pay 150 this mont…" at bounding box center [261, 157] width 174 height 18
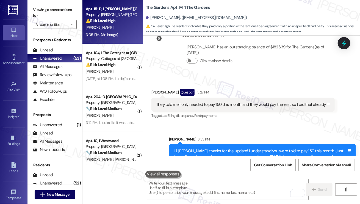
click at [112, 35] on div "3:05 PM: (An Image) 3:05 PM: (An Image)" at bounding box center [102, 34] width 32 height 5
type textarea "Fetching suggested responses. Please feel free to read through the conversation…"
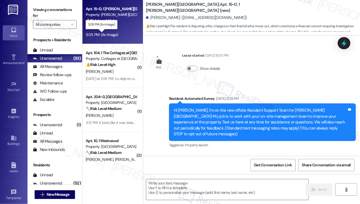
scroll to position [2545, 0]
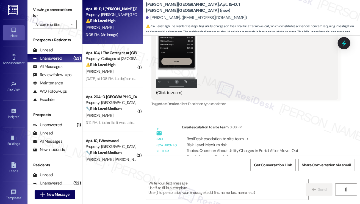
type textarea "Fetching suggested responses. Please feel free to read through the conversation…"
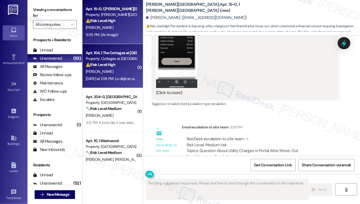
click at [120, 70] on div "F. Lara" at bounding box center [111, 71] width 52 height 7
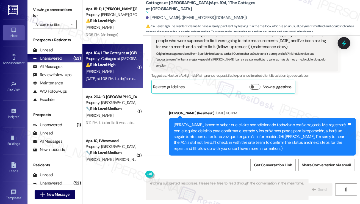
scroll to position [3638, 0]
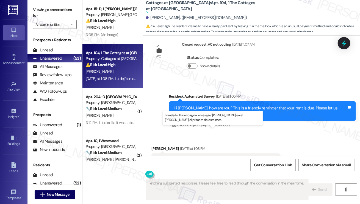
drag, startPoint x: 194, startPoint y: 131, endPoint x: 252, endPoint y: 132, distance: 58.1
click at [252, 158] on div "Translated message: I left it in the mailbox on the first of this month" at bounding box center [214, 161] width 116 height 6
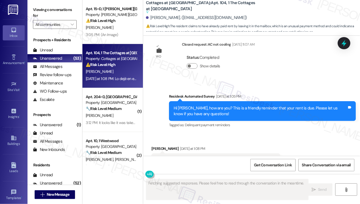
click at [205, 158] on div "Translated message: I left it in the mailbox on the first of this month" at bounding box center [214, 161] width 116 height 6
drag, startPoint x: 191, startPoint y: 131, endPoint x: 270, endPoint y: 131, distance: 78.9
click at [270, 158] on div "Translated message: I left it in the mailbox on the first of this month Origina…" at bounding box center [214, 164] width 117 height 12
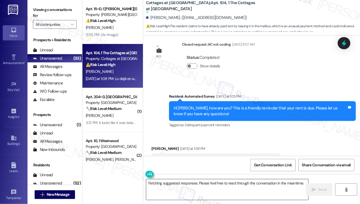
click at [205, 182] on textarea "Fetching suggested responses. Please feel free to read through the conversation…" at bounding box center [227, 189] width 162 height 21
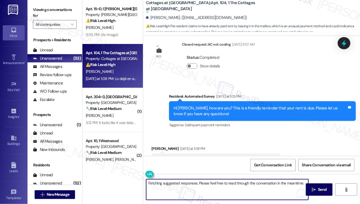
click at [205, 182] on textarea "Fetching suggested responses. Please feel free to read through the conversation…" at bounding box center [227, 189] width 162 height 21
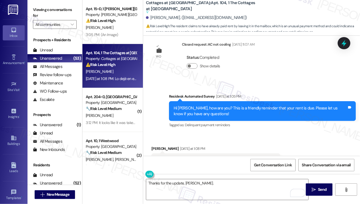
click at [41, 6] on label "Viewing conversations for" at bounding box center [55, 13] width 44 height 15
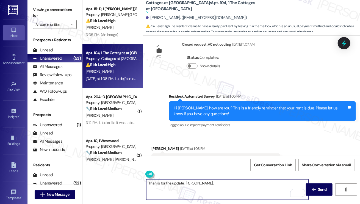
click at [219, 188] on textarea "Thanks for the update, Fabian." at bounding box center [227, 189] width 162 height 21
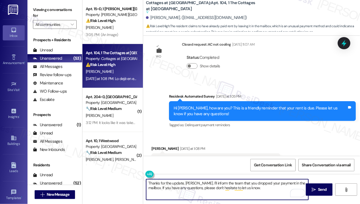
click at [300, 184] on textarea "Thanks for the update, Fabian. I'll inform the team that you dropped your payme…" at bounding box center [227, 189] width 162 height 21
type textarea "Thanks for the update, Fabian. I'll inform the team that you dropped your payme…"
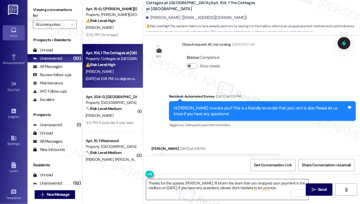
drag, startPoint x: 314, startPoint y: 185, endPoint x: 253, endPoint y: 181, distance: 60.7
click at [253, 181] on div "Thanks for the update, Fabian. I'll inform the team that you dropped your payme…" at bounding box center [251, 194] width 217 height 41
drag, startPoint x: 313, startPoint y: 185, endPoint x: 221, endPoint y: 185, distance: 92.7
click at [221, 185] on div "Thanks for the update, Fabian. I'll inform the team that you dropped your payme…" at bounding box center [251, 194] width 217 height 41
click at [221, 185] on textarea "Thanks for the update, Fabian. I'll inform the team that you dropped your payme…" at bounding box center [227, 189] width 162 height 21
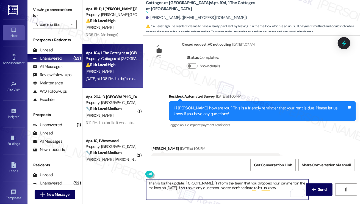
click at [221, 185] on textarea "Thanks for the update, Fabian. I'll inform the team that you dropped your payme…" at bounding box center [227, 189] width 162 height 21
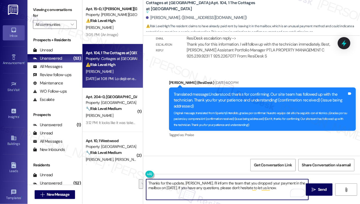
scroll to position [3528, 0]
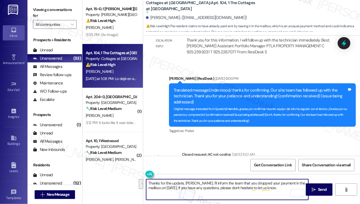
click at [234, 87] on div "Translated message: Understood, thanks for confirming. Our site team has follow…" at bounding box center [261, 96] width 174 height 18
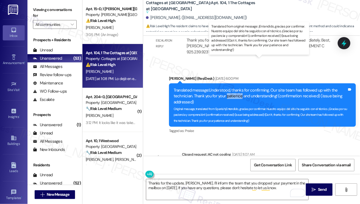
click at [234, 87] on div "Translated message: Understood, thanks for confirming. Our site team has follow…" at bounding box center [261, 96] width 174 height 18
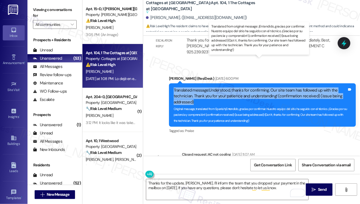
click at [234, 87] on div "Translated message: Understood, thanks for confirming. Our site team has follow…" at bounding box center [261, 96] width 174 height 18
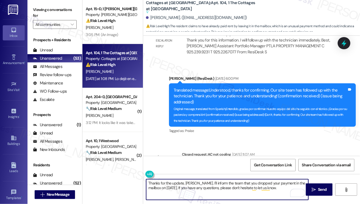
click at [192, 181] on textarea "Thanks for the update, Fabian. I'll inform the team that you dropped your payme…" at bounding box center [227, 189] width 162 height 21
drag, startPoint x: 192, startPoint y: 181, endPoint x: 186, endPoint y: 179, distance: 6.2
click at [192, 181] on textarea "Thanks for the update, Fabian. I'll inform the team that you dropped your payme…" at bounding box center [227, 189] width 162 height 21
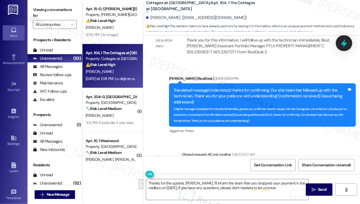
click at [348, 42] on icon at bounding box center [344, 43] width 9 height 9
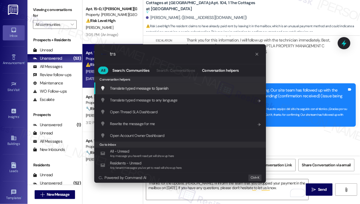
type input "trs"
click at [172, 87] on div "Translate typed message to Spanish Add shortcut" at bounding box center [180, 88] width 161 height 6
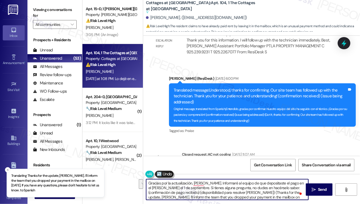
type textarea "Gracias por la actualización, Fabian. Informaré al equipo de que depositaste el…"
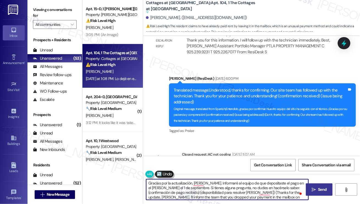
click at [321, 187] on span "Send" at bounding box center [322, 190] width 9 height 6
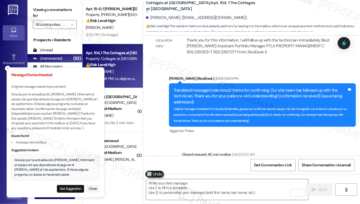
click at [50, 120] on p "Gracias por la actualización, Fabian. Informaré al equipo de que depositaste el…" at bounding box center [55, 111] width 89 height 39
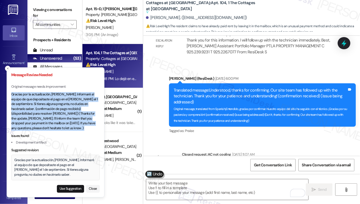
click at [50, 120] on p "Gracias por la actualización, Fabian. Informaré al equipo de que depositaste el…" at bounding box center [55, 111] width 89 height 39
click at [53, 125] on p "Gracias por la actualización, Fabian. Informaré al equipo de que depositaste el…" at bounding box center [55, 111] width 89 height 39
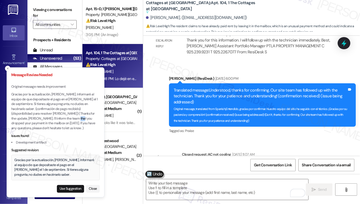
click at [53, 125] on p "Gracias por la actualización, Fabian. Informaré al equipo de que depositaste el…" at bounding box center [55, 111] width 89 height 39
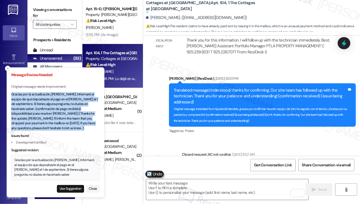
click at [53, 125] on p "Gracias por la actualización, Fabian. Informaré al equipo de que depositaste el…" at bounding box center [55, 111] width 89 height 39
click at [90, 190] on button "Close" at bounding box center [93, 189] width 14 height 8
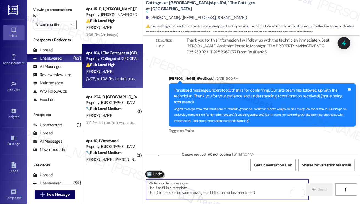
click at [161, 191] on textarea "To enrich screen reader interactions, please activate Accessibility in Grammarl…" at bounding box center [227, 189] width 162 height 21
type textarea "Thanks for the update, Fabian. I'll inform the team that you dropped your payme…"
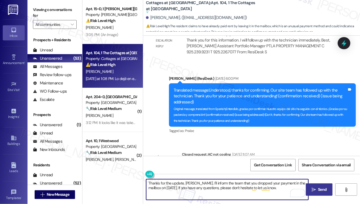
click at [188, 186] on textarea "Thanks for the update, Fabian. I'll inform the team that you dropped your payme…" at bounding box center [227, 189] width 162 height 21
click at [313, 188] on icon "" at bounding box center [314, 190] width 4 height 4
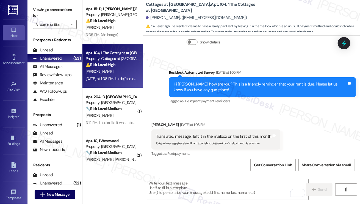
scroll to position [3739, 0]
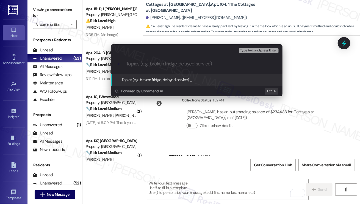
type input "P"
type input "D"
click at [141, 65] on input "Dropped mail on 9/1" at bounding box center [199, 64] width 145 height 6
type input "Paid via mail on 9/1"
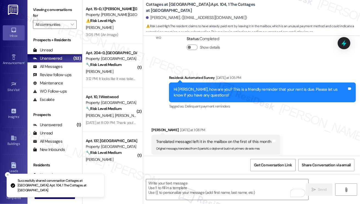
scroll to position [3638, 0]
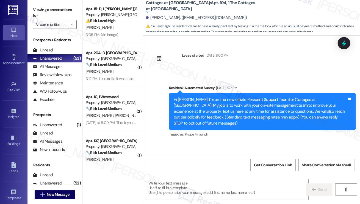
type textarea "Fetching suggested responses. Please feel free to read through the conversation…"
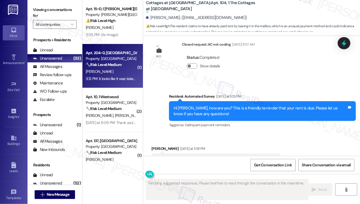
click at [112, 73] on div "A. Kramer" at bounding box center [111, 71] width 52 height 7
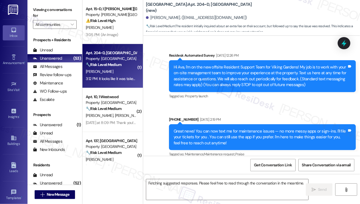
scroll to position [3402, 0]
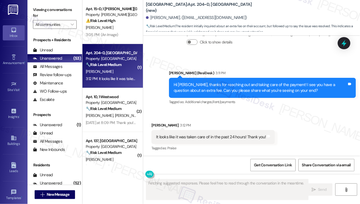
click at [196, 137] on div "It looks like it was taken care of in the past 24 hours! Thank you!" at bounding box center [211, 137] width 110 height 6
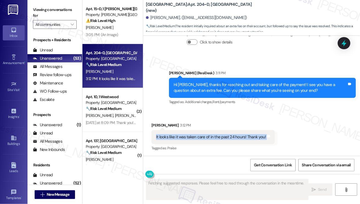
click at [196, 137] on div "It looks like it was taken care of in the past 24 hours! Thank you!" at bounding box center [211, 137] width 110 height 6
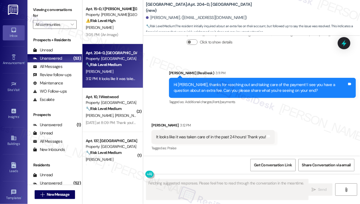
click at [197, 86] on div "Hi Ava, thanks for reaching out and taking care of the payment! I see you have …" at bounding box center [261, 88] width 174 height 12
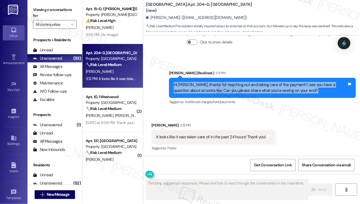
click at [197, 86] on div "Hi Ava, thanks for reaching out and taking care of the payment! I see you have …" at bounding box center [261, 88] width 174 height 12
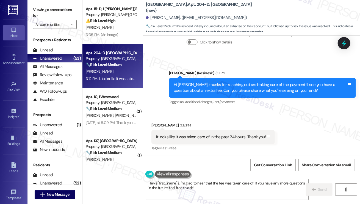
click at [202, 136] on div "It looks like it was taken care of in the past 24 hours! Thank you!" at bounding box center [211, 137] width 110 height 6
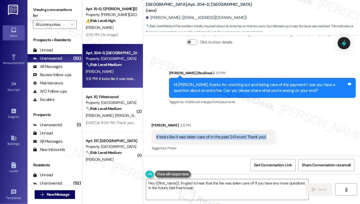
click at [202, 136] on div "It looks like it was taken care of in the past 24 hours! Thank you!" at bounding box center [211, 137] width 110 height 6
click at [199, 191] on textarea "Hey {{first_name}}, I'm glad to hear that the fee was taken care of! If you hav…" at bounding box center [227, 189] width 162 height 21
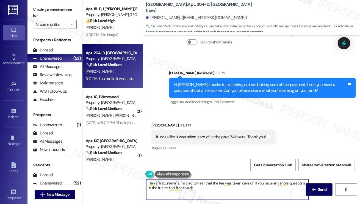
drag, startPoint x: 180, startPoint y: 183, endPoint x: 114, endPoint y: 175, distance: 66.8
click at [116, 175] on div "Apt. 15~D, 1 Taylor Heights (new) Property: Taylor Heights ⚠️ Risk Level: High …" at bounding box center [222, 102] width 278 height 204
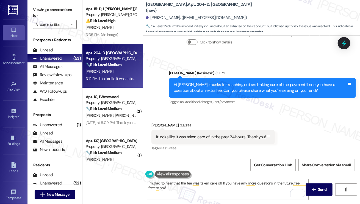
click at [153, 123] on div "Ava Kramer 3:12 PM" at bounding box center [213, 126] width 123 height 8
copy div "Ava"
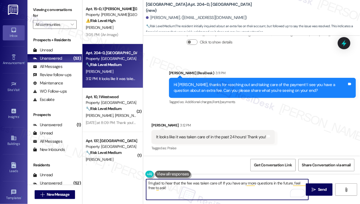
click at [221, 182] on textarea "I'm glad to hear that the fee was taken care of! If you have any more questions…" at bounding box center [227, 189] width 162 height 21
paste textarea "Ava"
type textarea "I'm glad to hear that the fee was taken care of, Ava! If you have any more ques…"
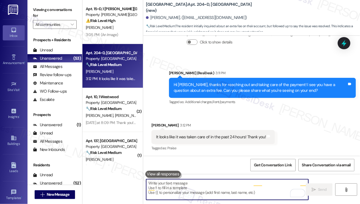
scroll to position [3402, 0]
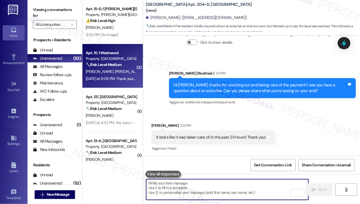
click at [133, 64] on div "🔧 Risk Level: Medium The resident indicates they have paid their rent and will …" at bounding box center [111, 65] width 51 height 6
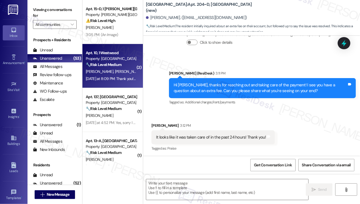
type textarea "Fetching suggested responses. Please feel free to read through the conversation…"
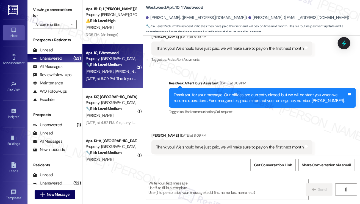
type textarea "Fetching suggested responses. Please feel free to read through the conversation…"
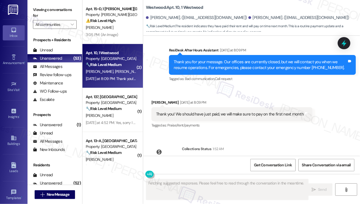
scroll to position [182, 0]
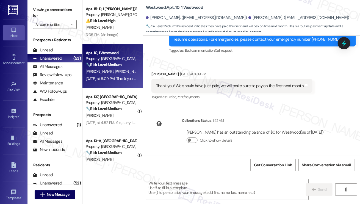
click at [230, 71] on div "Leah Hall Yesterday at 8:09 PM" at bounding box center [232, 75] width 161 height 8
click at [230, 79] on div "Thank you! We should have just paid, we will make sure to pay on the first next…" at bounding box center [232, 86] width 161 height 14
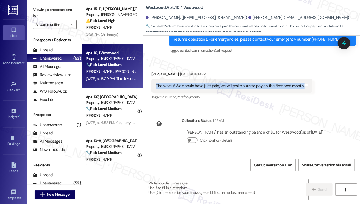
click at [230, 79] on div "Thank you! We should have just paid, we will make sure to pay on the first next…" at bounding box center [232, 86] width 161 height 14
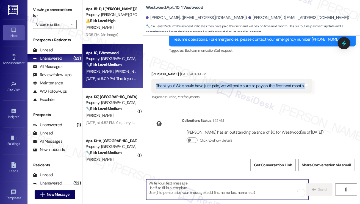
click at [191, 190] on textarea "To enrich screen reader interactions, please activate Accessibility in Grammarl…" at bounding box center [227, 189] width 162 height 21
